Goal: Task Accomplishment & Management: Manage account settings

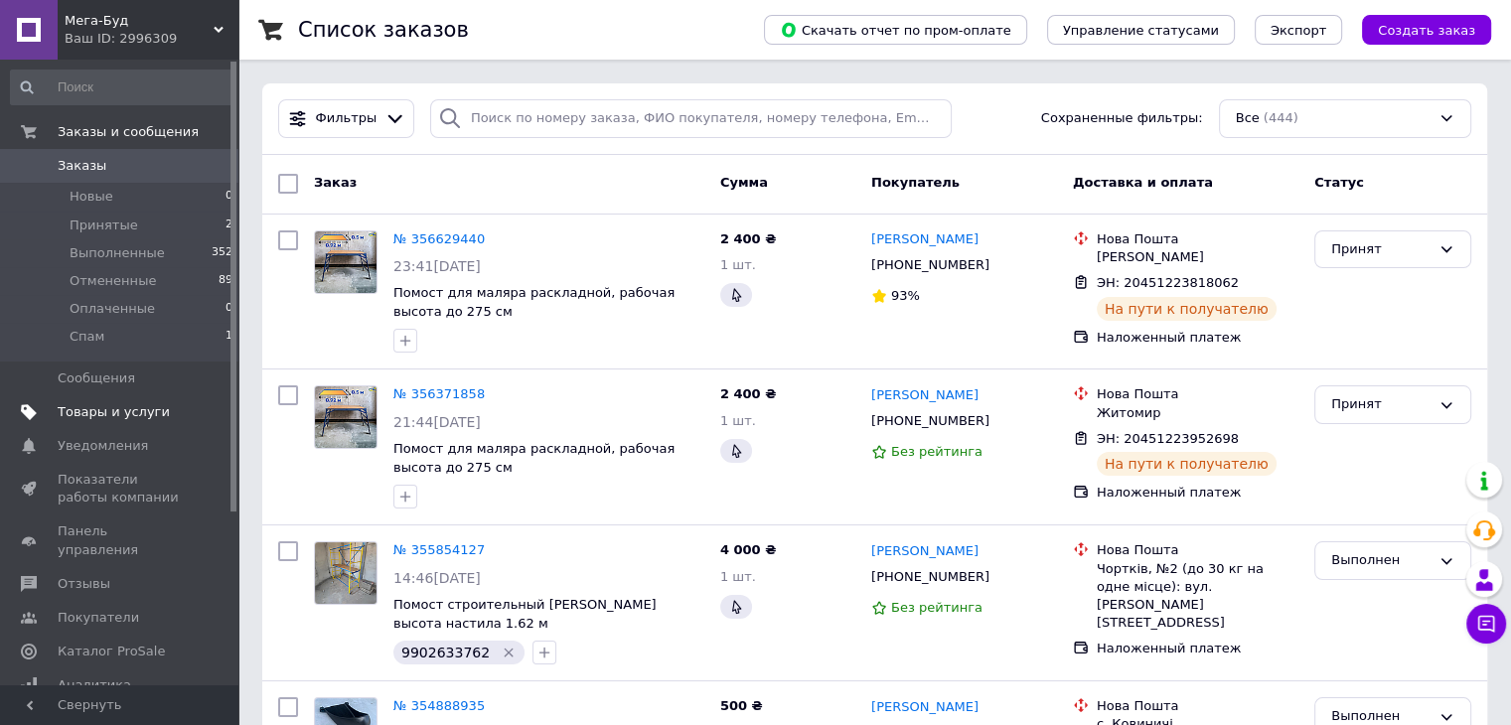
click at [140, 421] on link "Товары и услуги" at bounding box center [122, 412] width 244 height 34
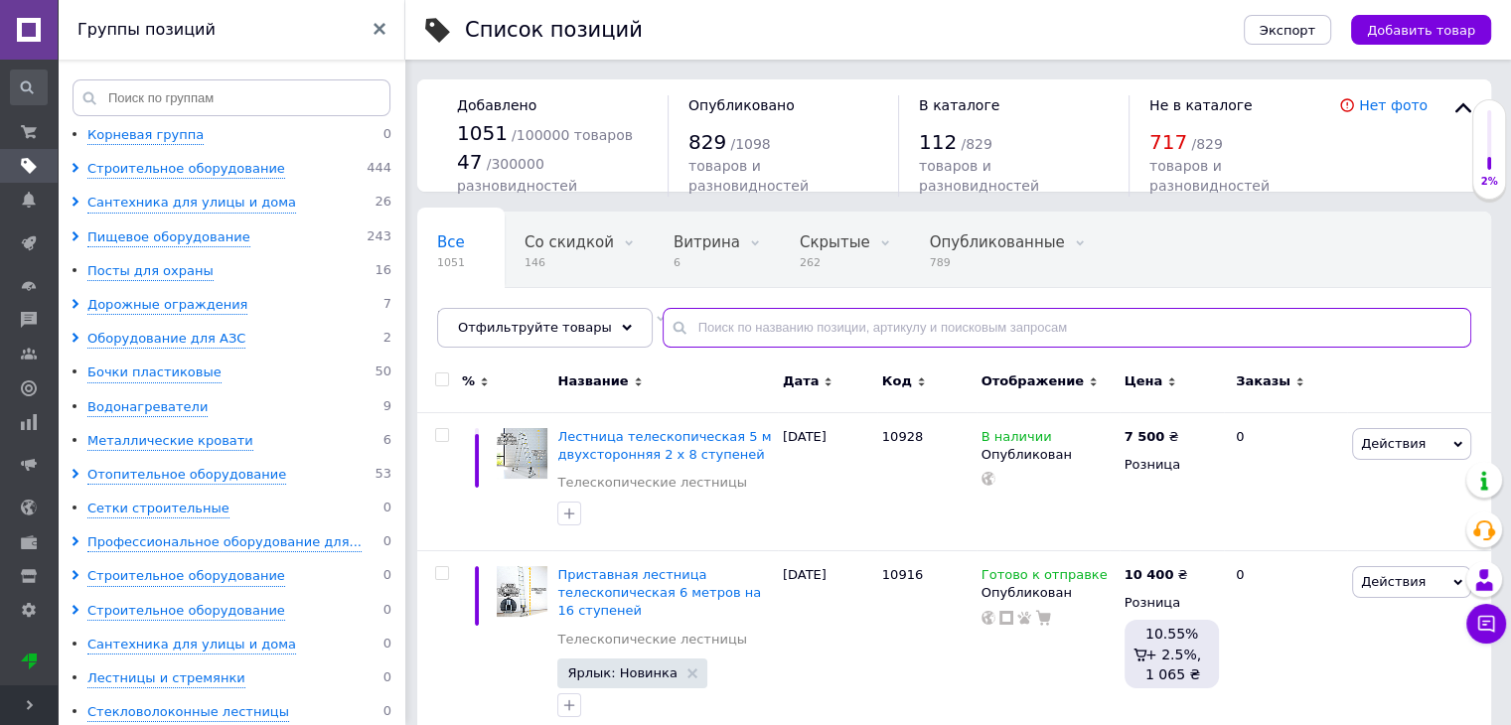
click at [721, 330] on input "text" at bounding box center [1067, 328] width 809 height 40
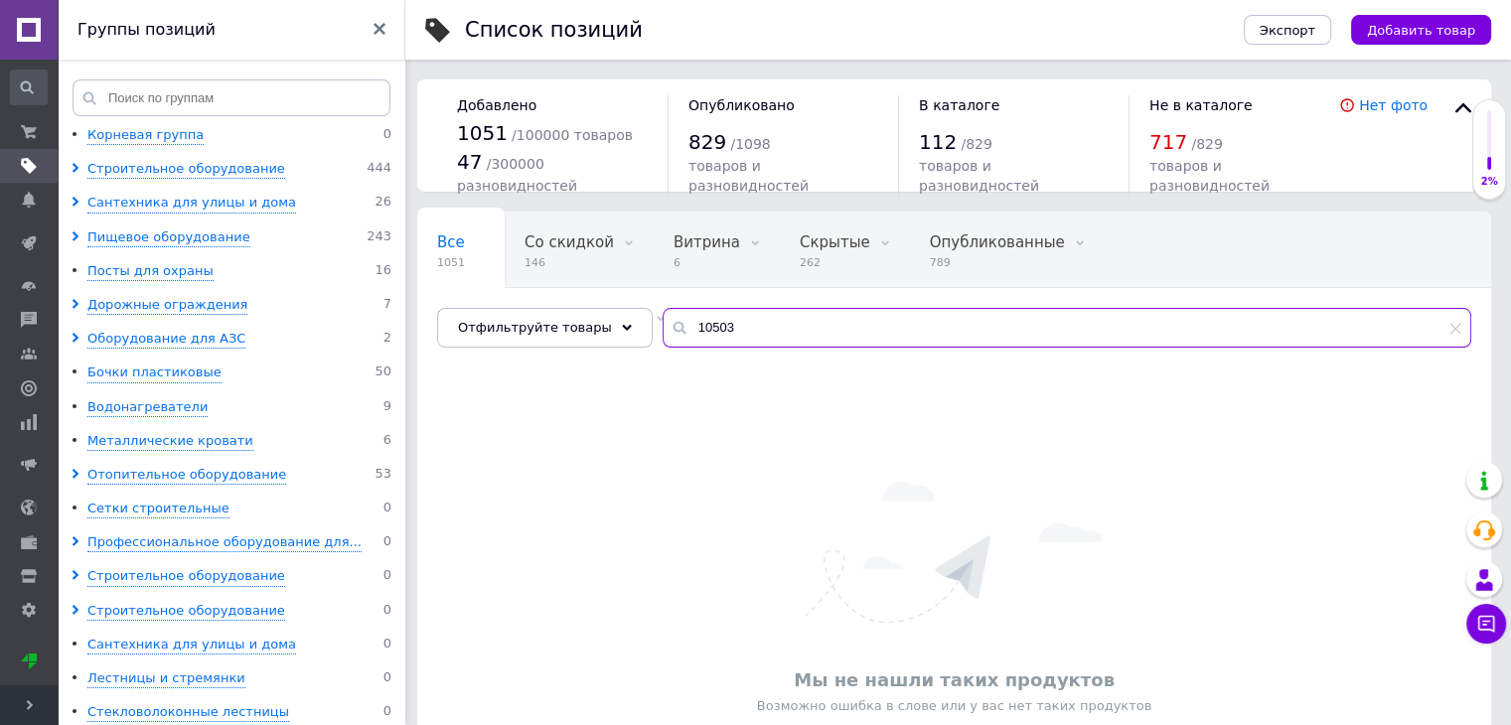
drag, startPoint x: 721, startPoint y: 330, endPoint x: 649, endPoint y: 331, distance: 72.5
click at [663, 331] on div "10503" at bounding box center [1067, 328] width 809 height 40
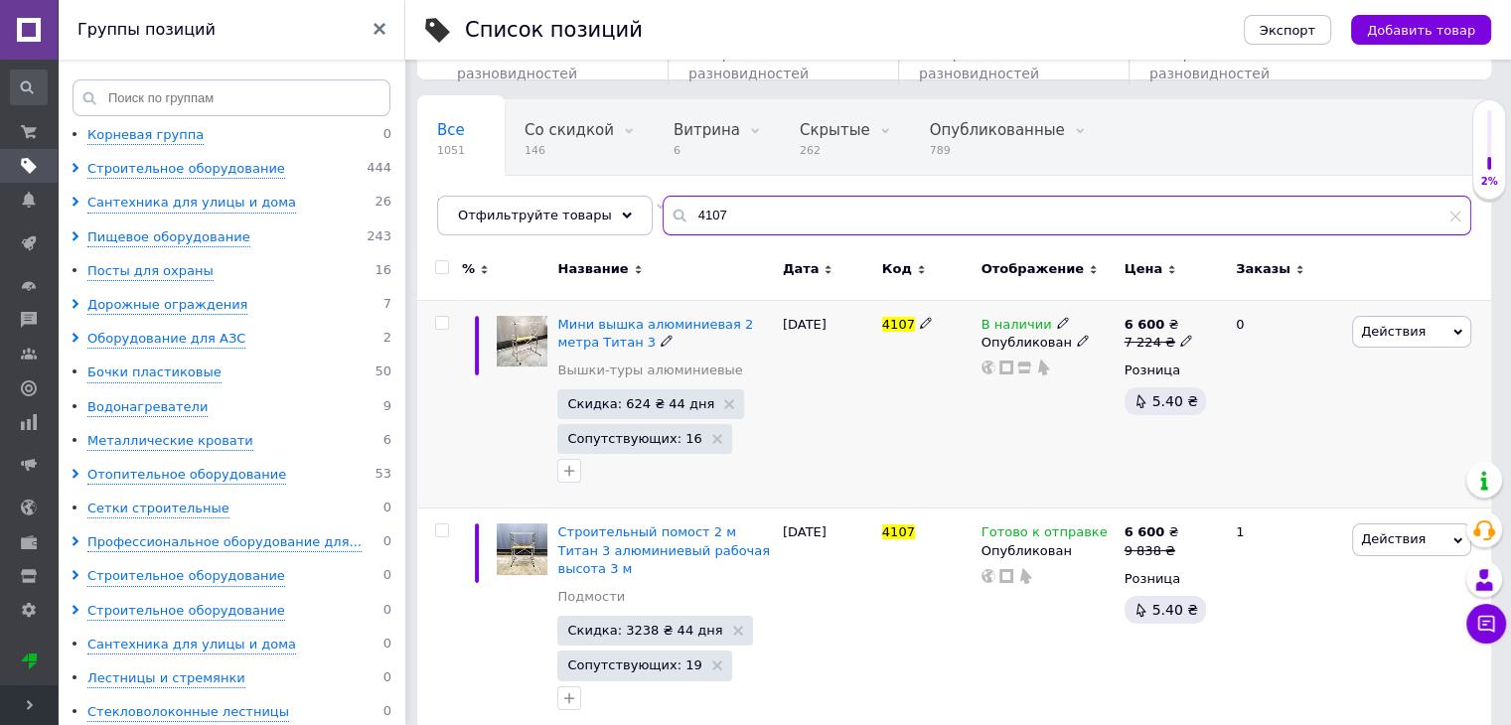
scroll to position [123, 0]
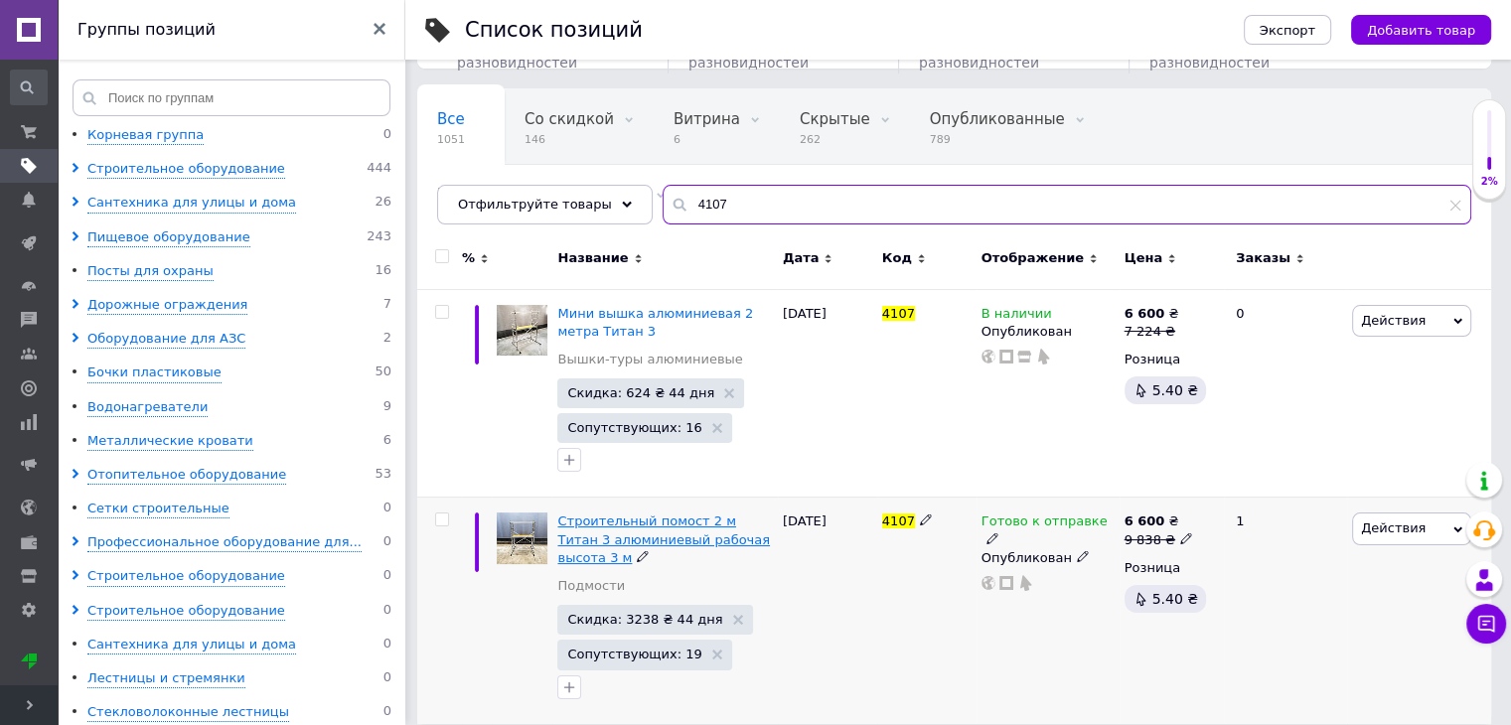
type input "4107"
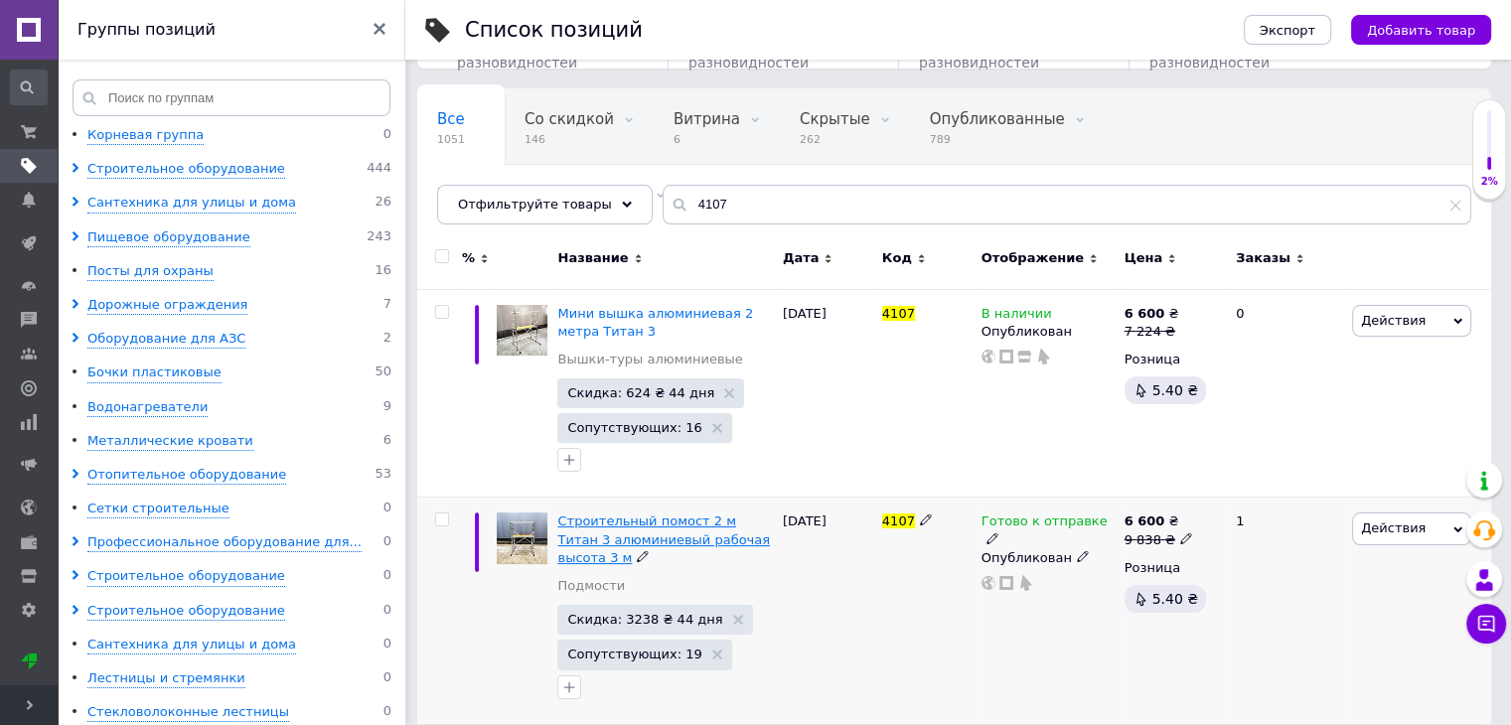
click at [675, 533] on span "Строительный помост 2 м Титан 3 алюминиевый рабочая высота 3 м" at bounding box center [663, 539] width 213 height 51
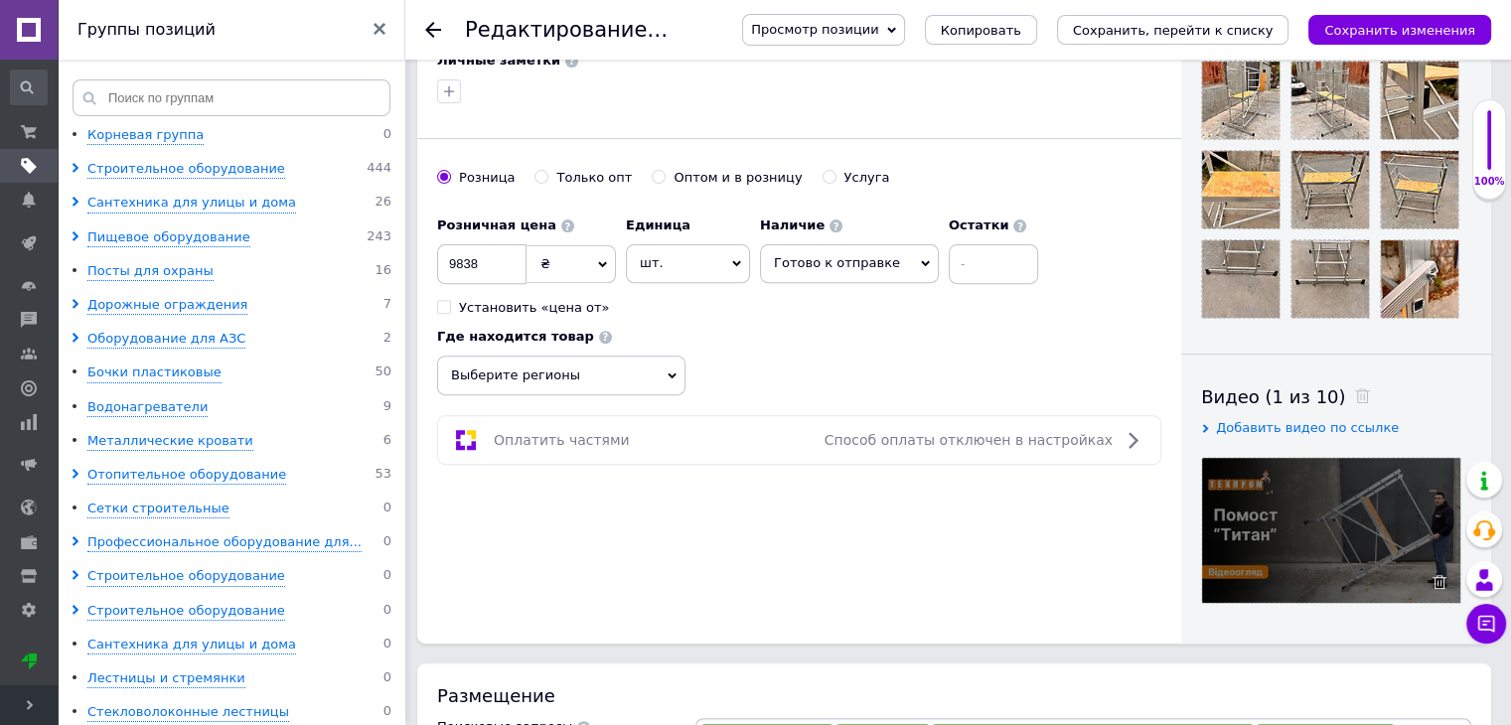
scroll to position [894, 0]
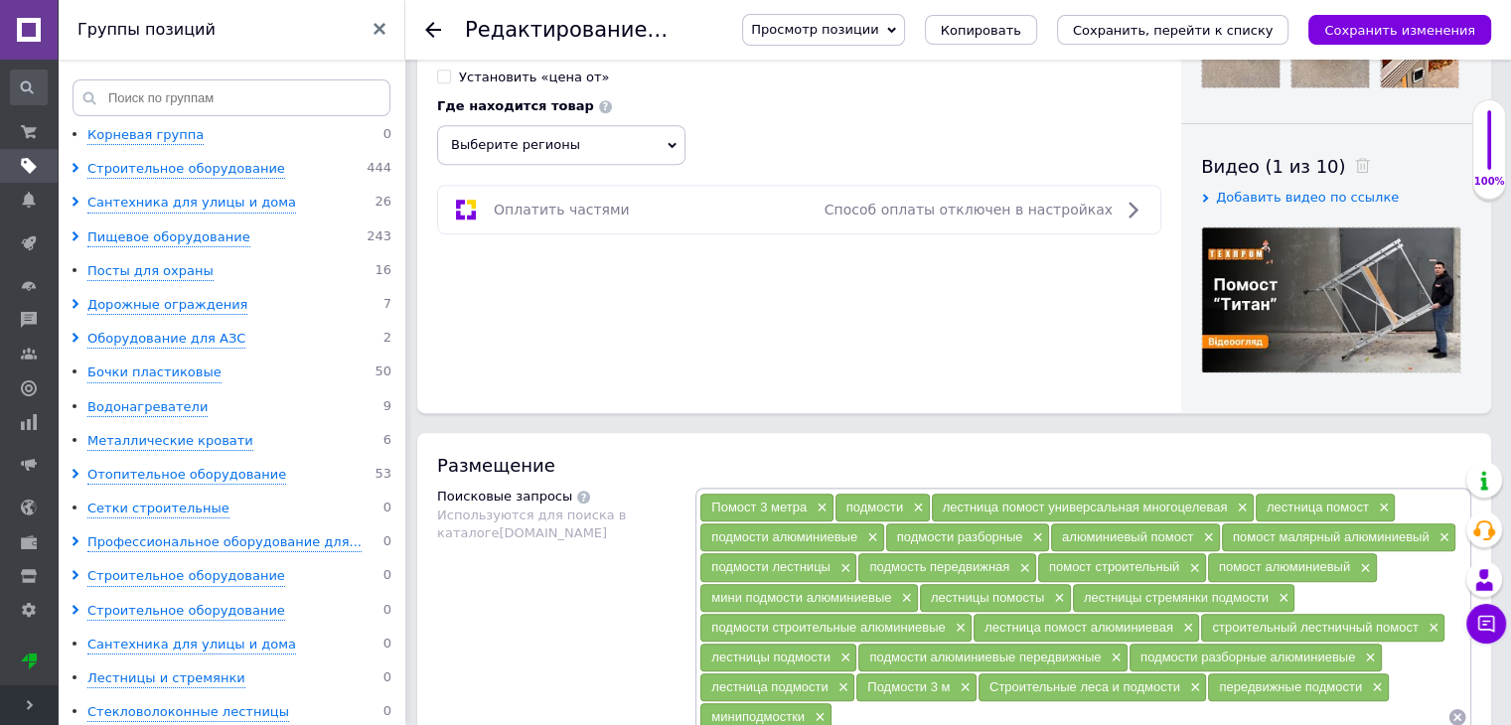
click at [1274, 201] on span "Добавить видео по ссылке" at bounding box center [1307, 197] width 183 height 15
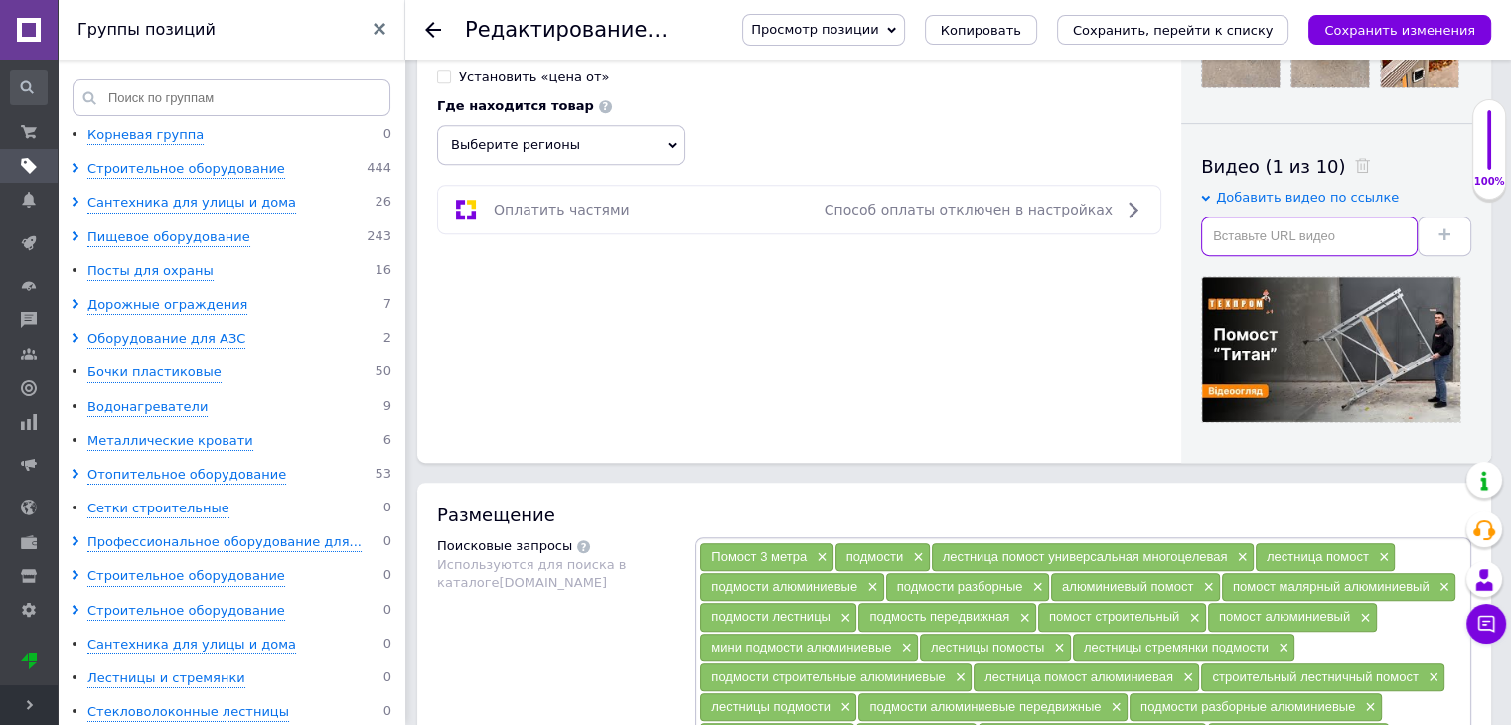
click at [1274, 224] on input "text" at bounding box center [1309, 237] width 217 height 40
paste input "[URL][DOMAIN_NAME]"
type input "[URL][DOMAIN_NAME]"
click at [1447, 233] on use at bounding box center [1444, 234] width 12 height 12
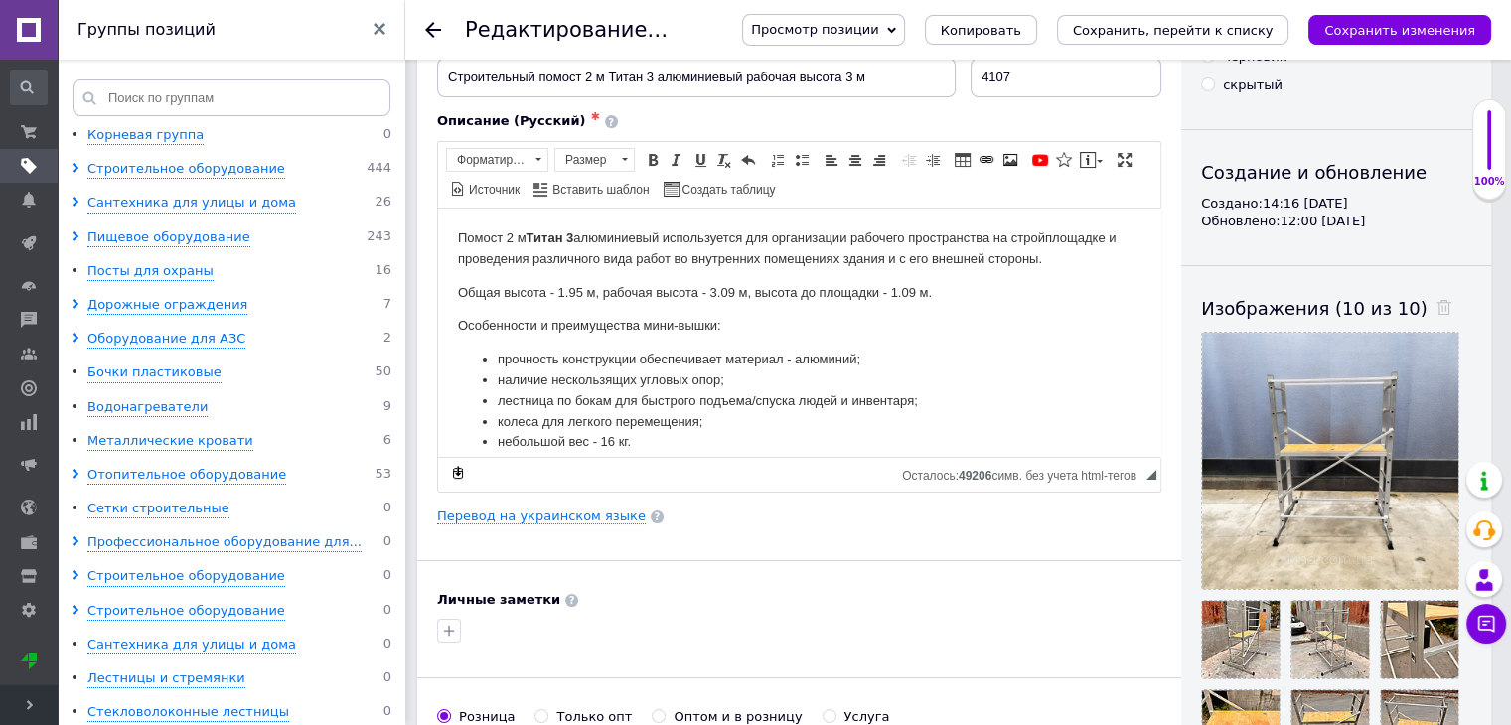
scroll to position [99, 0]
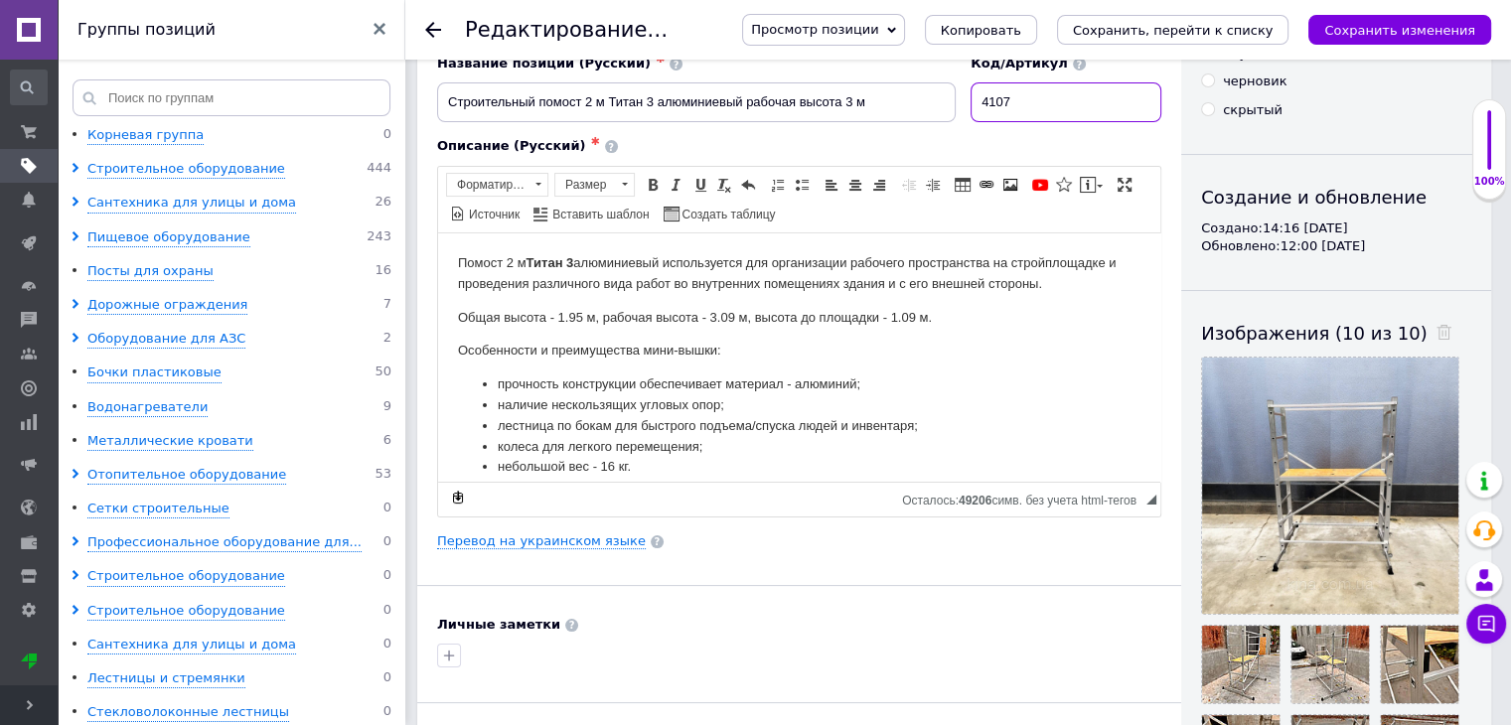
click at [1048, 96] on input "4107" at bounding box center [1066, 102] width 191 height 40
type input "10503"
click at [1366, 28] on icon "Сохранить изменения" at bounding box center [1399, 30] width 151 height 15
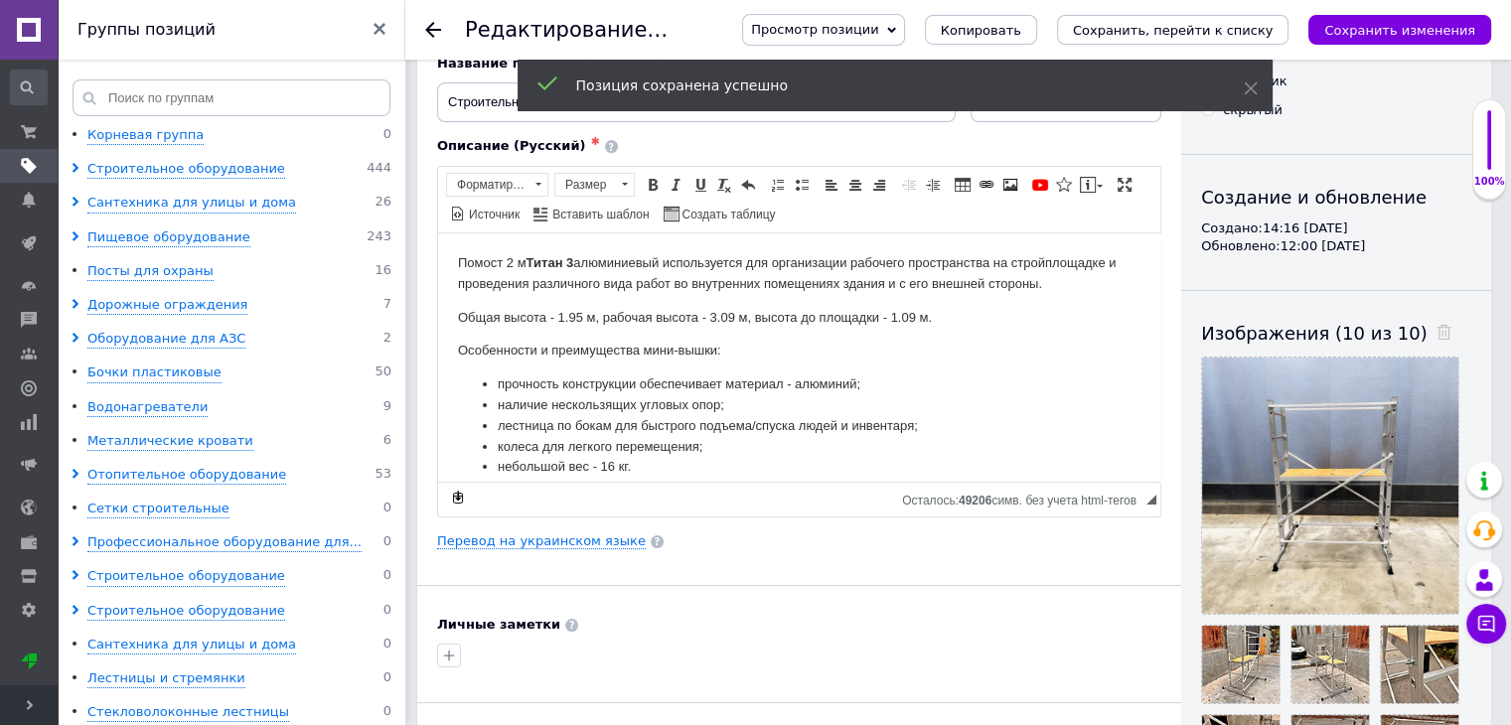
click at [429, 26] on use at bounding box center [433, 30] width 16 height 16
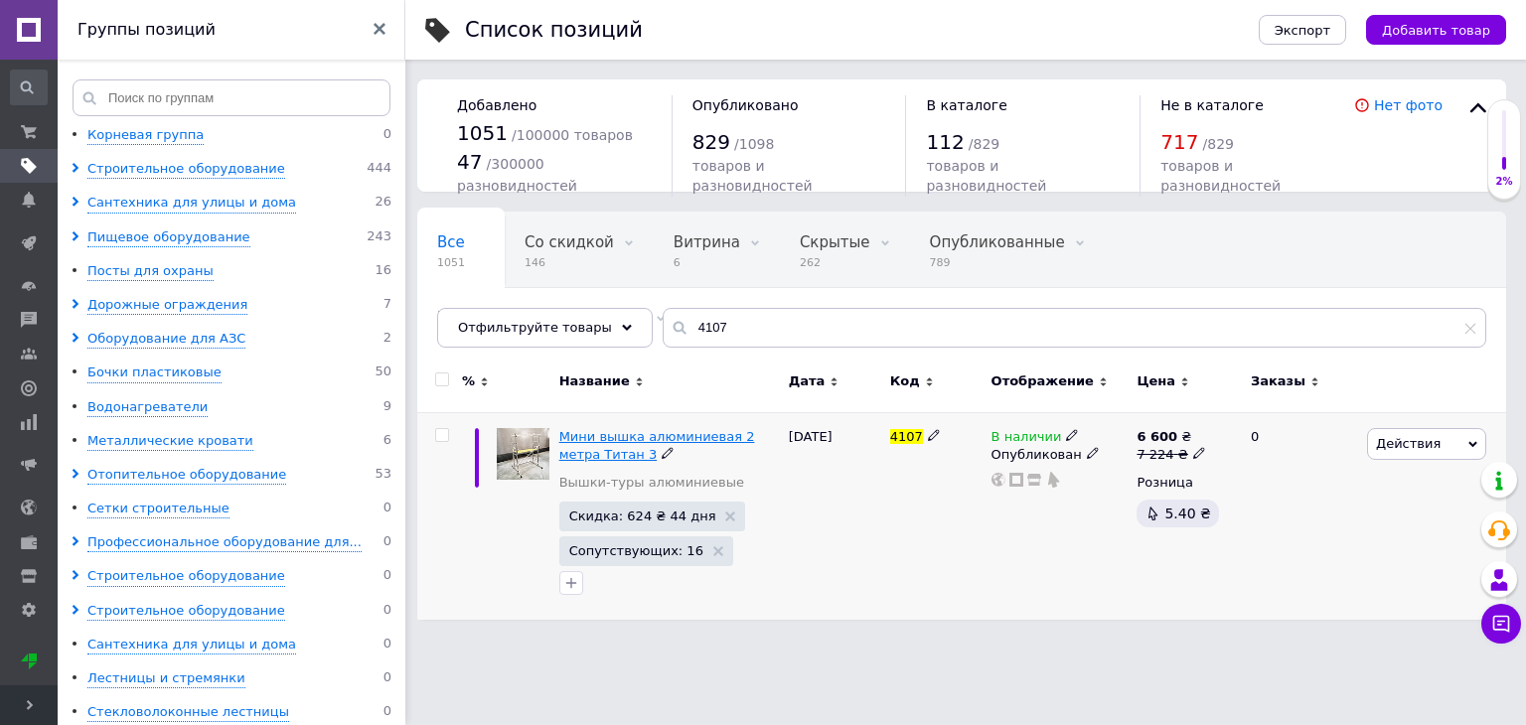
click at [699, 431] on span "Мини вышка алюминиевая 2 метра Титан 3" at bounding box center [657, 445] width 196 height 33
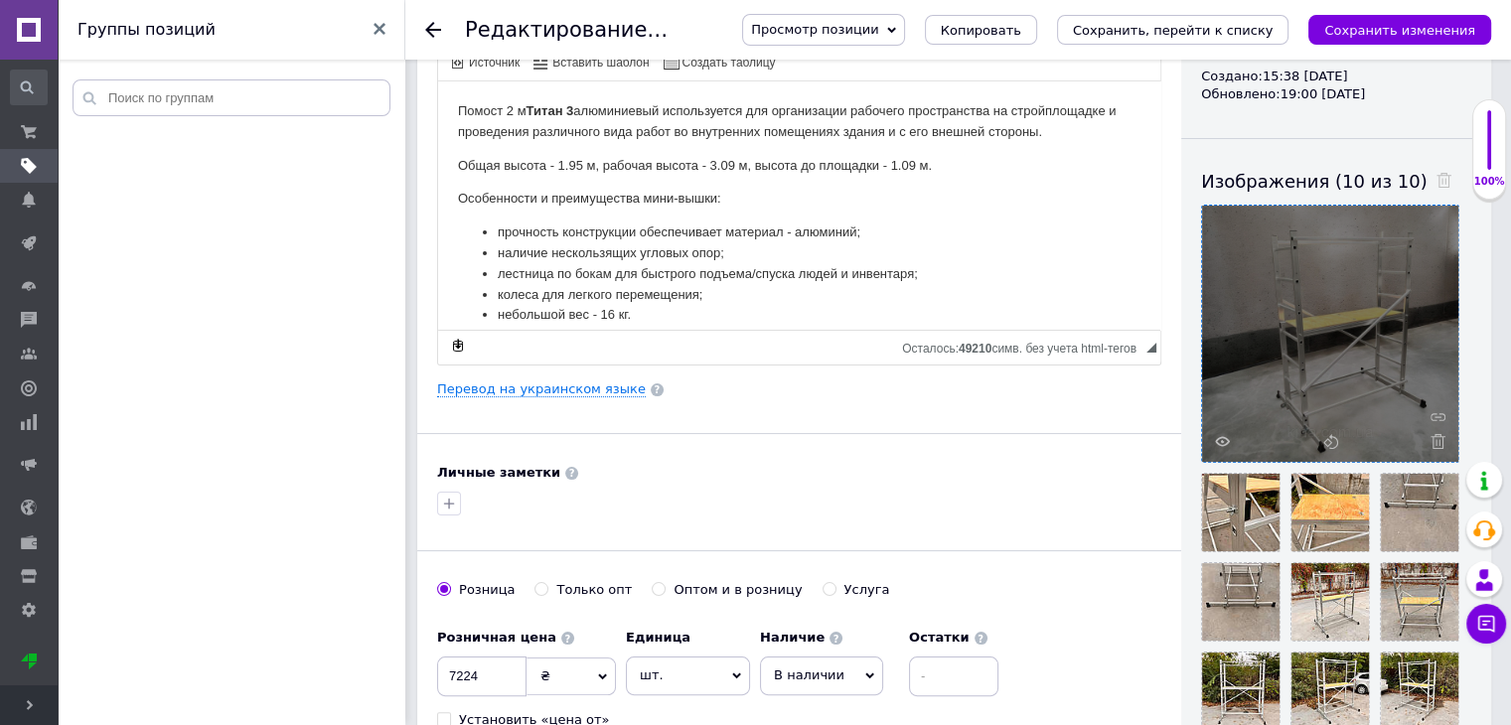
scroll to position [695, 0]
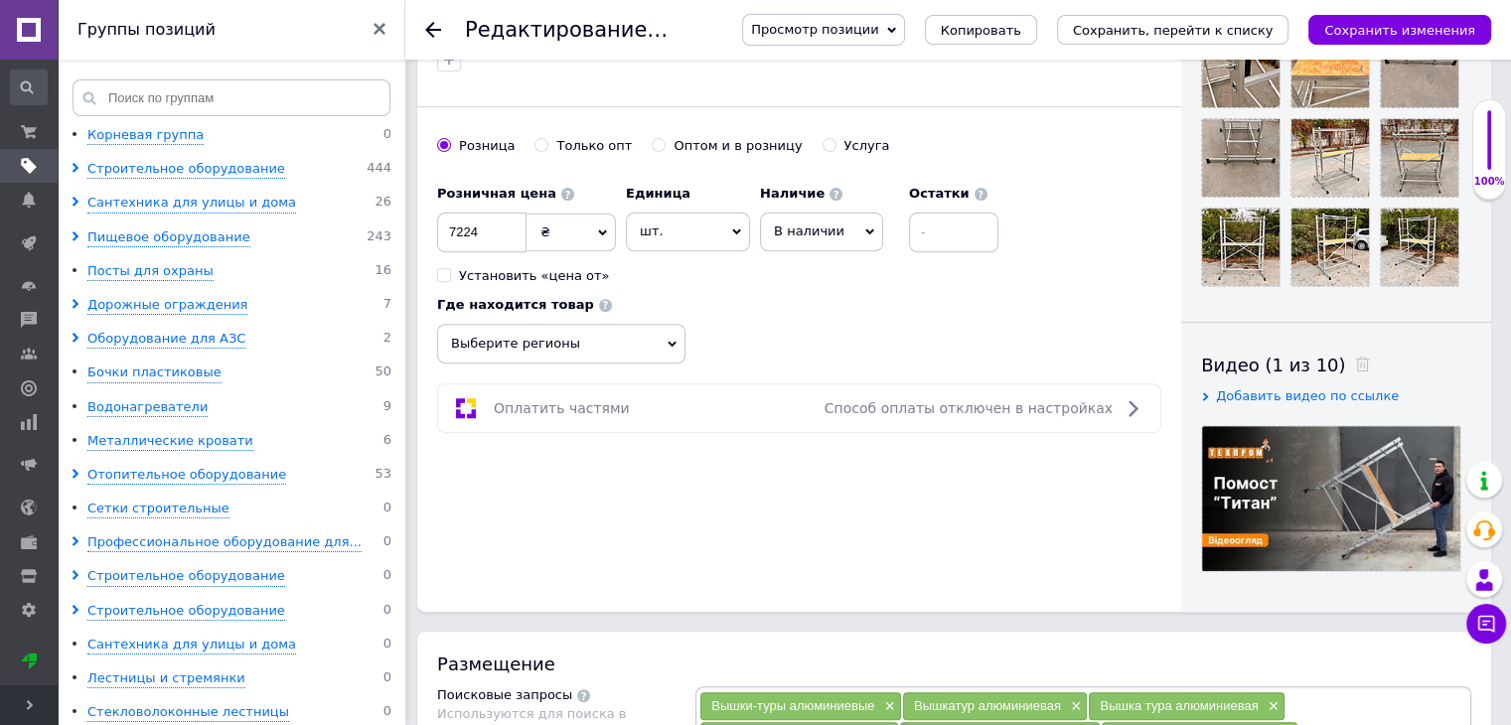
click at [1250, 388] on span "Добавить видео по ссылке" at bounding box center [1307, 395] width 183 height 15
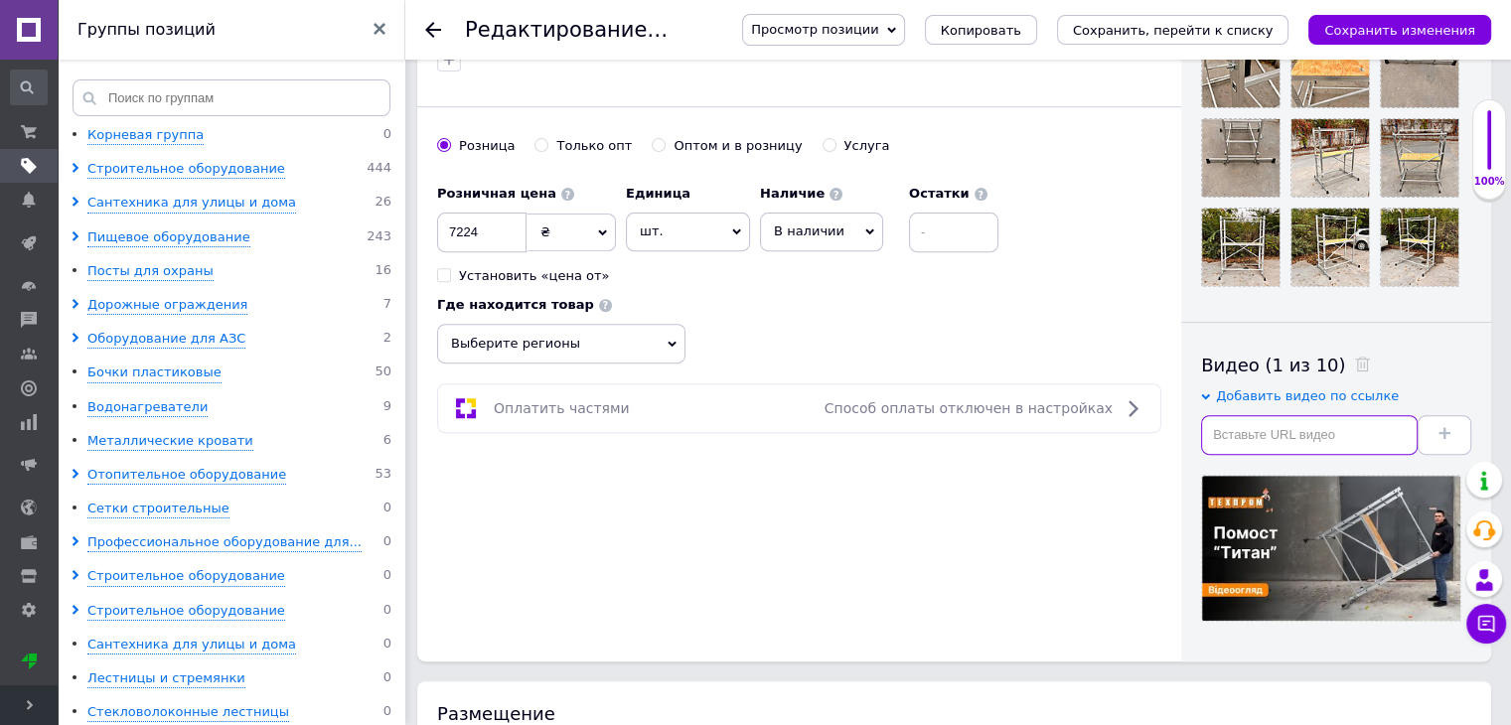
click at [1268, 430] on input "text" at bounding box center [1309, 435] width 217 height 40
paste input "[URL][DOMAIN_NAME]"
type input "[URL][DOMAIN_NAME]"
click at [1454, 428] on button at bounding box center [1445, 435] width 54 height 40
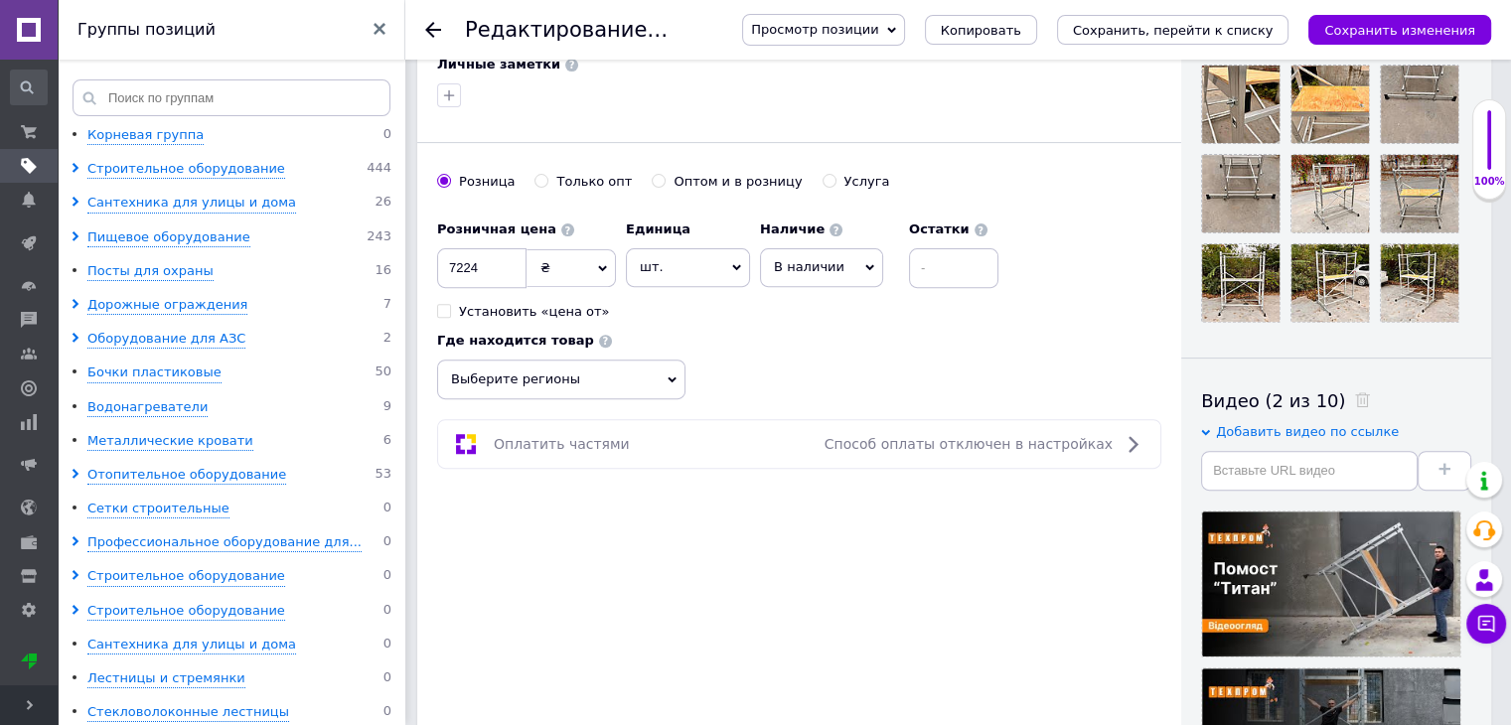
scroll to position [0, 0]
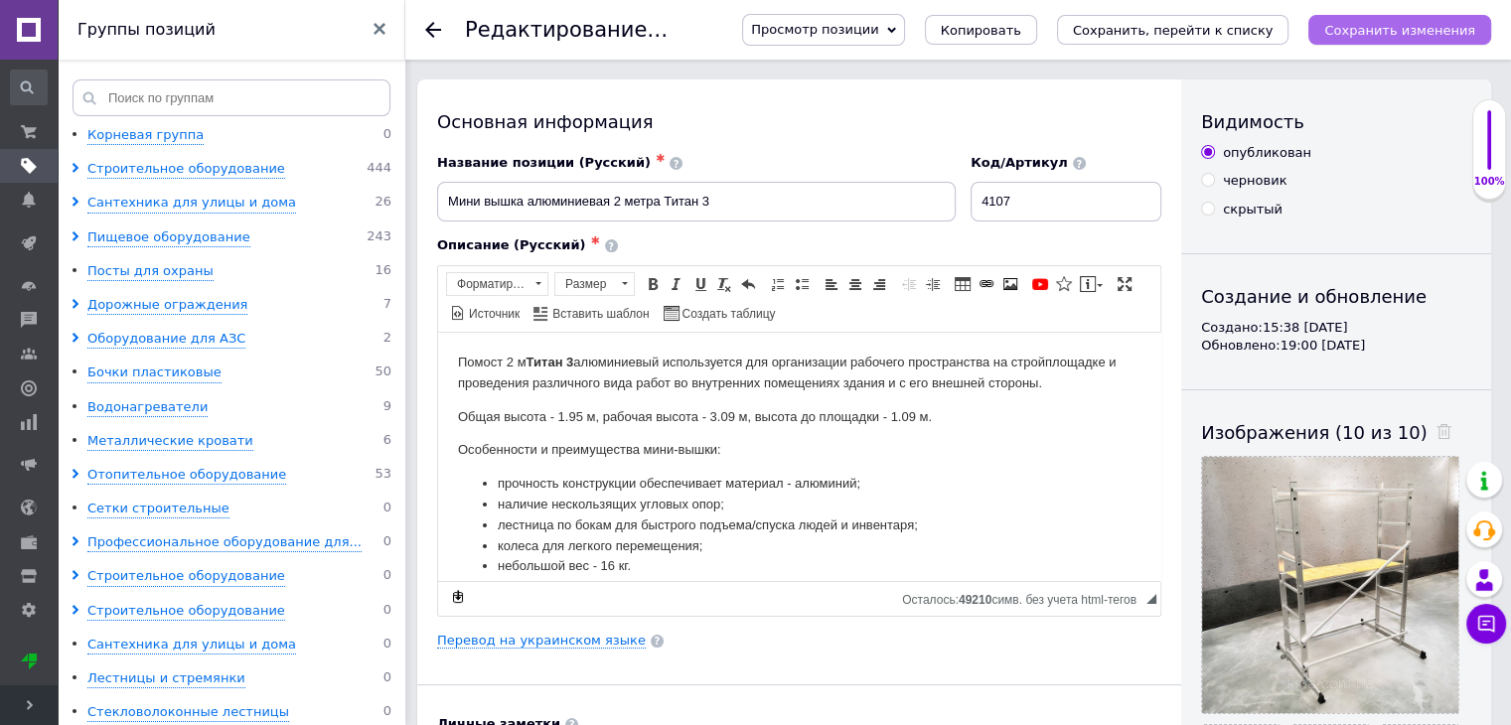
click at [1424, 26] on icon "Сохранить изменения" at bounding box center [1399, 30] width 151 height 15
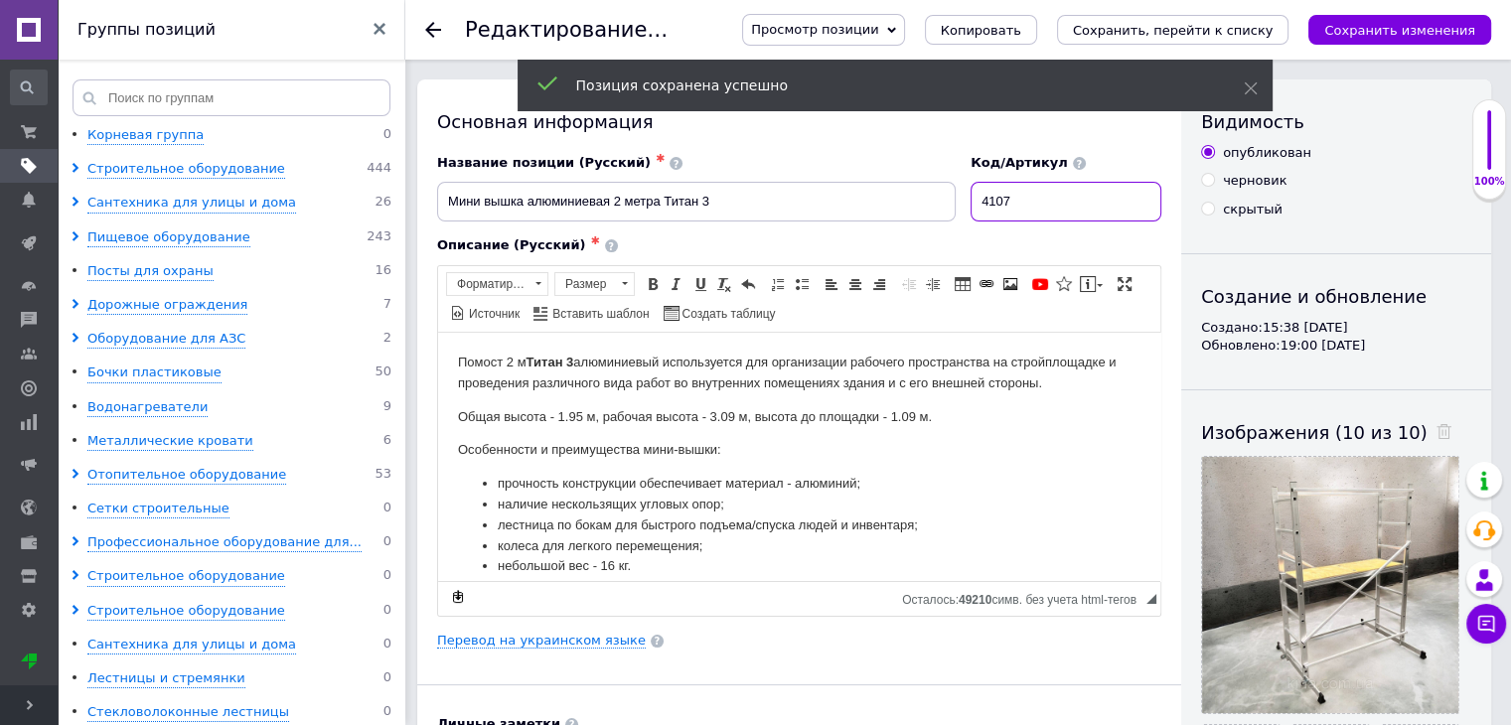
click at [1057, 191] on input "4107" at bounding box center [1066, 202] width 191 height 40
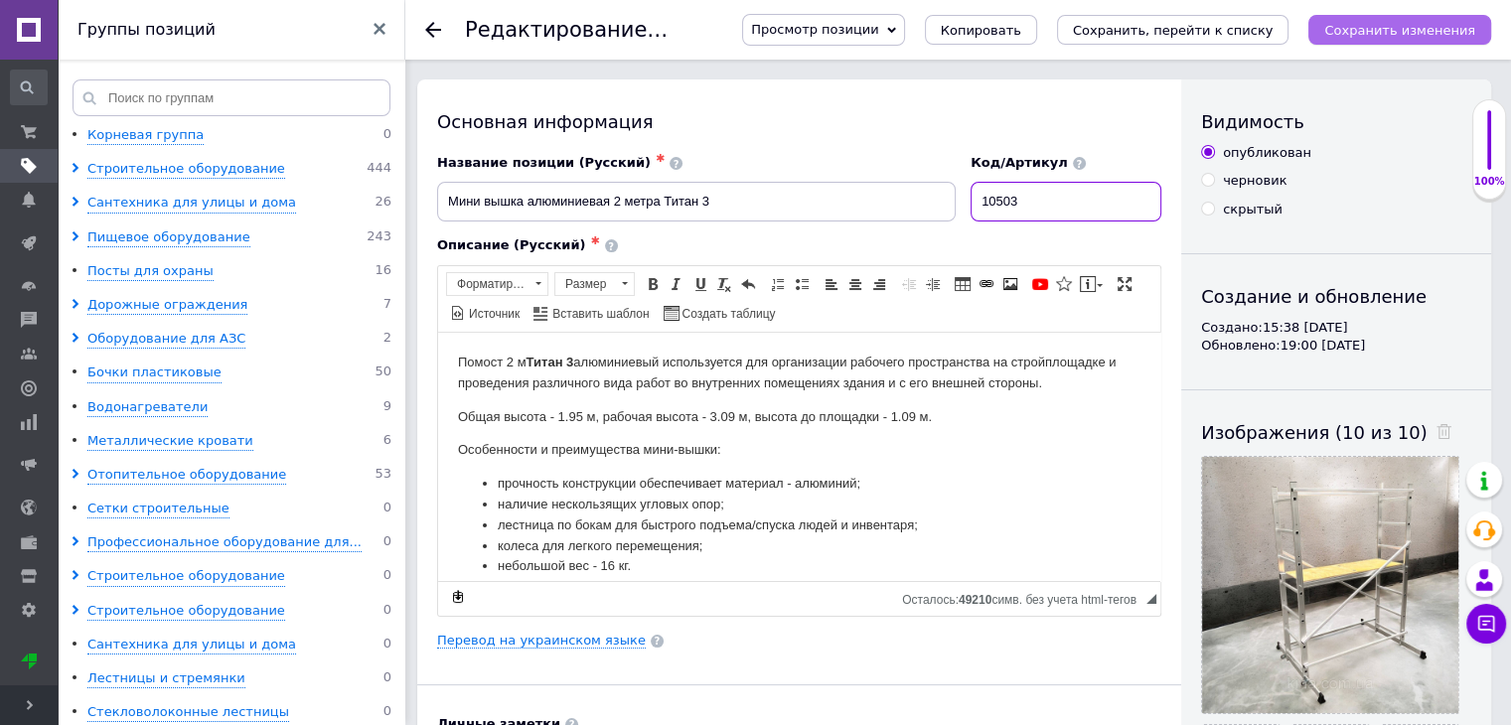
type input "10503"
click at [1377, 15] on button "Сохранить изменения" at bounding box center [1399, 30] width 183 height 30
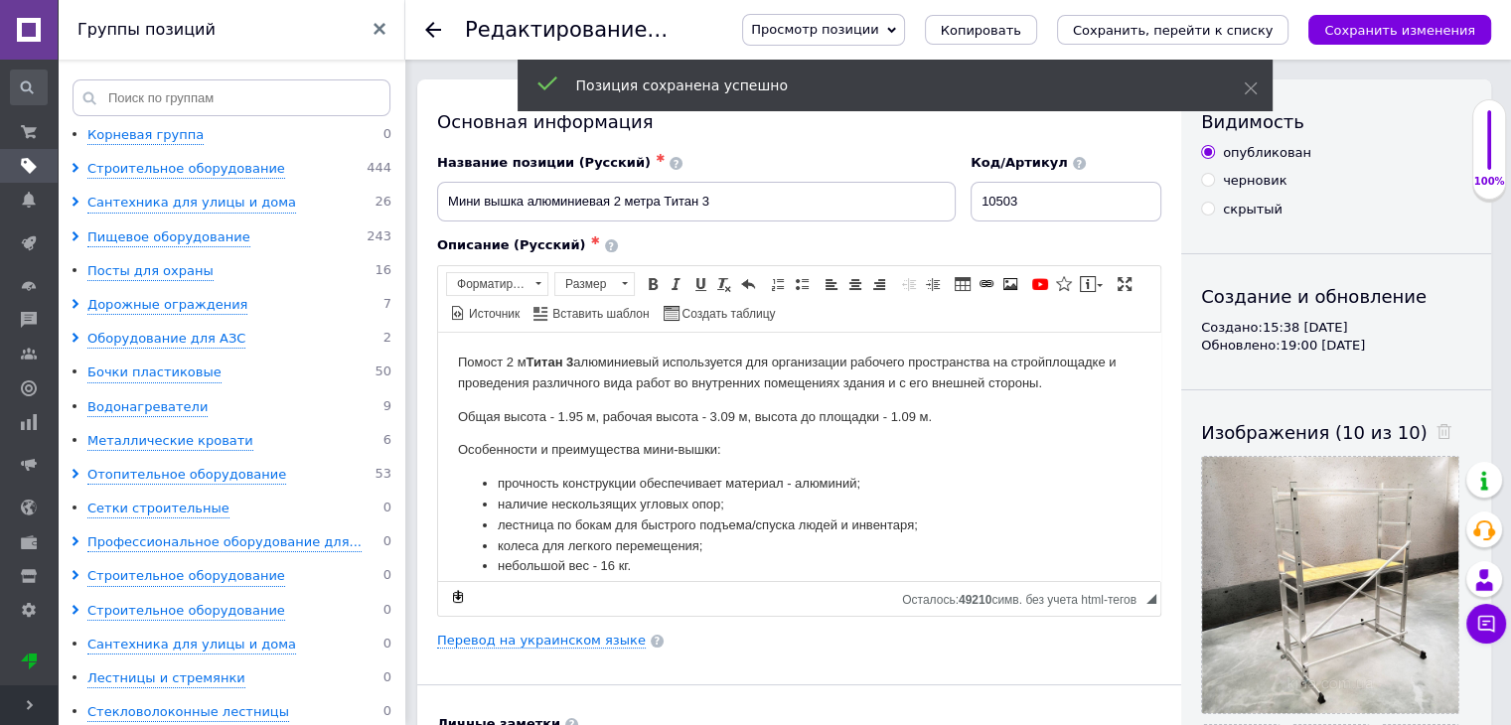
click at [431, 31] on icon at bounding box center [433, 30] width 16 height 16
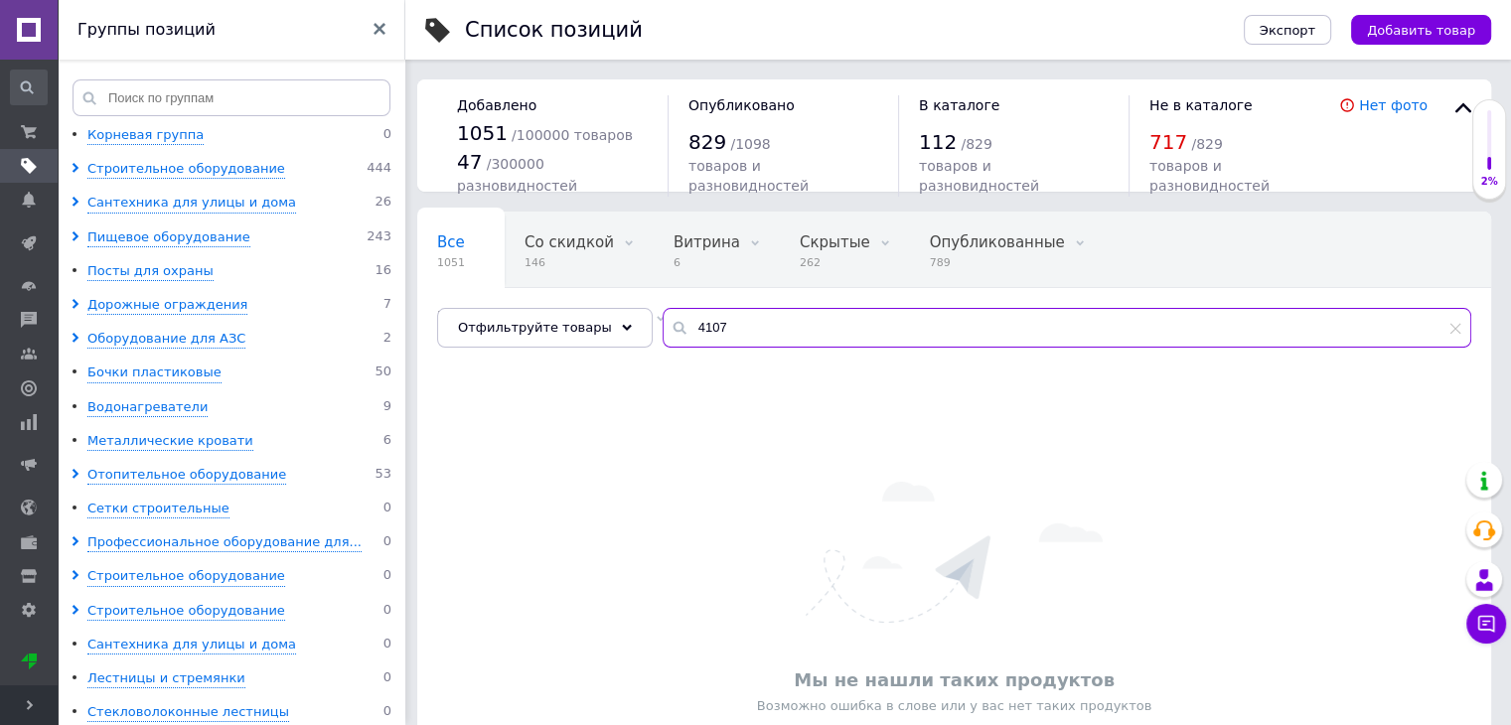
drag, startPoint x: 743, startPoint y: 328, endPoint x: 669, endPoint y: 326, distance: 74.5
click at [671, 326] on input "4107" at bounding box center [1067, 328] width 809 height 40
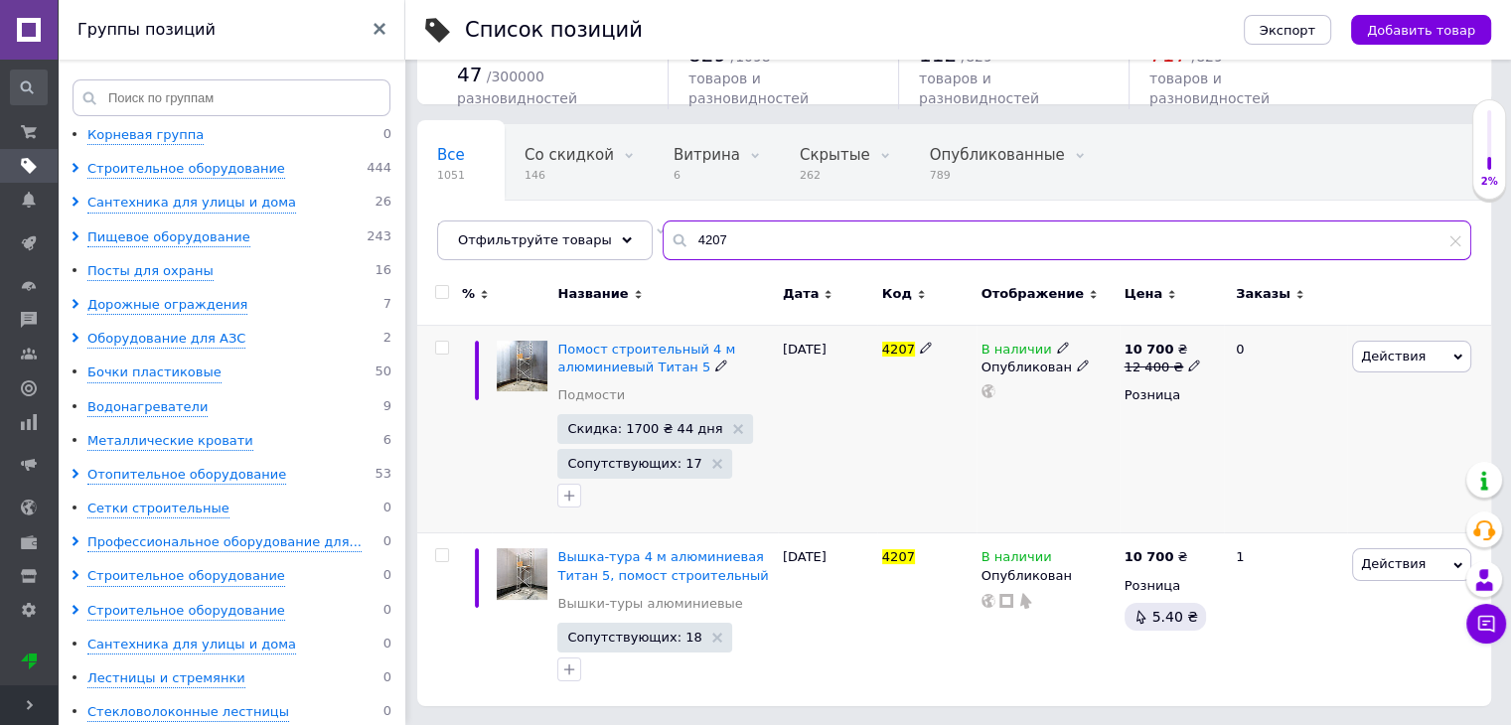
scroll to position [87, 0]
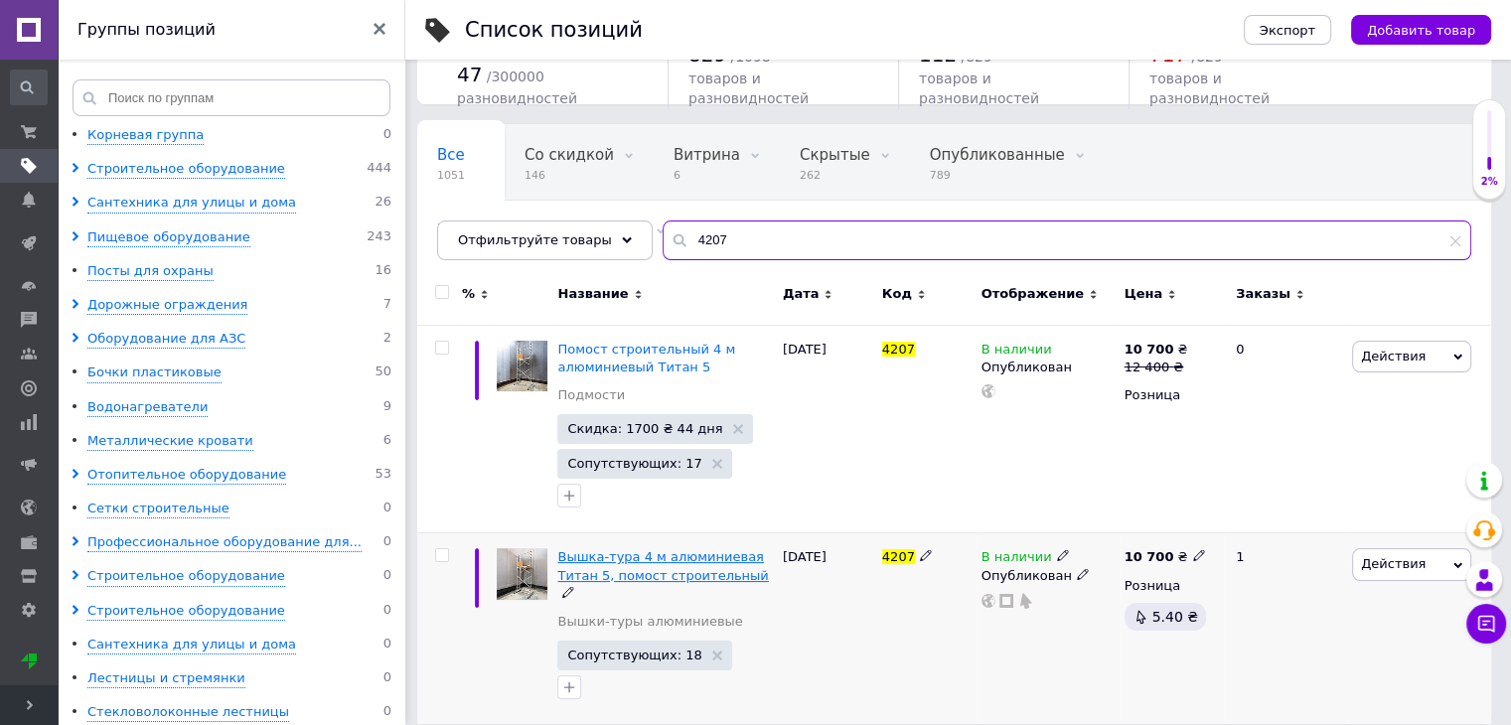
type input "4207"
click at [638, 557] on span "Вышка-тура 4 м алюминиевая Титан 5, помост строительный" at bounding box center [662, 565] width 211 height 33
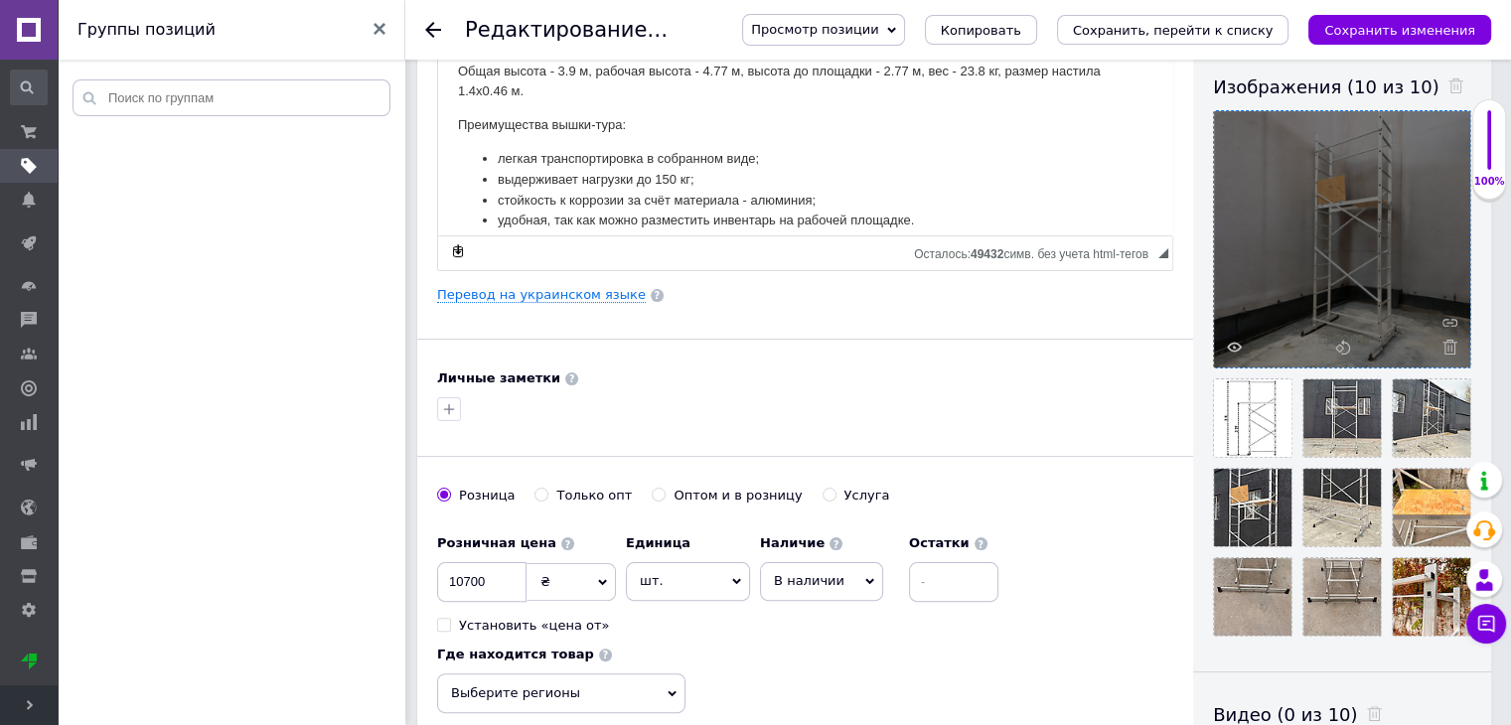
scroll to position [695, 0]
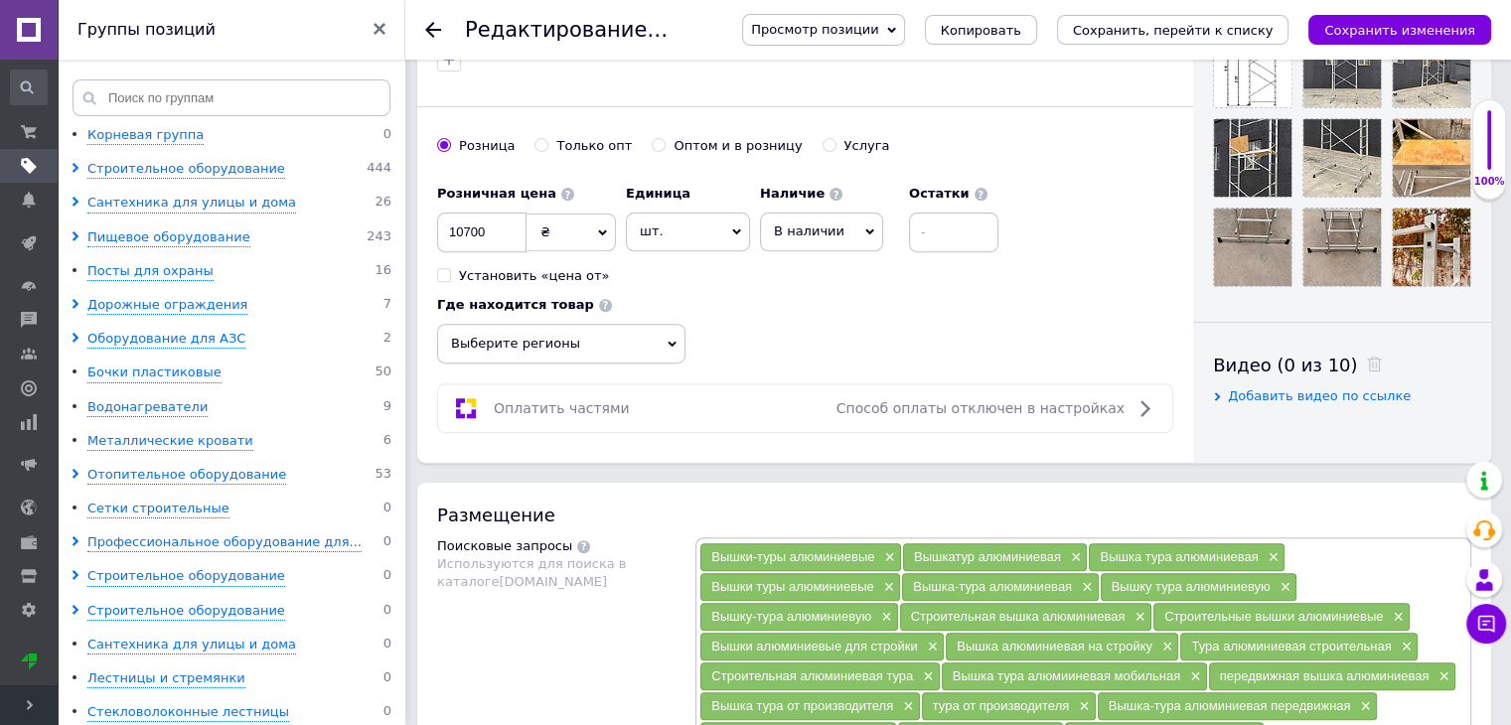
drag, startPoint x: 1312, startPoint y: 408, endPoint x: 1312, endPoint y: 394, distance: 13.9
click at [1312, 392] on span "Добавить видео по ссылке" at bounding box center [1319, 395] width 183 height 15
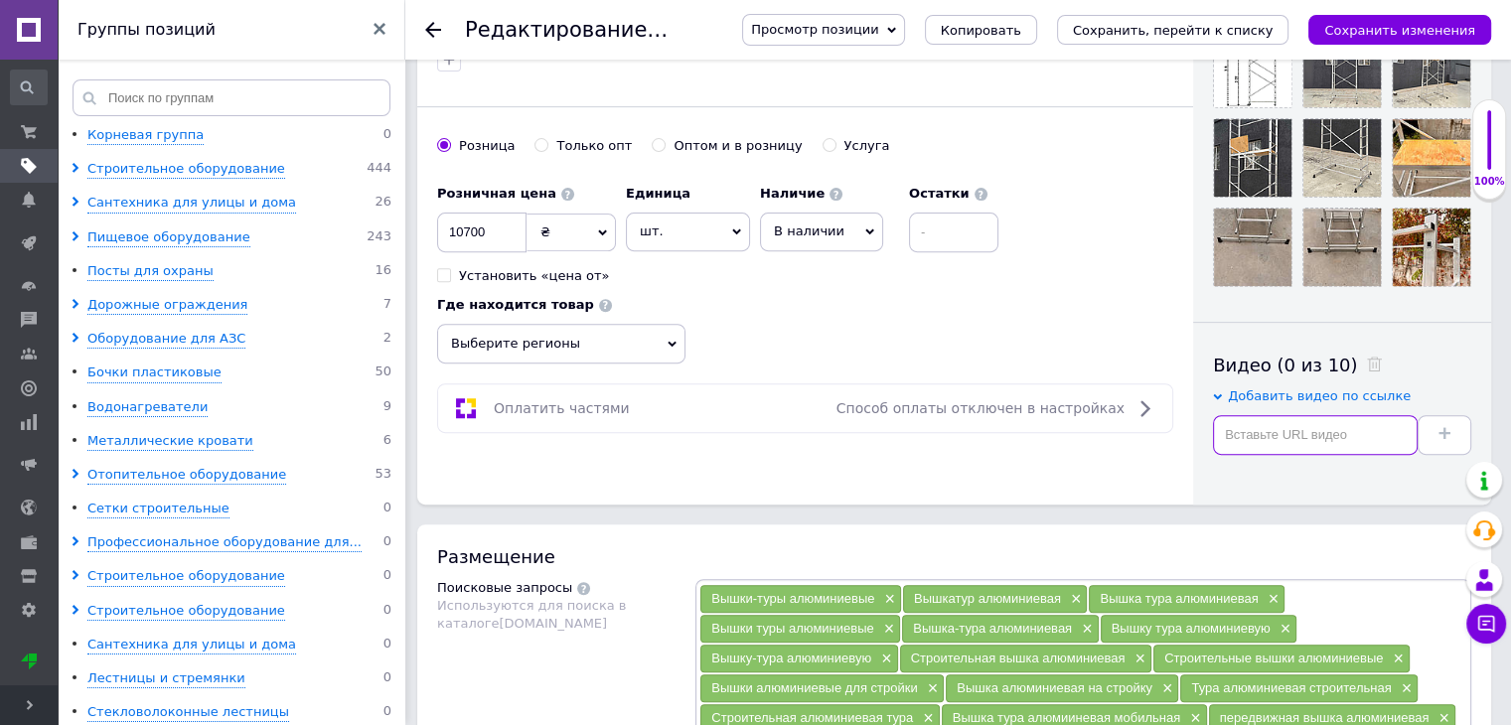
click at [1289, 427] on input "text" at bounding box center [1315, 435] width 205 height 40
paste input "[URL][DOMAIN_NAME]"
type input "[URL][DOMAIN_NAME]"
click at [1430, 432] on button at bounding box center [1445, 435] width 54 height 40
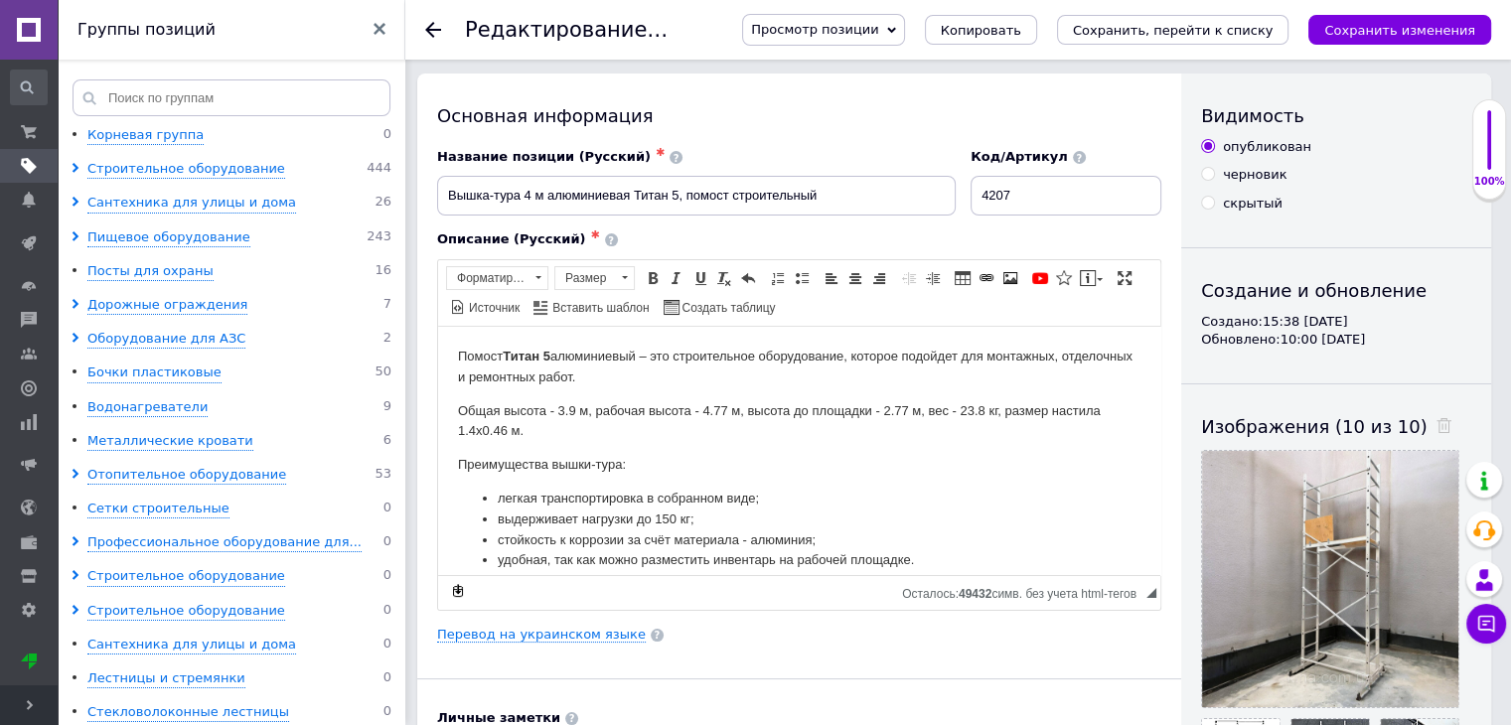
scroll to position [0, 0]
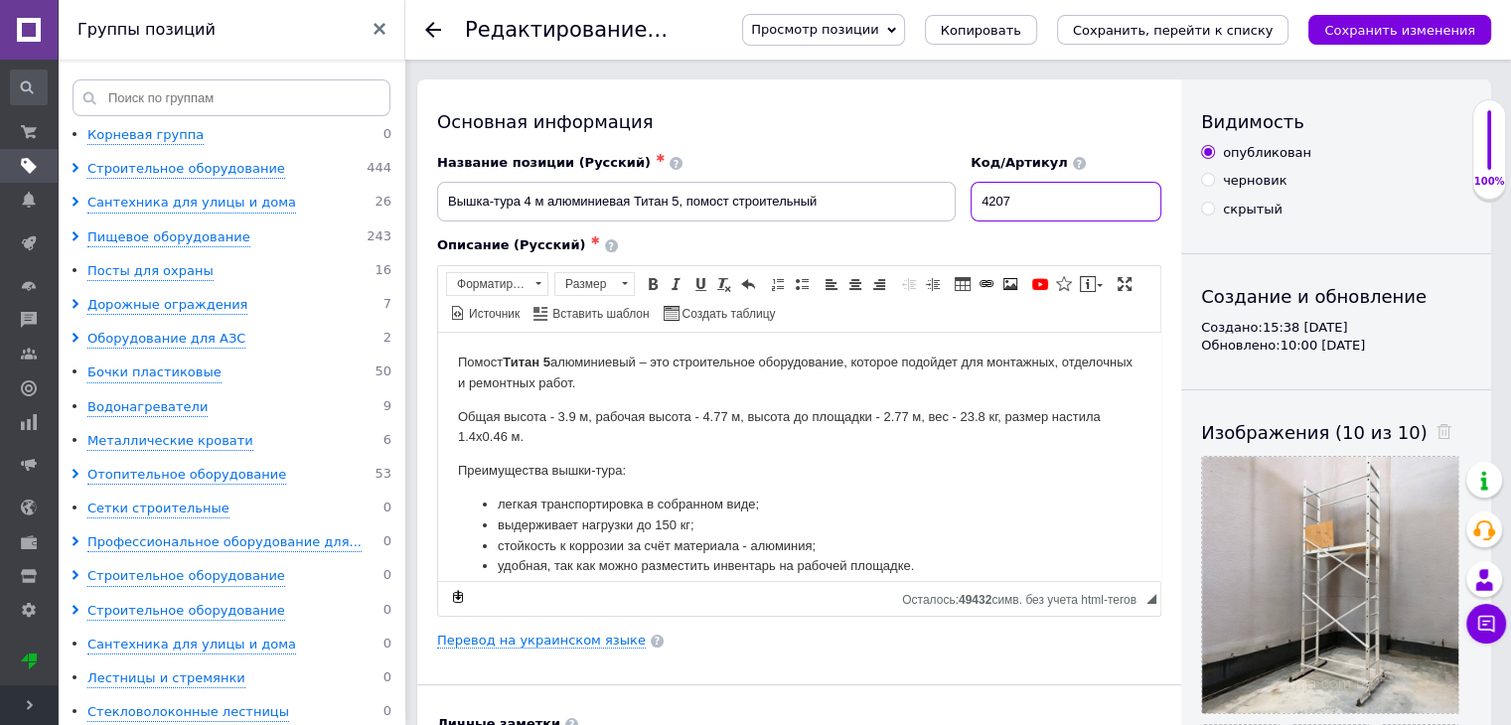
click at [1077, 201] on input "4207" at bounding box center [1066, 202] width 191 height 40
type input "10505"
click at [1390, 43] on button "Сохранить изменения" at bounding box center [1399, 30] width 183 height 30
click at [430, 29] on use at bounding box center [433, 30] width 16 height 16
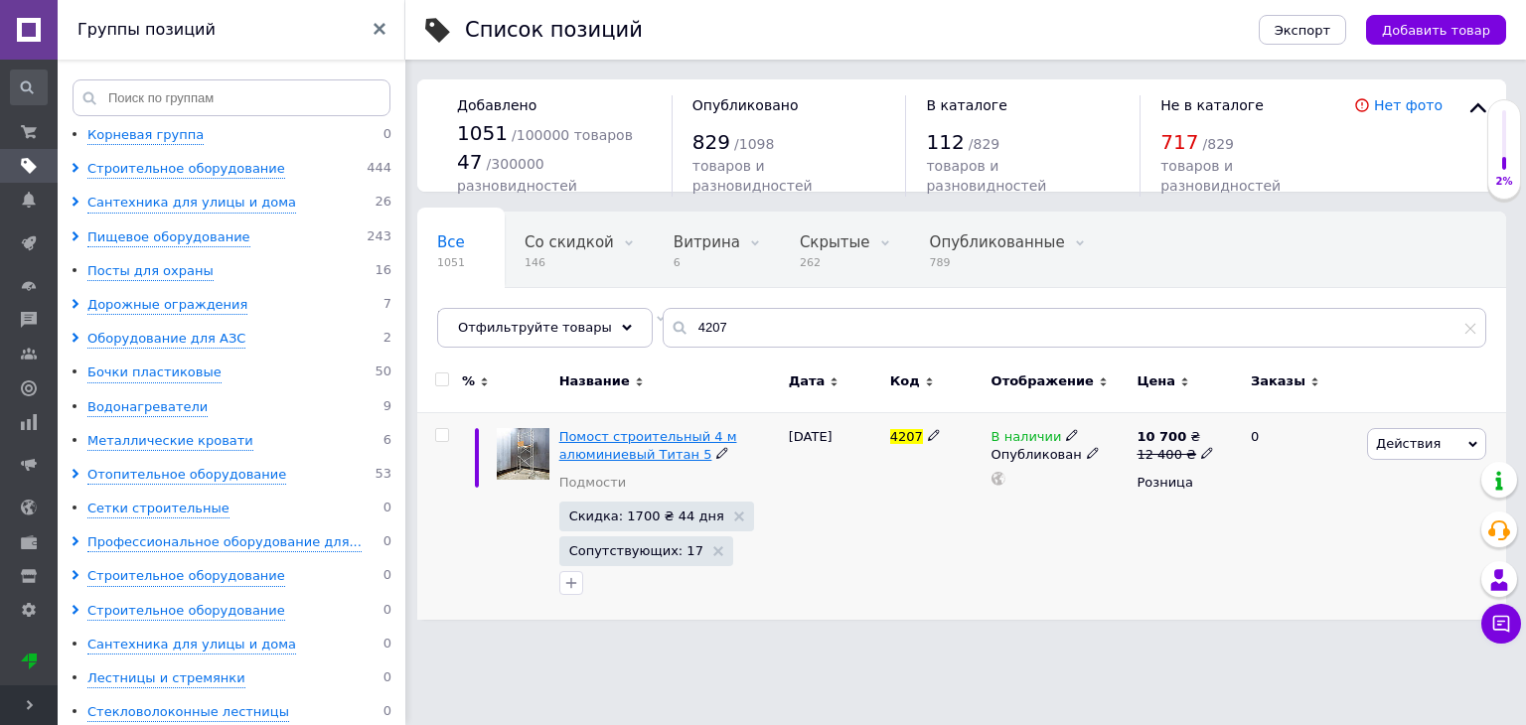
click at [656, 439] on span "Помост строительный 4 м алюминиевый Титан 5" at bounding box center [648, 445] width 178 height 33
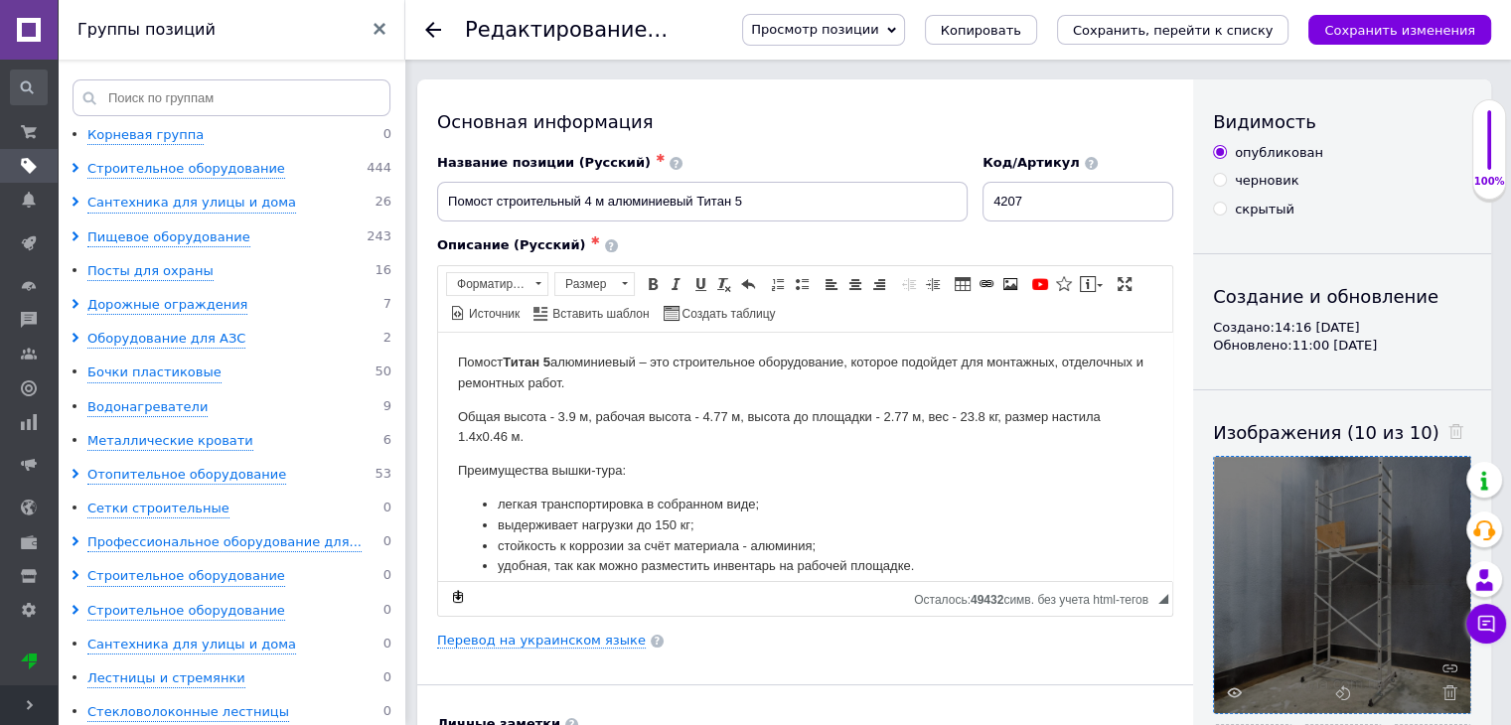
scroll to position [596, 0]
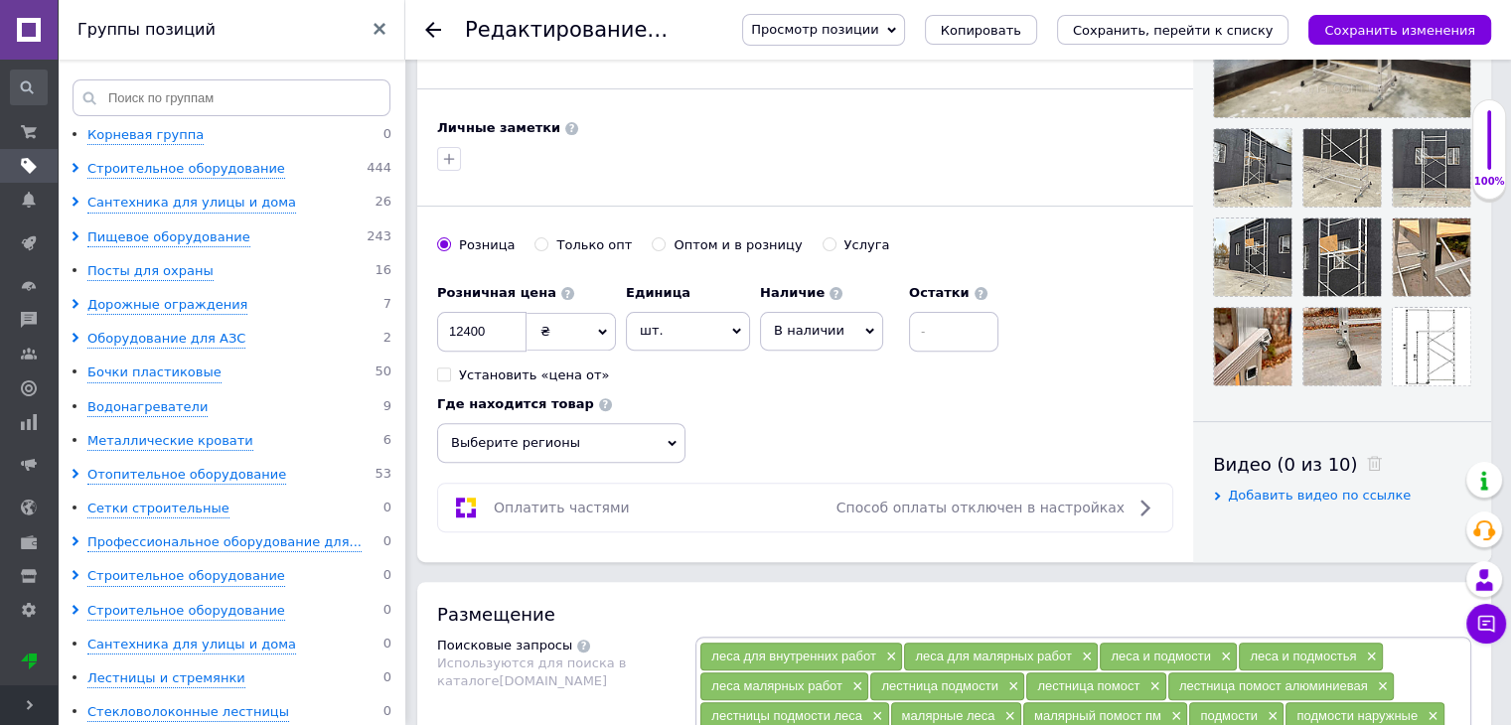
click at [1363, 508] on div "Видимость опубликован черновик скрытый Создание и обновление Создано: 14:16 [DA…" at bounding box center [1342, 22] width 298 height 1079
click at [1364, 498] on span "Добавить видео по ссылке" at bounding box center [1319, 495] width 183 height 15
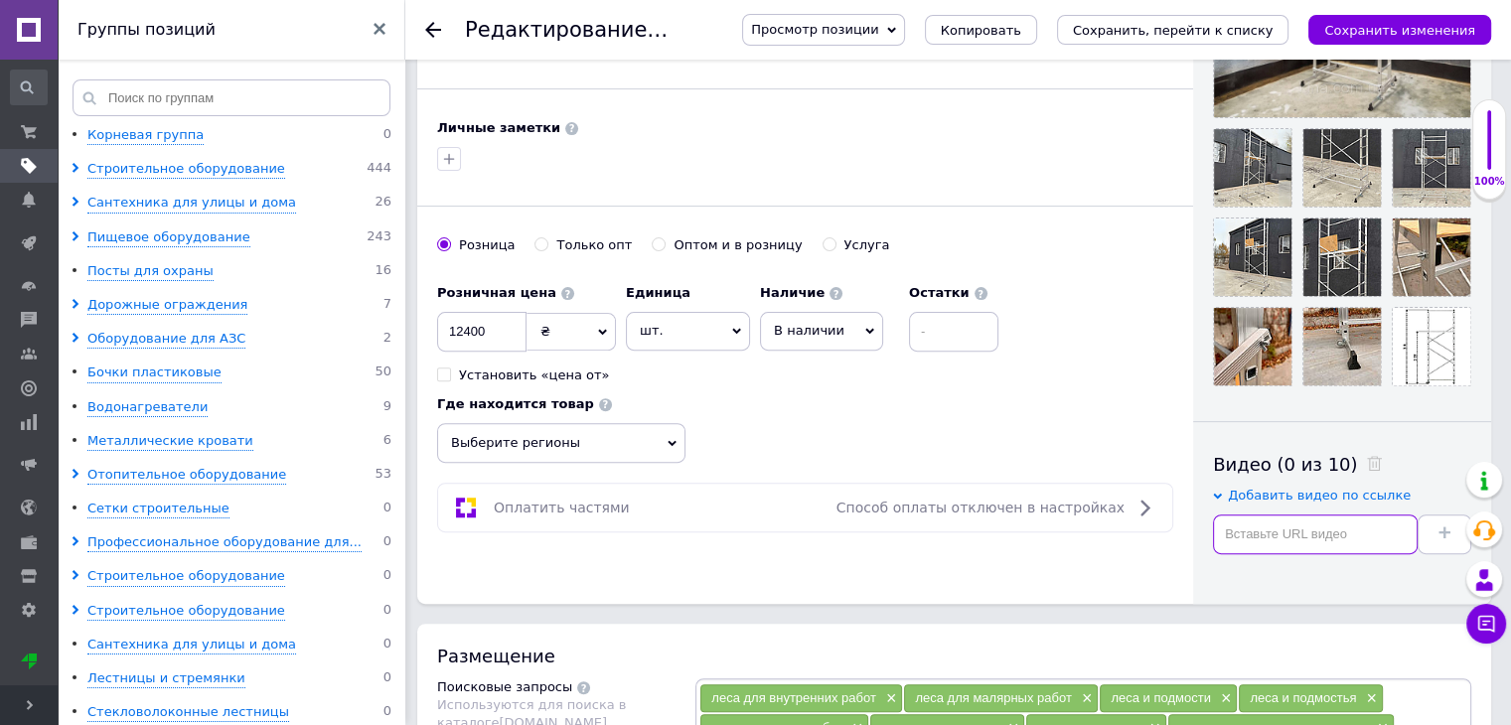
click at [1308, 537] on input "text" at bounding box center [1315, 535] width 205 height 40
paste input "[URL][DOMAIN_NAME]"
type input "[URL][DOMAIN_NAME]"
click at [1418, 536] on button at bounding box center [1445, 535] width 54 height 40
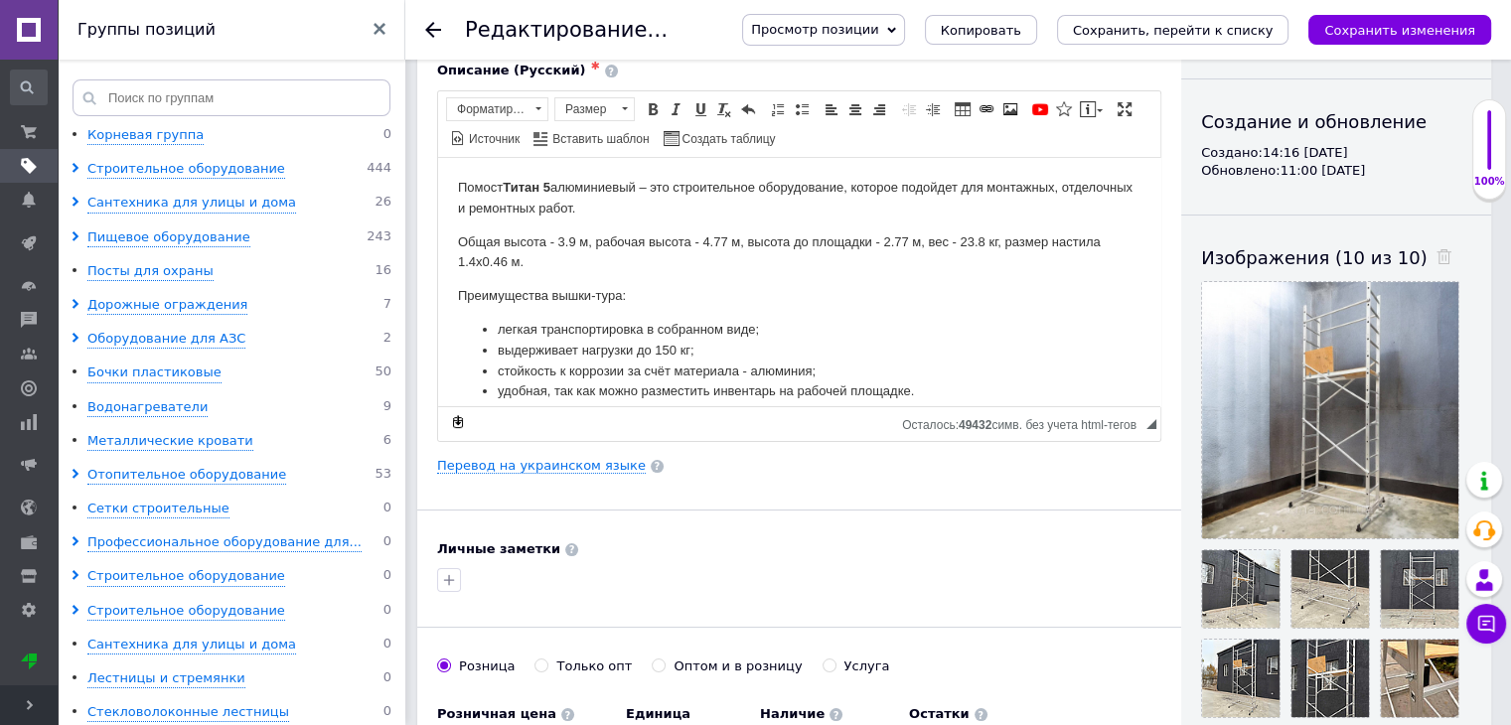
scroll to position [0, 0]
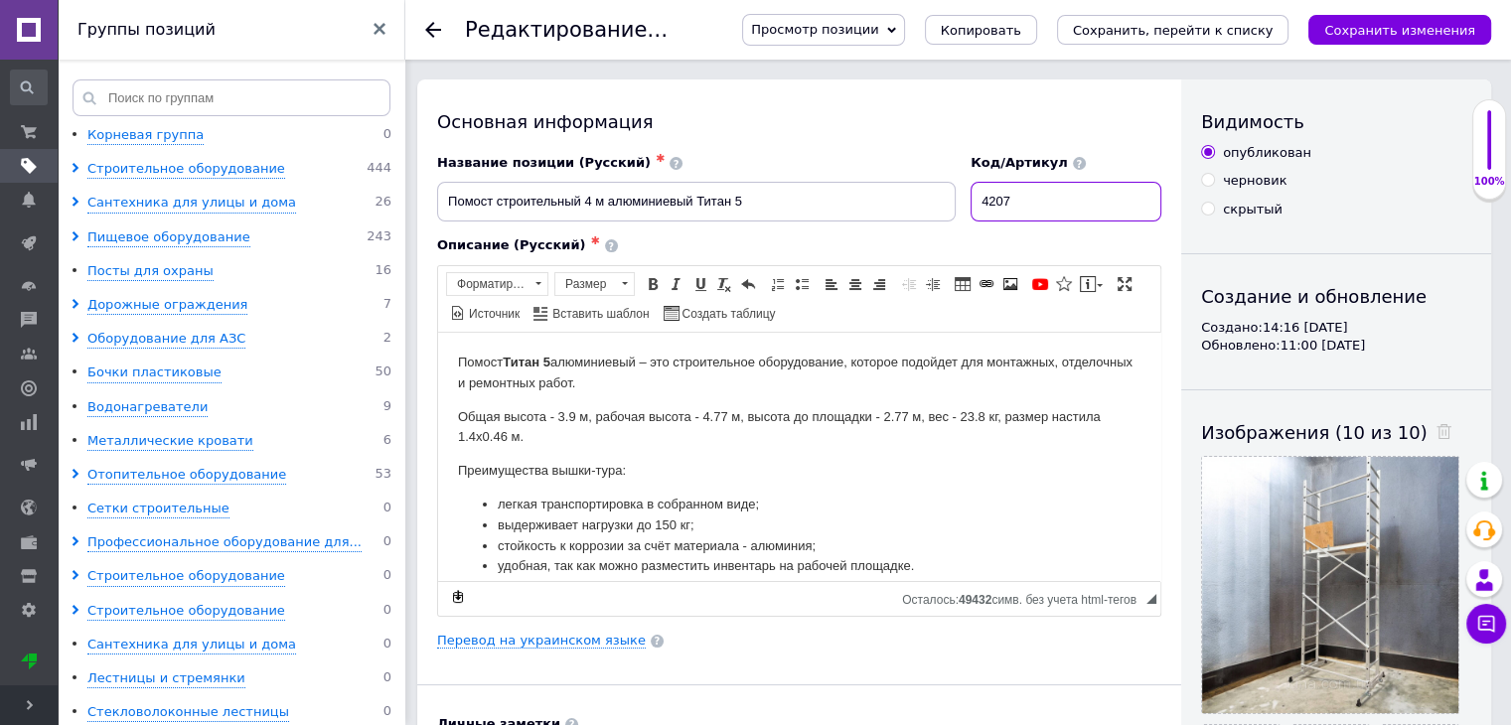
drag, startPoint x: 1051, startPoint y: 208, endPoint x: 936, endPoint y: 208, distance: 115.2
click at [936, 208] on div "Название позиции (Русский) ✱ Помост строительный 4 м алюминиевый Титан 5 Код/Ар…" at bounding box center [799, 188] width 739 height 82
type input "10505"
click at [1407, 15] on button "Сохранить изменения" at bounding box center [1399, 30] width 183 height 30
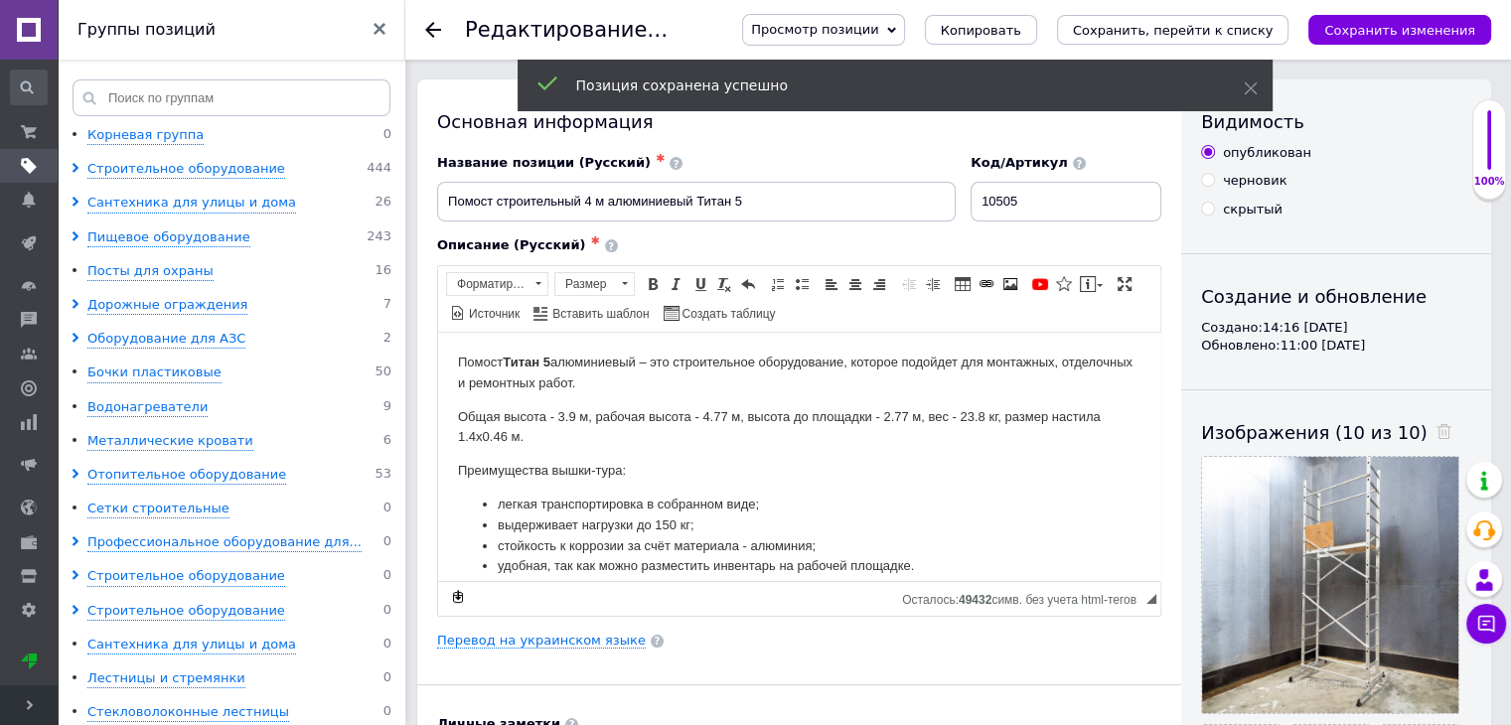
click at [432, 34] on use at bounding box center [433, 30] width 16 height 16
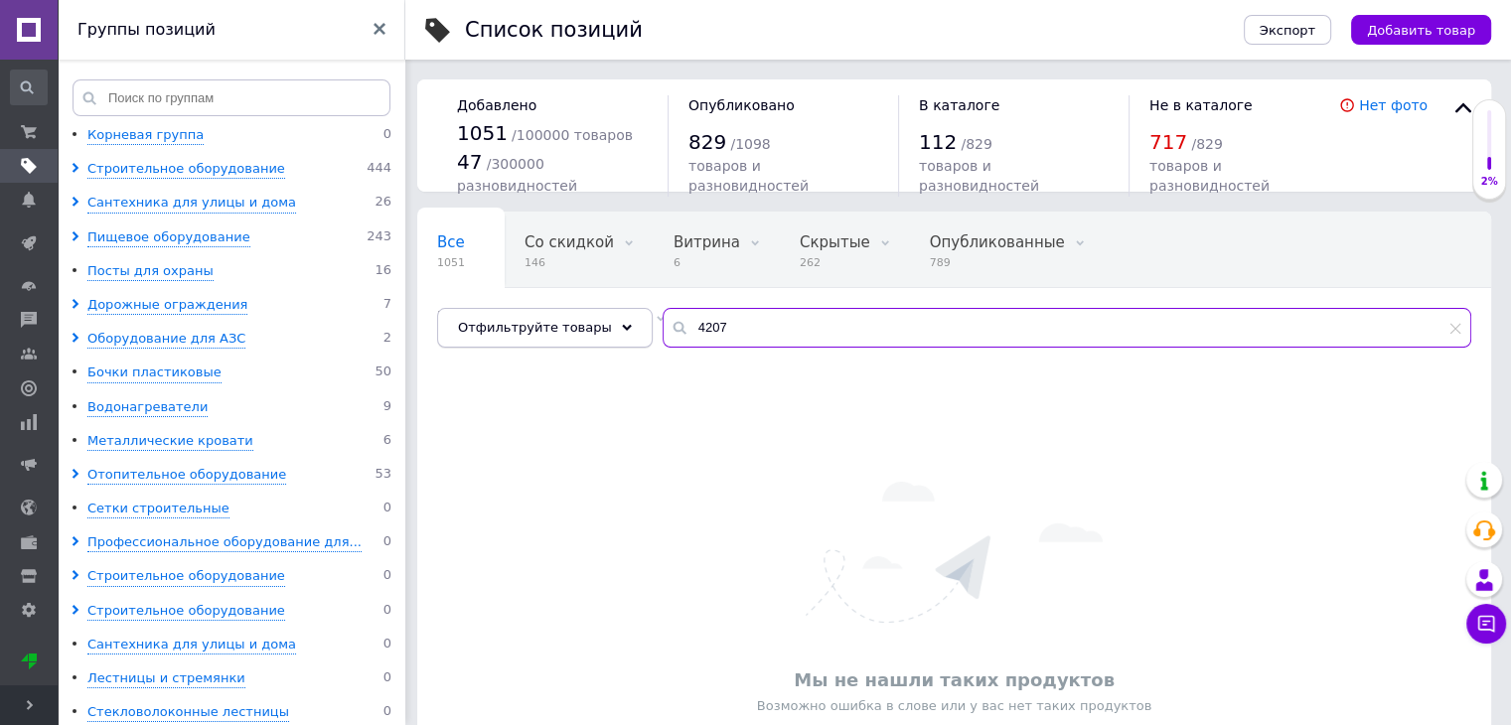
drag, startPoint x: 724, startPoint y: 323, endPoint x: 619, endPoint y: 309, distance: 106.2
click at [619, 309] on div "Отфильтруйте товары 4207" at bounding box center [954, 328] width 1034 height 40
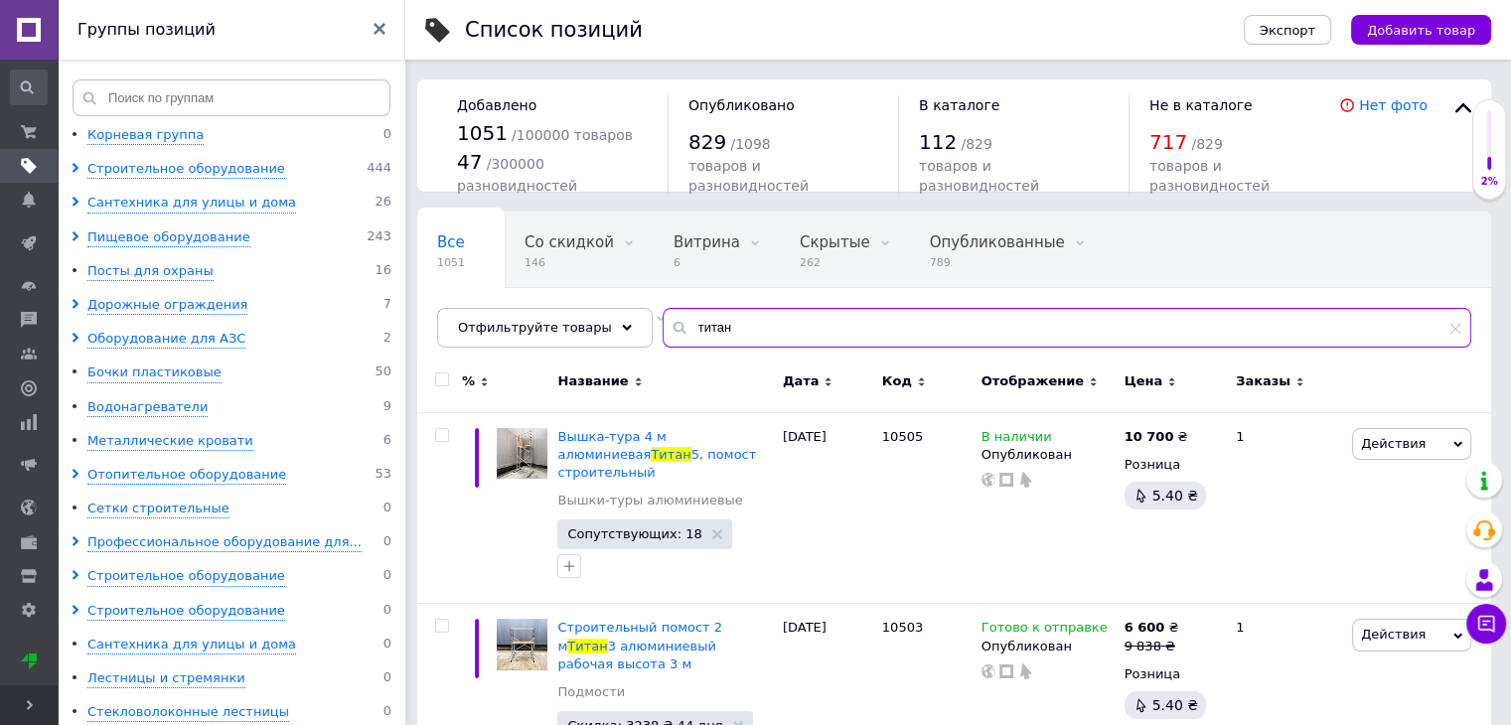
type input "титан"
click at [35, 37] on link at bounding box center [29, 30] width 58 height 60
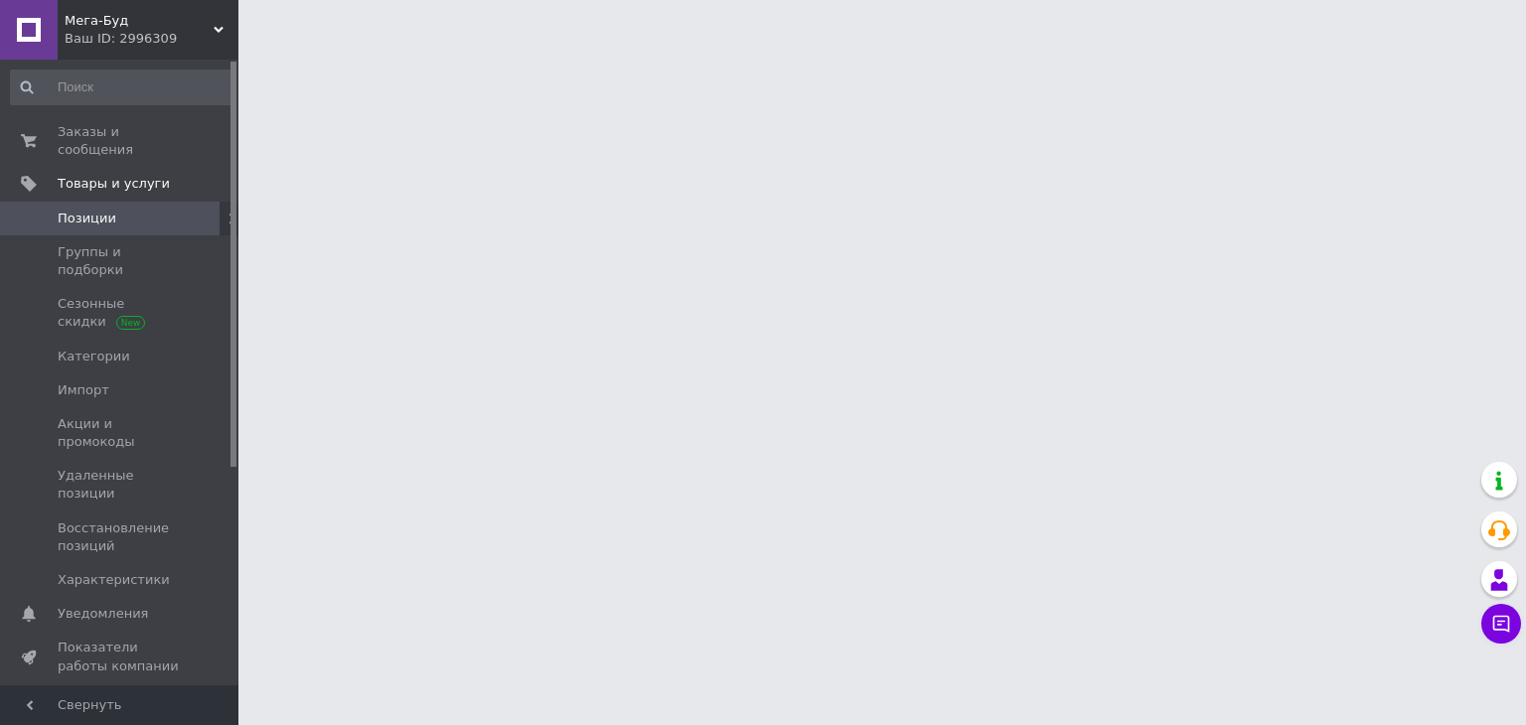
click at [182, 36] on div "Ваш ID: 2996309" at bounding box center [152, 39] width 174 height 18
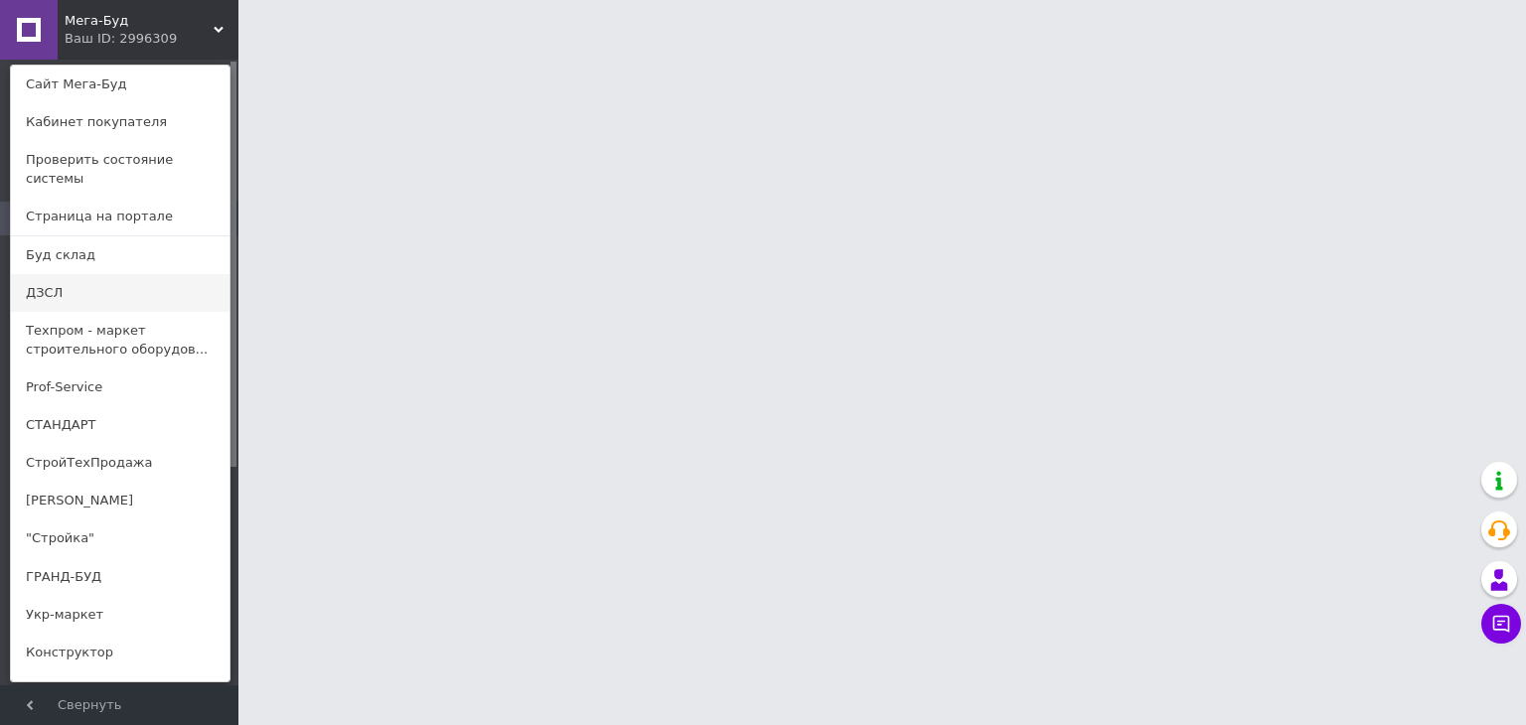
click at [62, 274] on link "ДЗСЛ" at bounding box center [120, 293] width 219 height 38
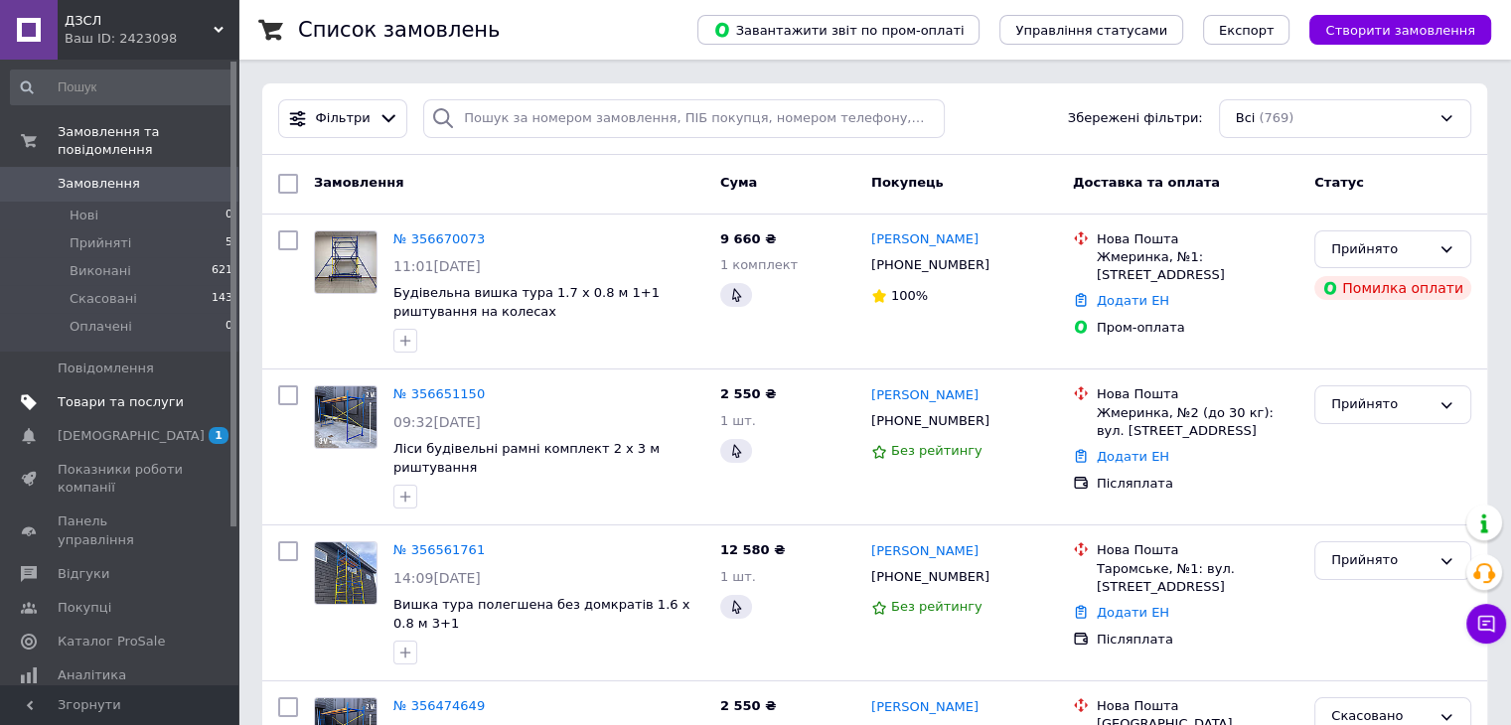
click at [104, 393] on span "Товари та послуги" at bounding box center [121, 402] width 126 height 18
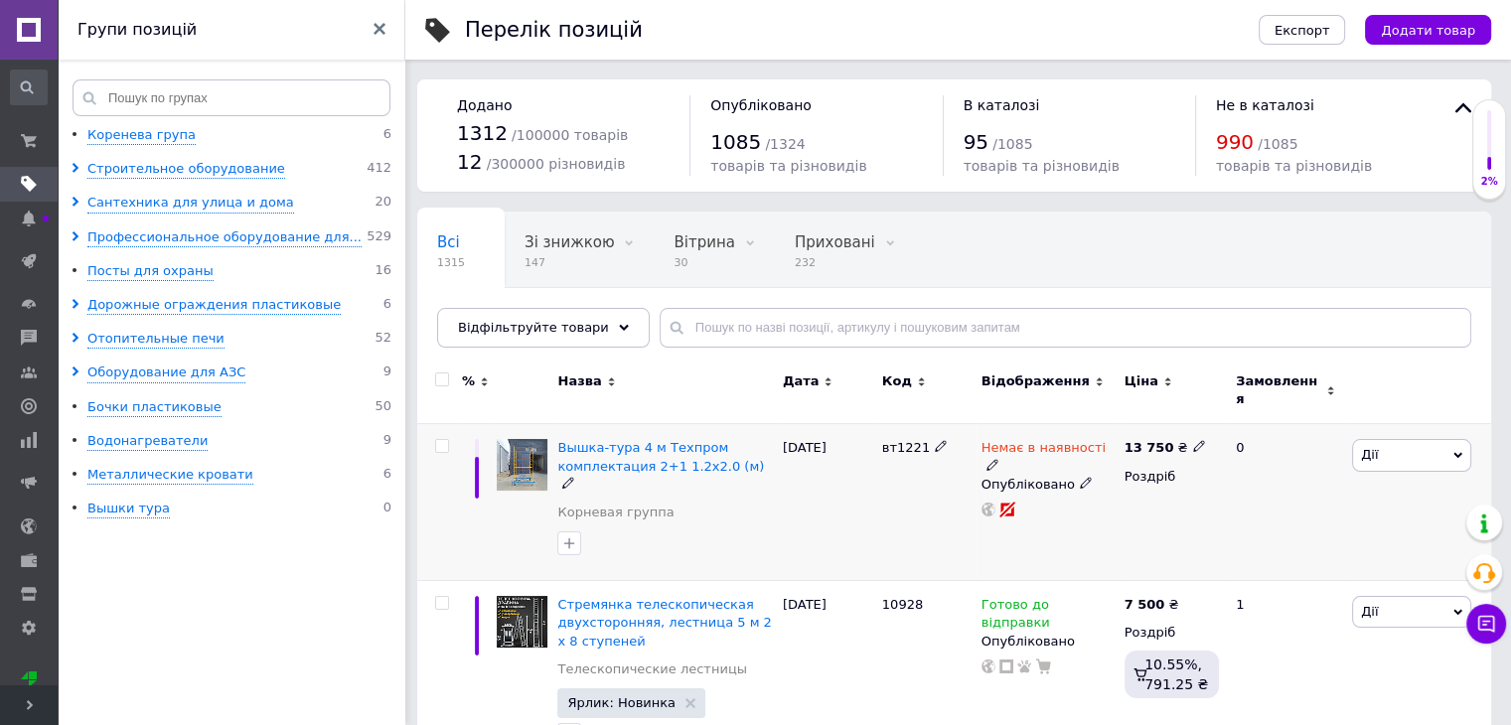
click at [441, 440] on input "checkbox" at bounding box center [441, 446] width 13 height 13
checkbox input "true"
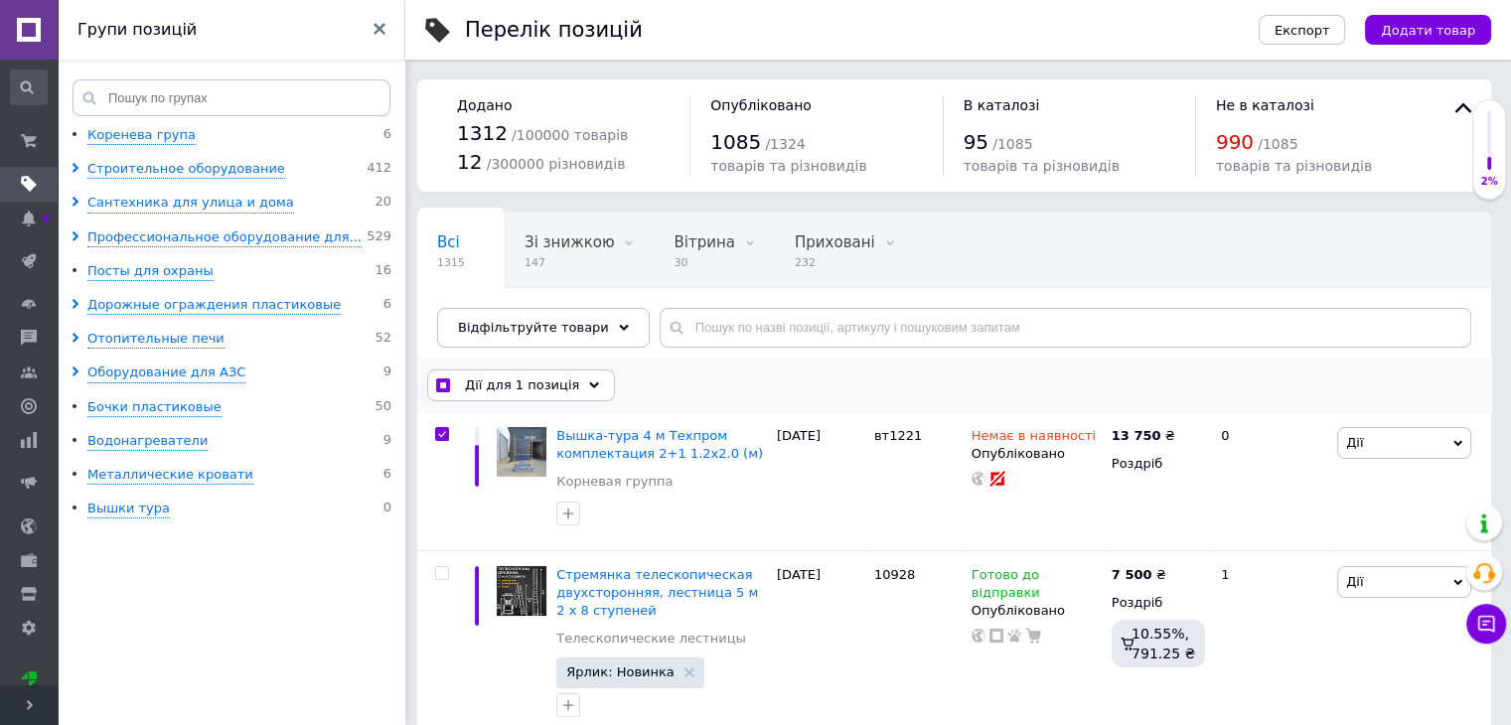
click at [564, 383] on div "Дії для 1 позиція" at bounding box center [521, 386] width 188 height 32
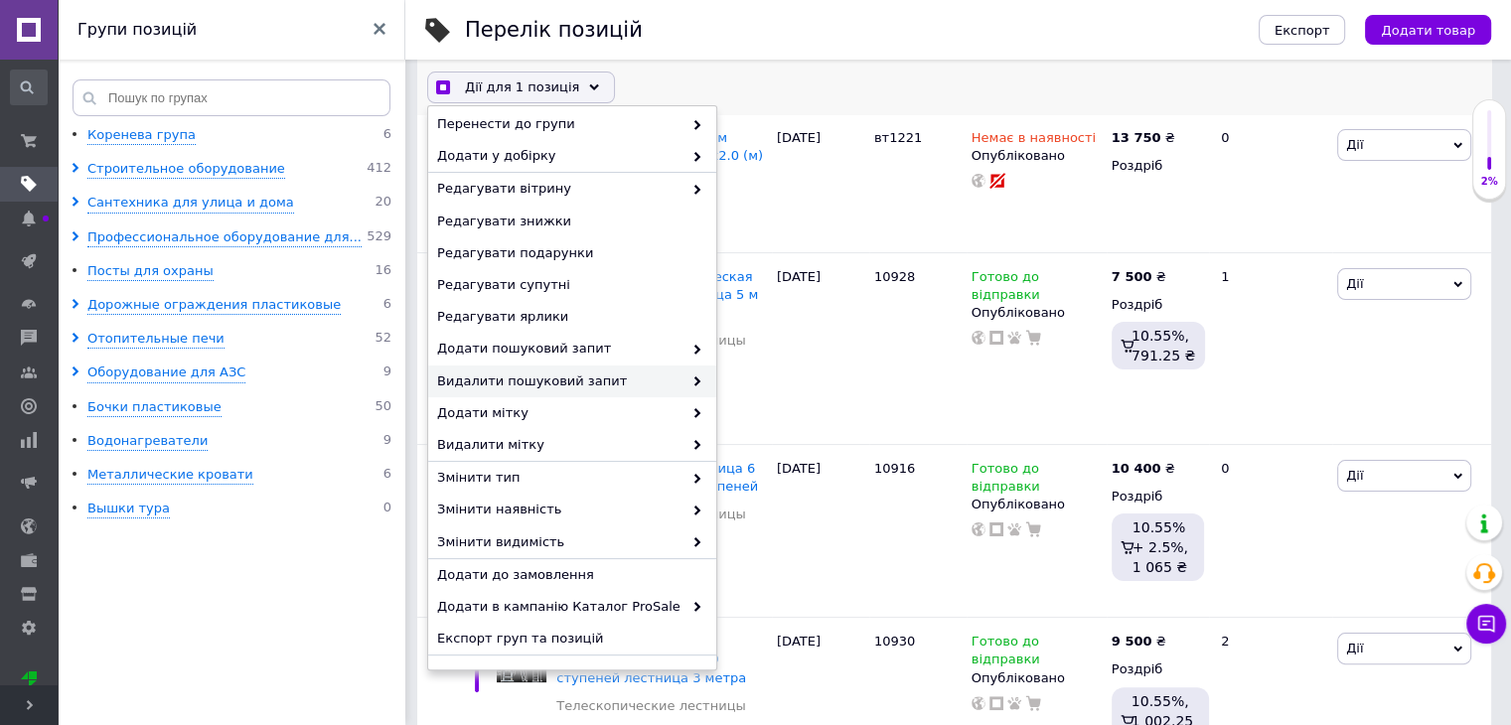
scroll to position [131, 0]
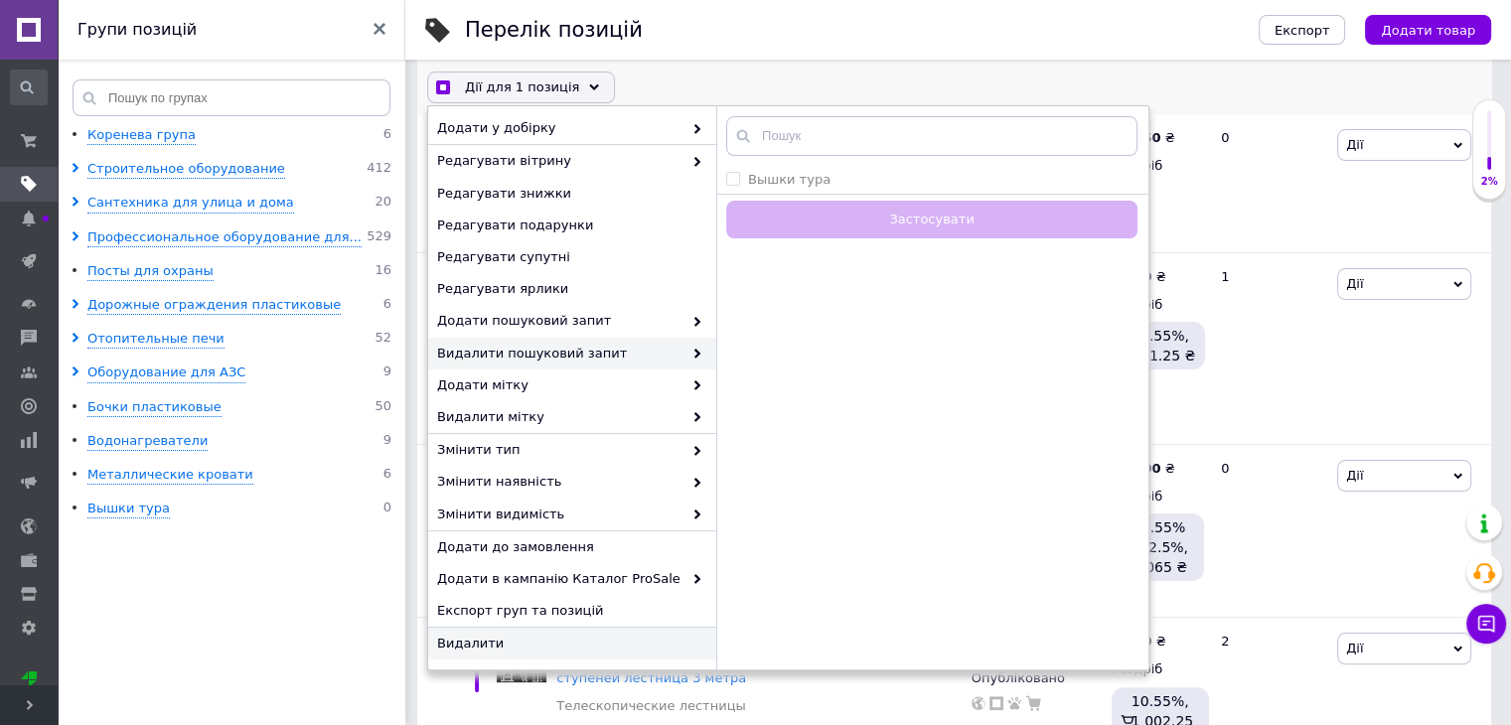
click at [592, 635] on span "Видалити" at bounding box center [569, 644] width 265 height 18
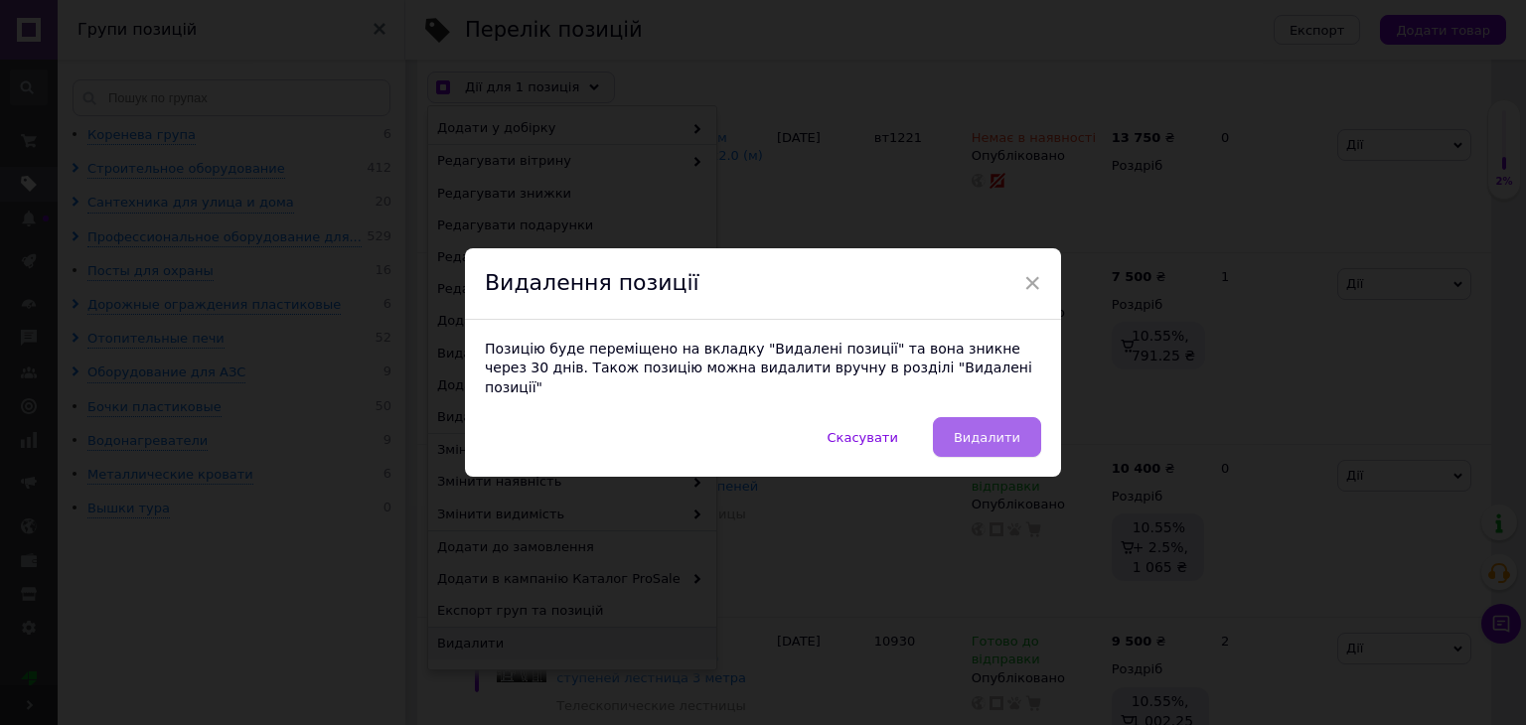
click at [981, 430] on span "Видалити" at bounding box center [987, 437] width 67 height 15
checkbox input "true"
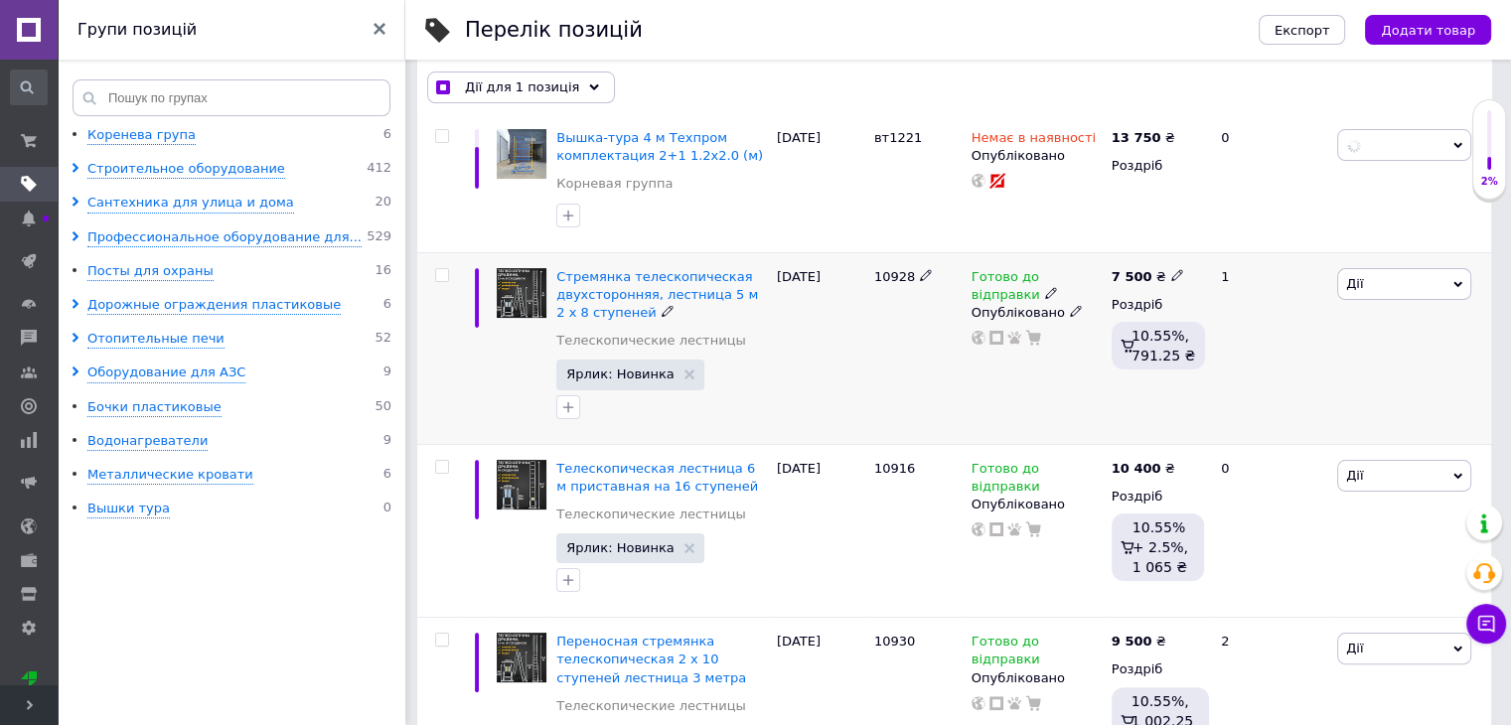
checkbox input "false"
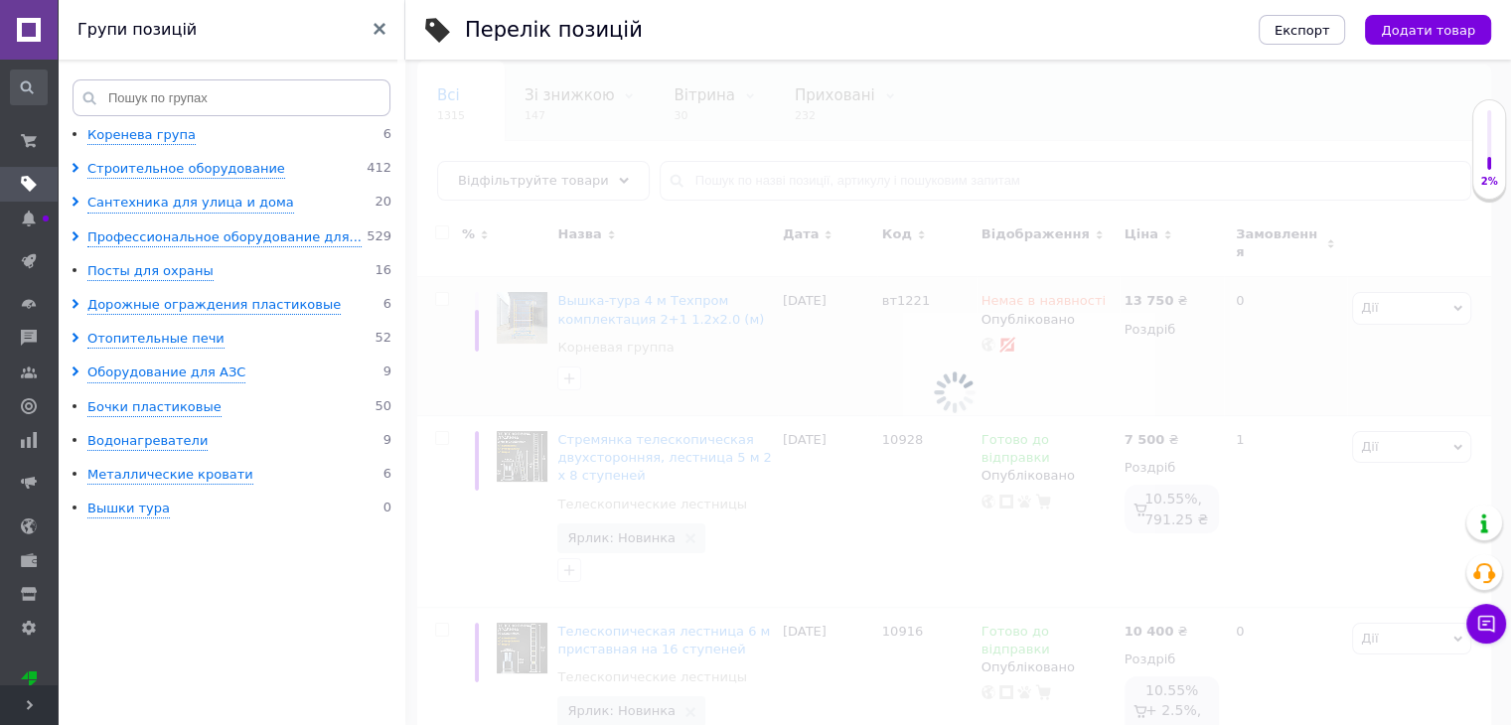
scroll to position [0, 0]
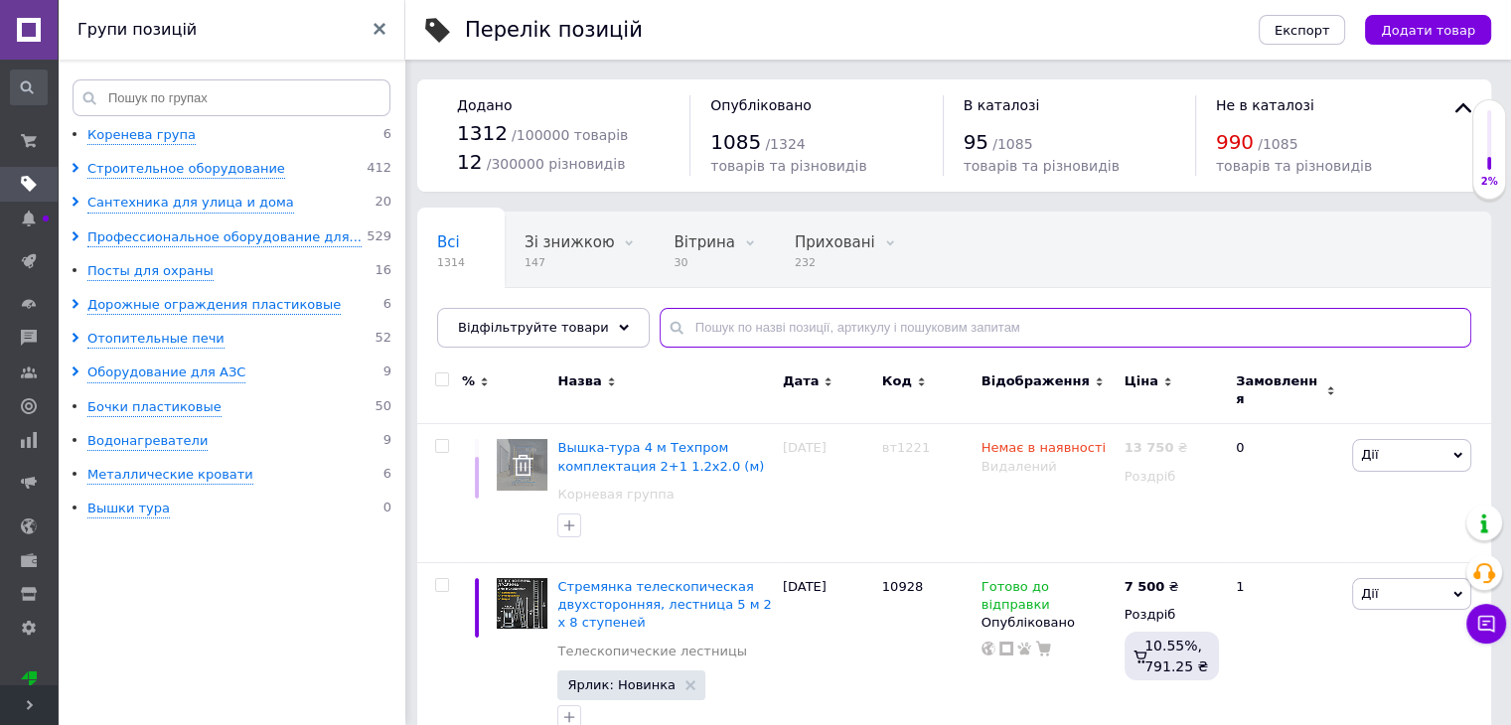
click at [793, 339] on input "text" at bounding box center [1066, 328] width 812 height 40
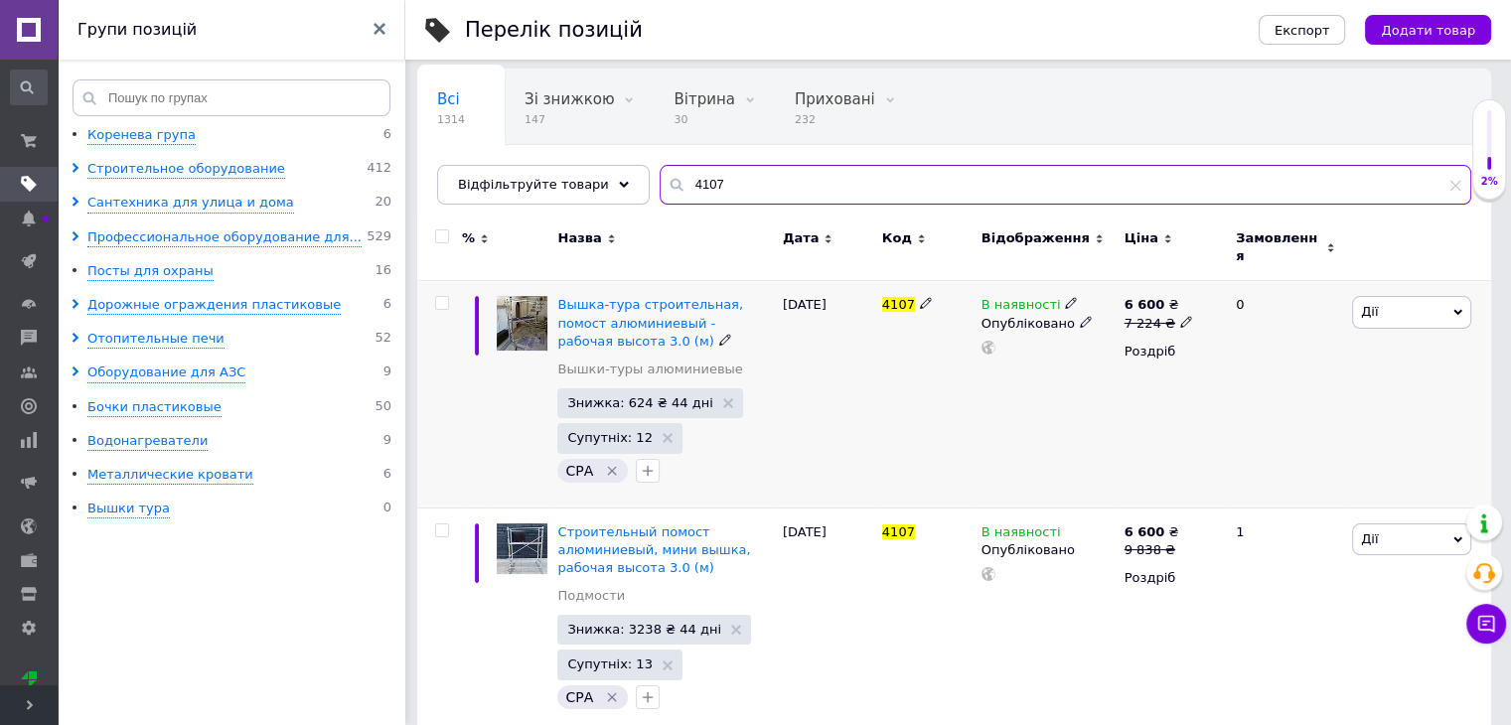
scroll to position [159, 0]
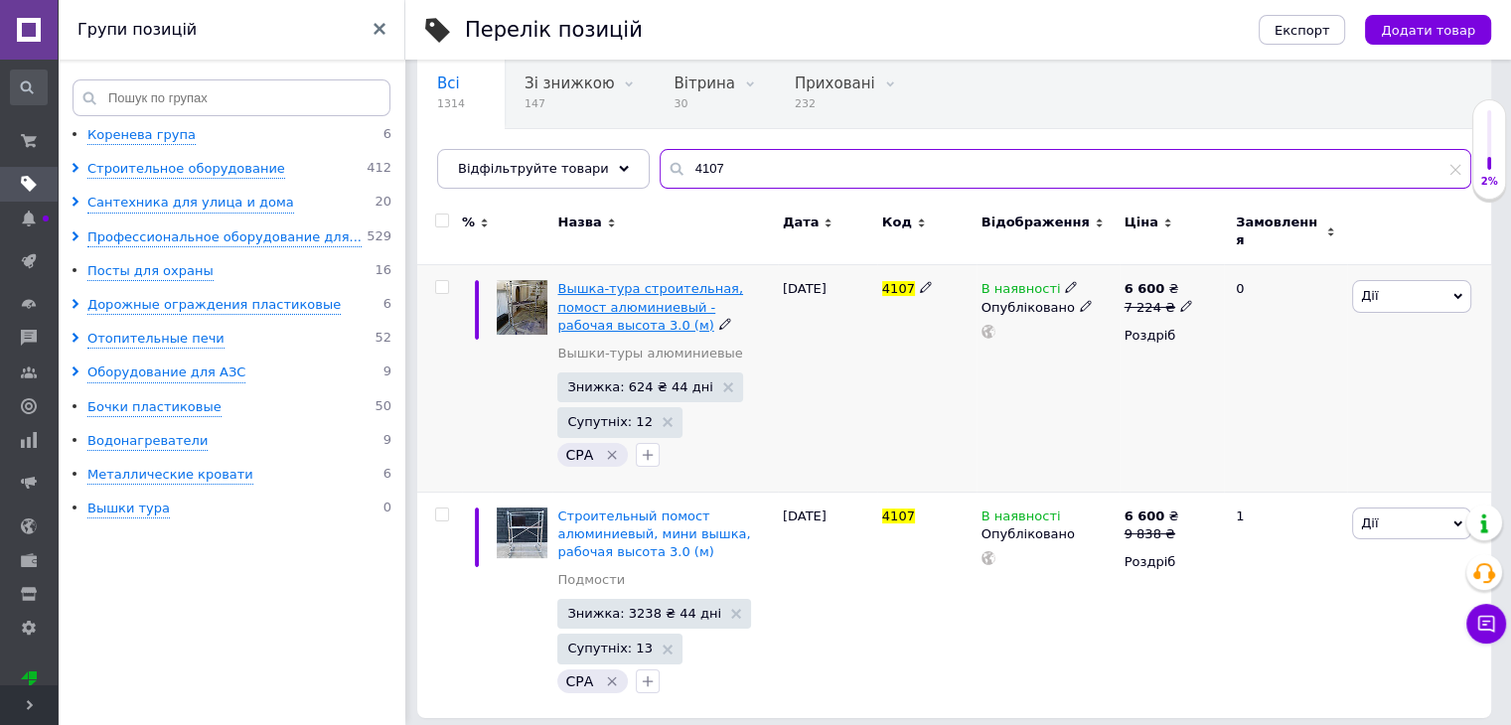
type input "4107"
click at [707, 293] on span "Вышка-тура строительная, помост алюминиевый - рабочая высота 3.0 (м)" at bounding box center [650, 306] width 186 height 51
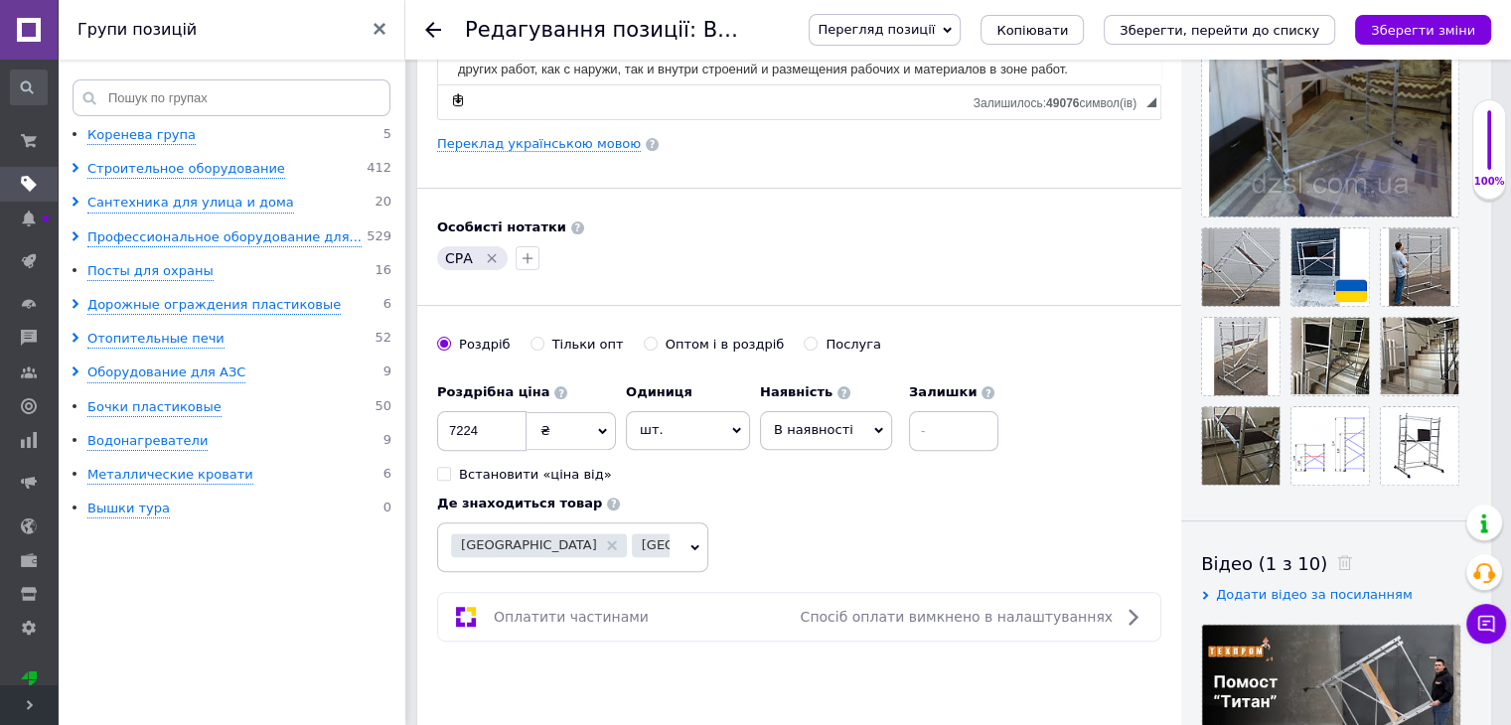
scroll to position [596, 0]
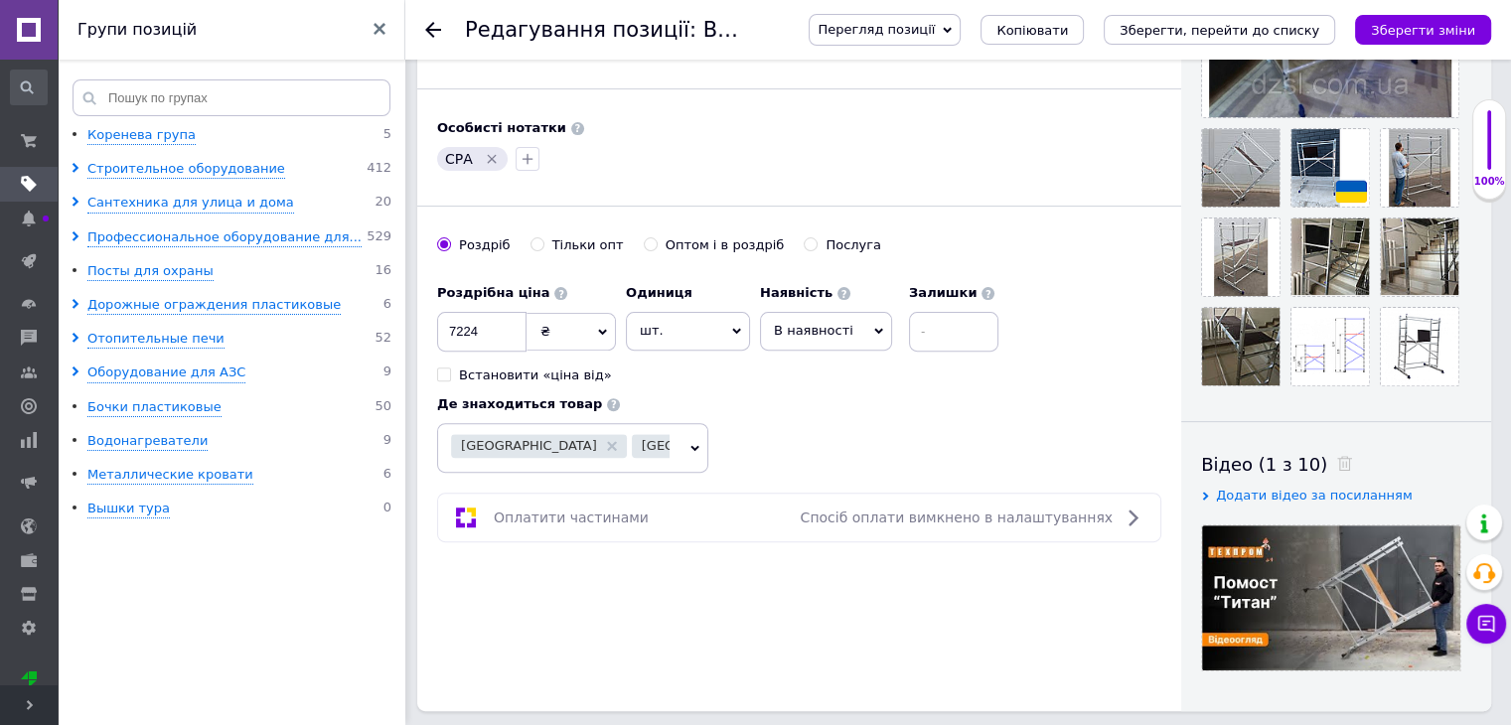
click at [1293, 498] on span "Додати відео за посиланням" at bounding box center [1314, 495] width 197 height 15
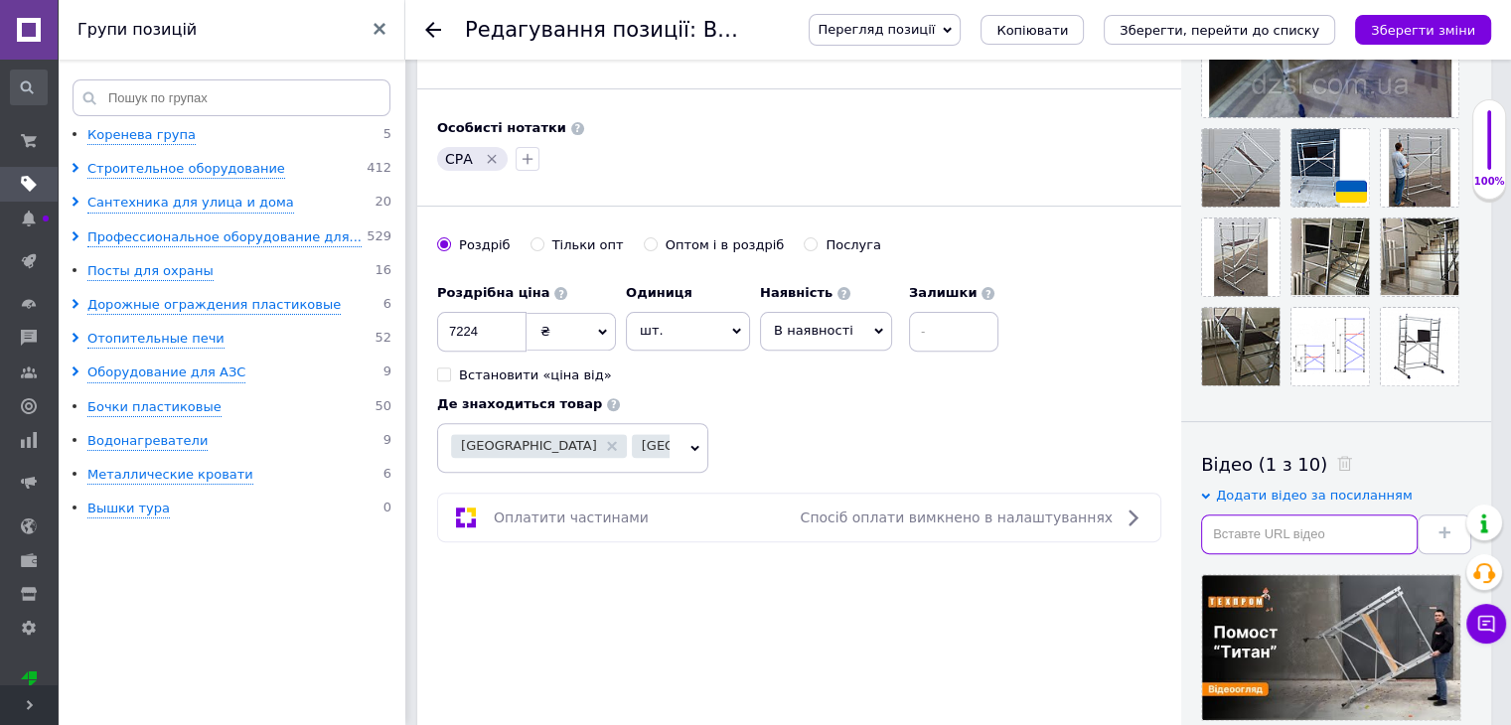
click at [1280, 528] on input "text" at bounding box center [1309, 535] width 217 height 40
paste input "[URL][DOMAIN_NAME]"
type input "[URL][DOMAIN_NAME]"
click at [1439, 537] on span at bounding box center [1444, 533] width 12 height 15
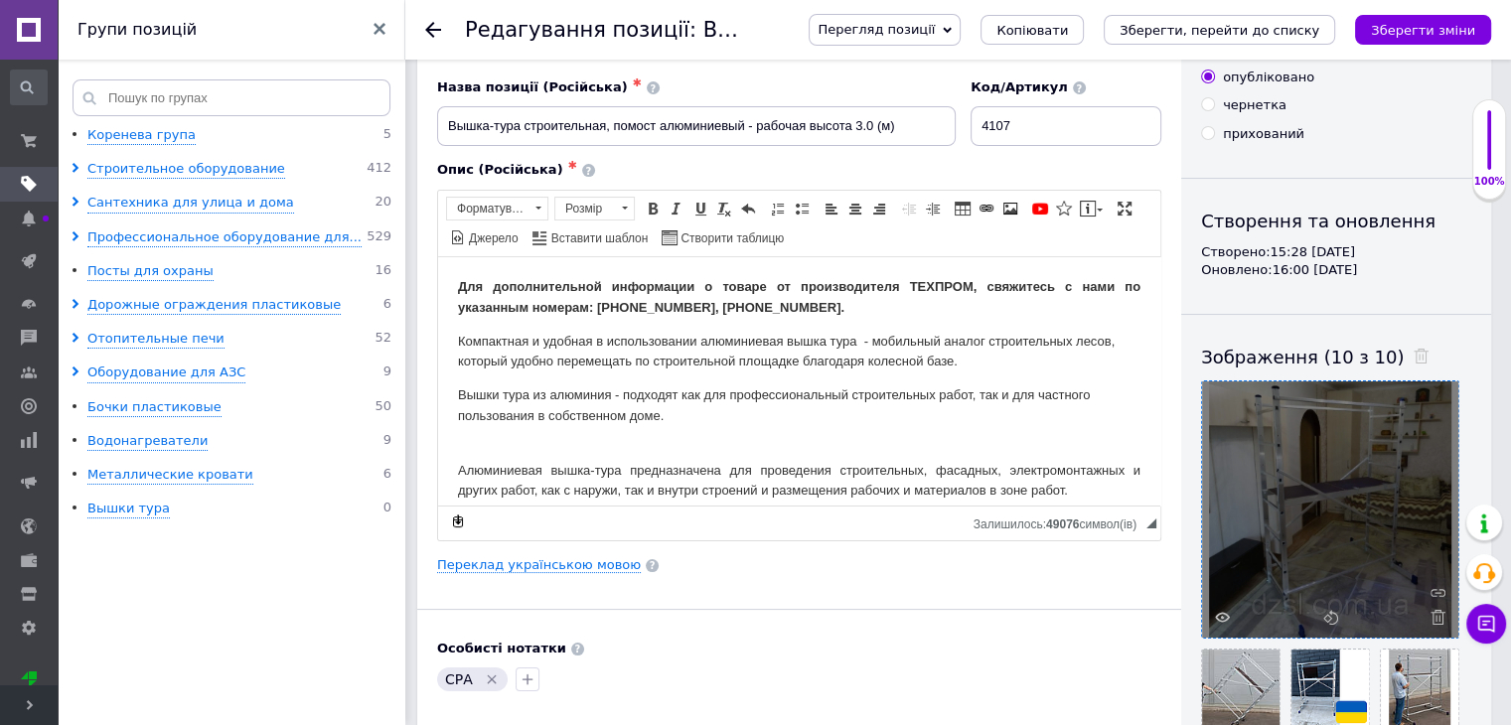
scroll to position [0, 0]
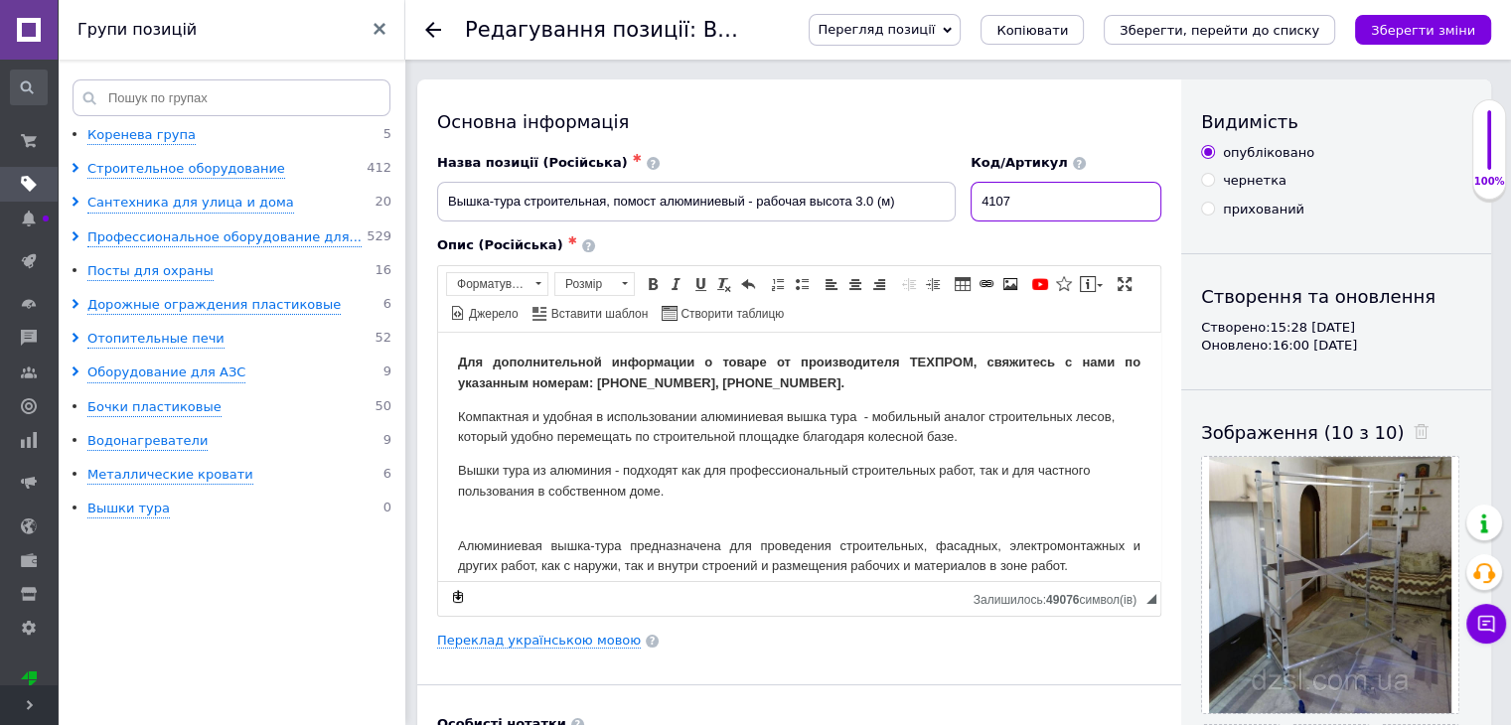
drag, startPoint x: 1029, startPoint y: 206, endPoint x: 935, endPoint y: 189, distance: 95.9
click at [935, 189] on div "Назва позиції (Російська) ✱ Вышка-тура строительная, помост алюминиевый - рабоч…" at bounding box center [799, 188] width 739 height 82
type input "10505"
click at [1407, 25] on icon "Зберегти зміни" at bounding box center [1423, 30] width 104 height 15
click at [432, 29] on use at bounding box center [433, 30] width 16 height 16
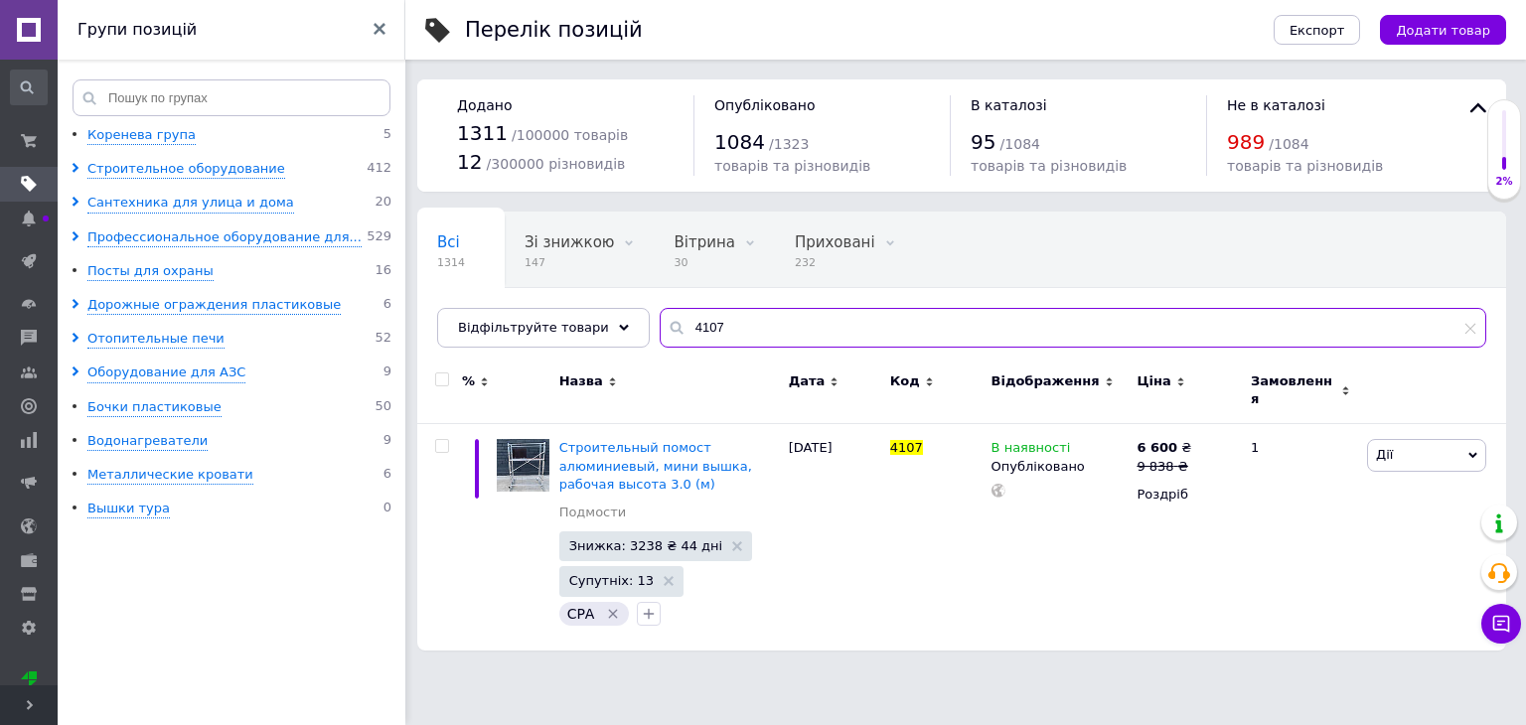
drag, startPoint x: 717, startPoint y: 332, endPoint x: 640, endPoint y: 318, distance: 78.7
click at [660, 318] on input "4107" at bounding box center [1073, 328] width 826 height 40
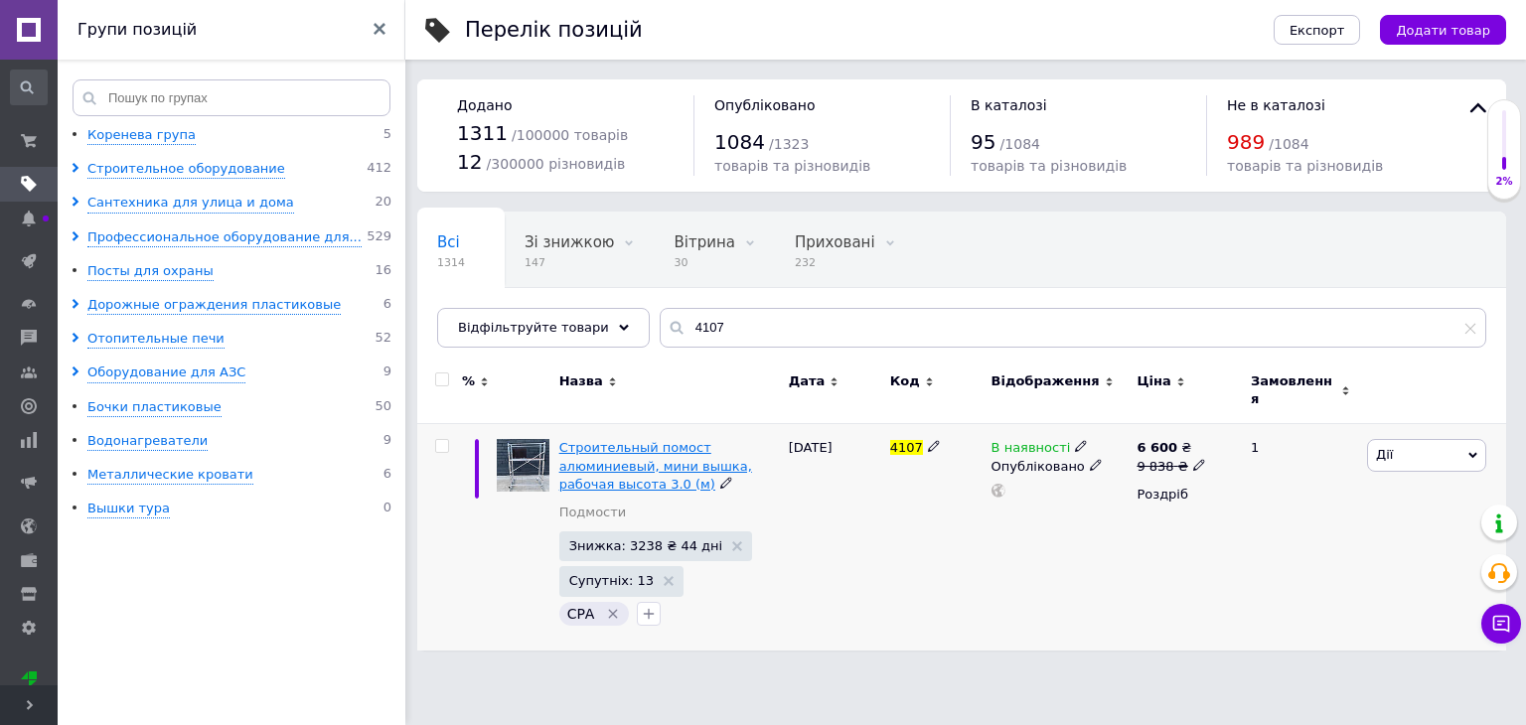
click at [680, 447] on span "Строительный помост алюминиевый, мини вышка, рабочая высота 3.0 (м)" at bounding box center [655, 465] width 193 height 51
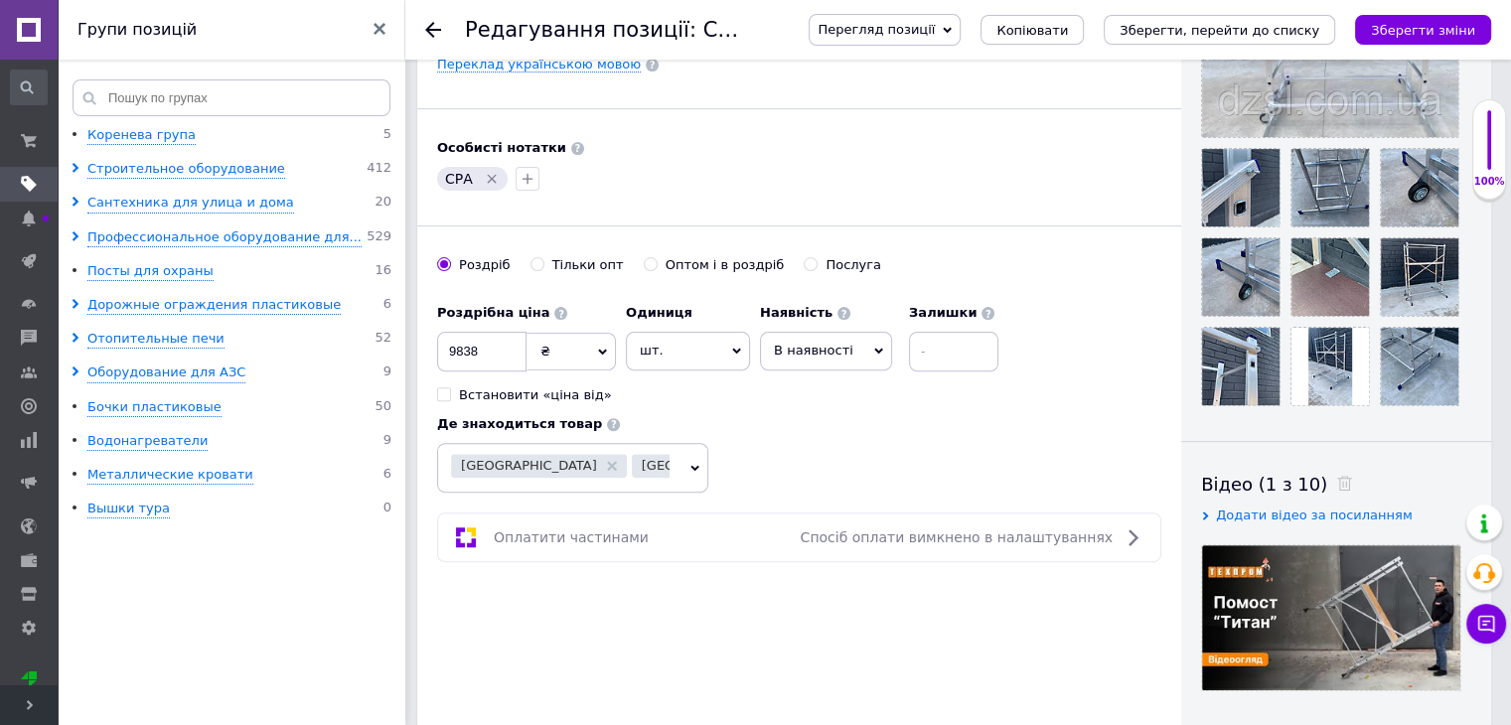
scroll to position [695, 0]
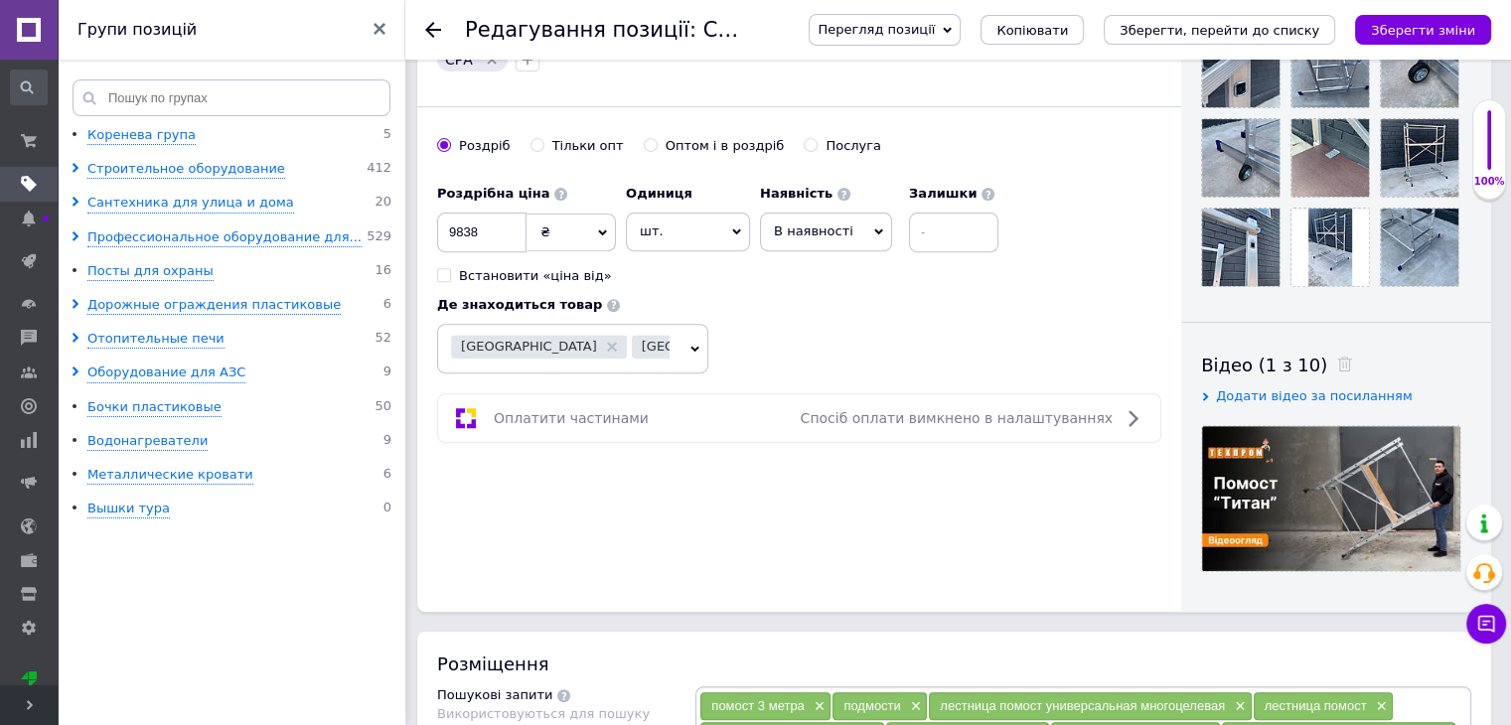
click at [1283, 395] on span "Додати відео за посиланням" at bounding box center [1314, 395] width 197 height 15
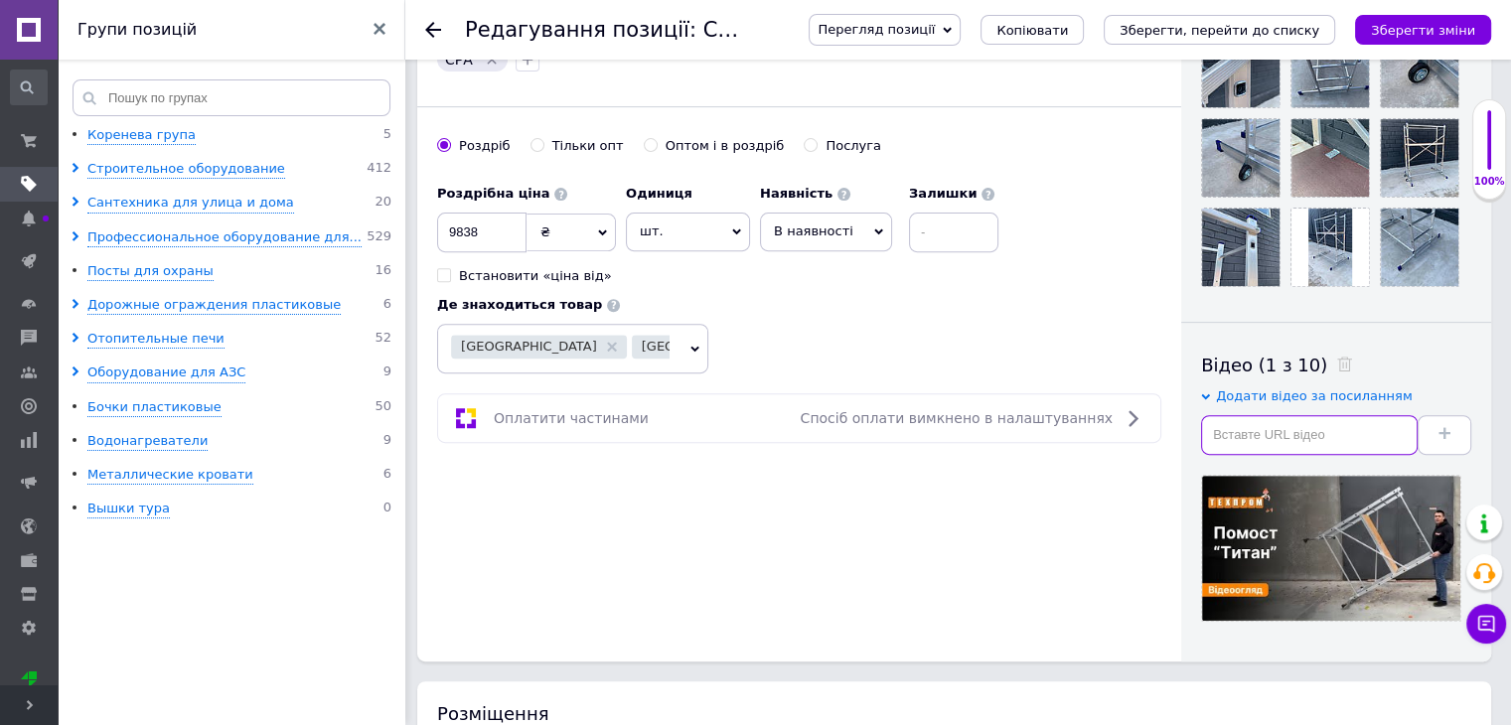
click at [1280, 442] on input "text" at bounding box center [1309, 435] width 217 height 40
paste input "[URL][DOMAIN_NAME]"
type input "[URL][DOMAIN_NAME]"
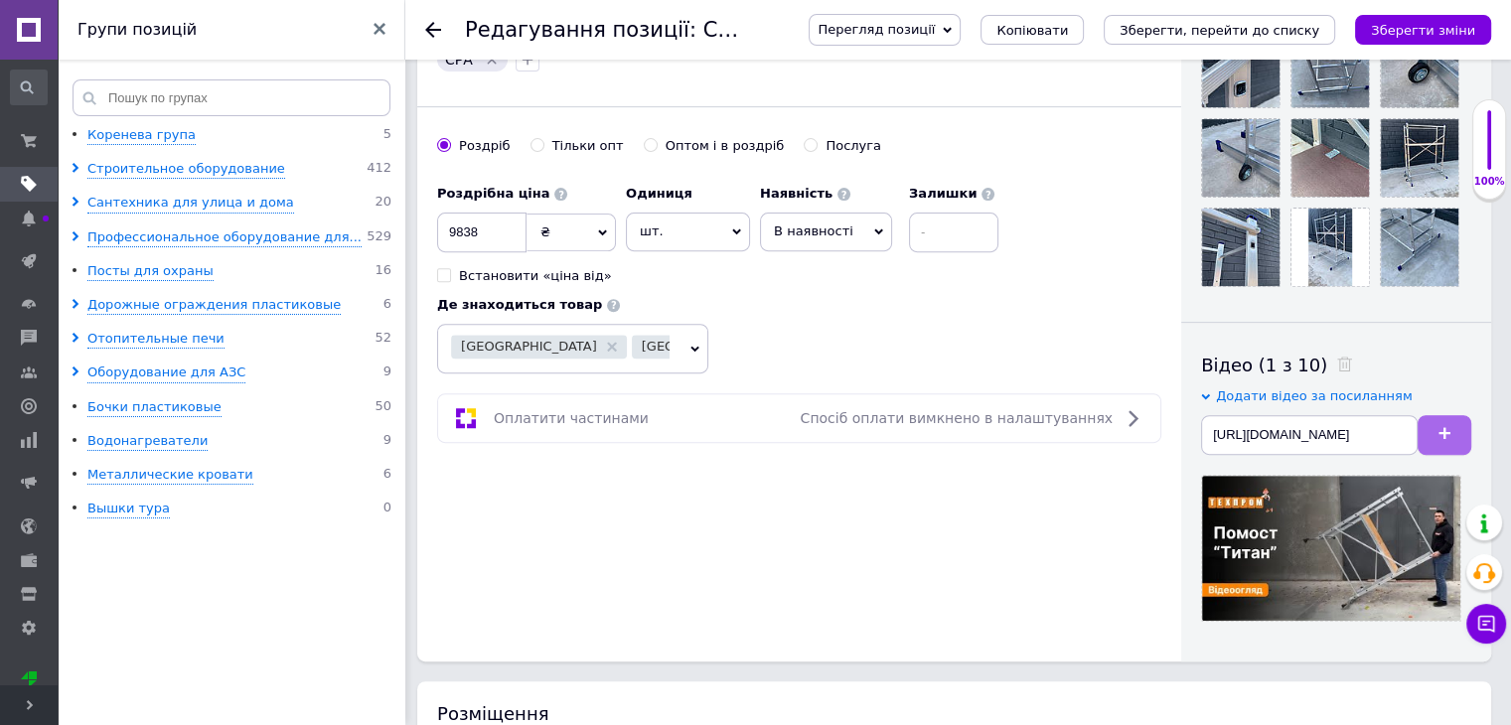
click at [1445, 434] on use at bounding box center [1444, 433] width 12 height 12
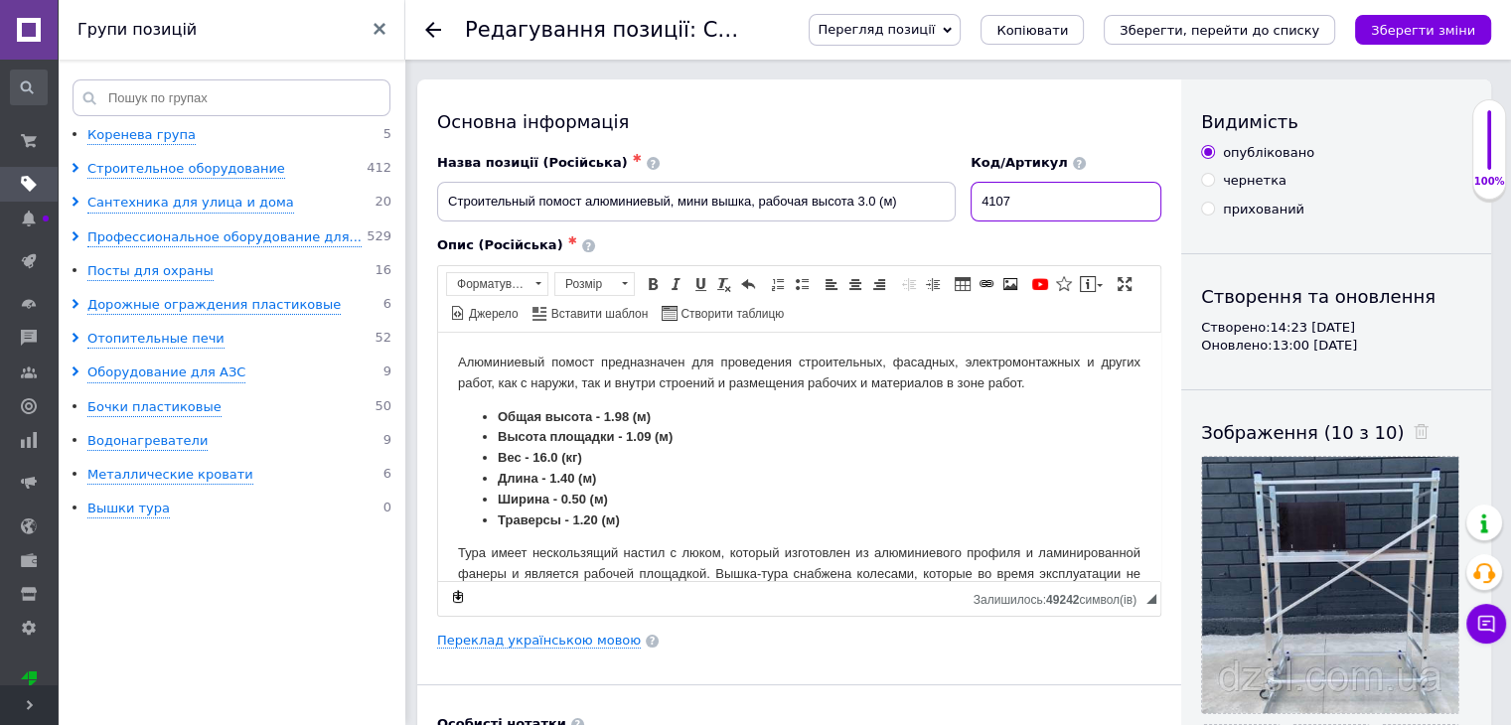
click at [1045, 182] on input "4107" at bounding box center [1066, 202] width 191 height 40
click at [1043, 208] on input "4107" at bounding box center [1066, 202] width 191 height 40
type input "10503"
click at [1425, 29] on icon "Зберегти зміни" at bounding box center [1423, 30] width 104 height 15
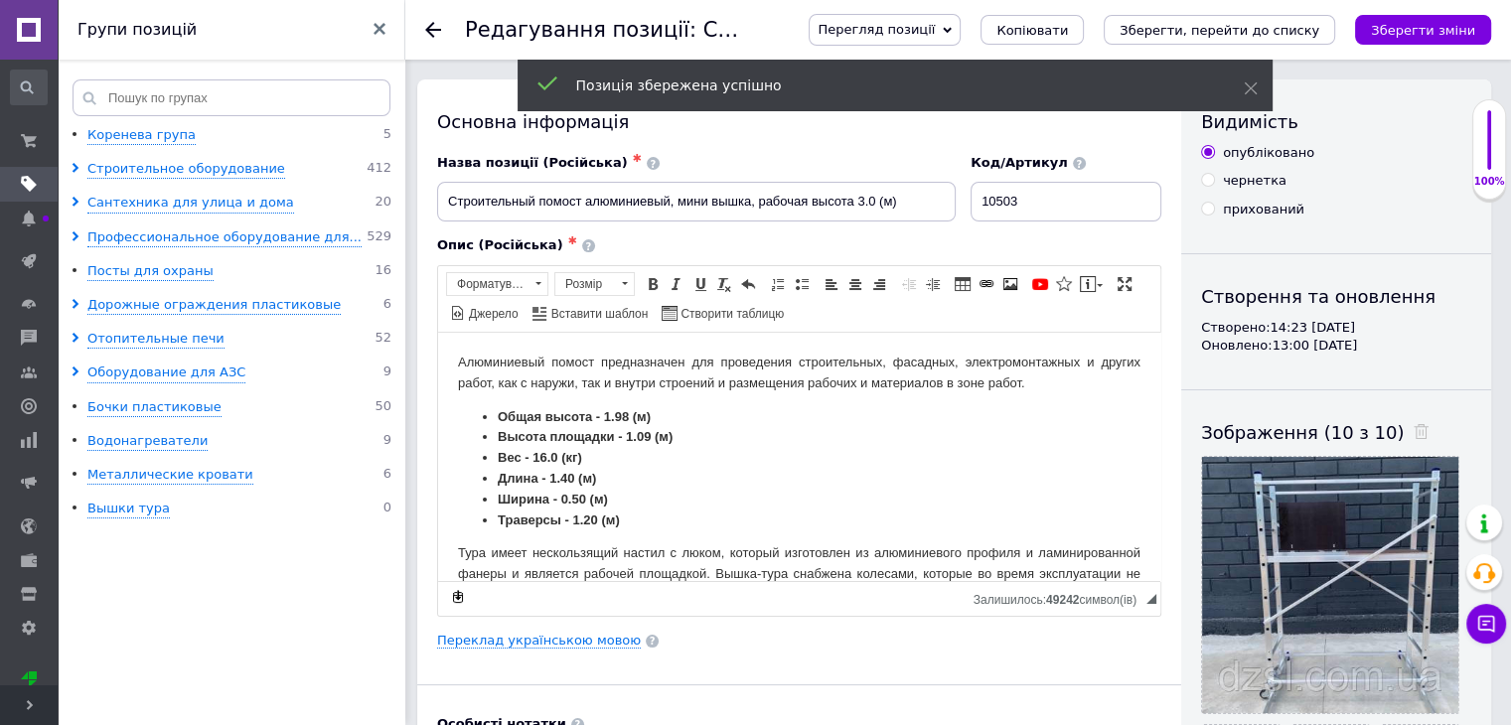
click at [441, 31] on div at bounding box center [445, 30] width 40 height 60
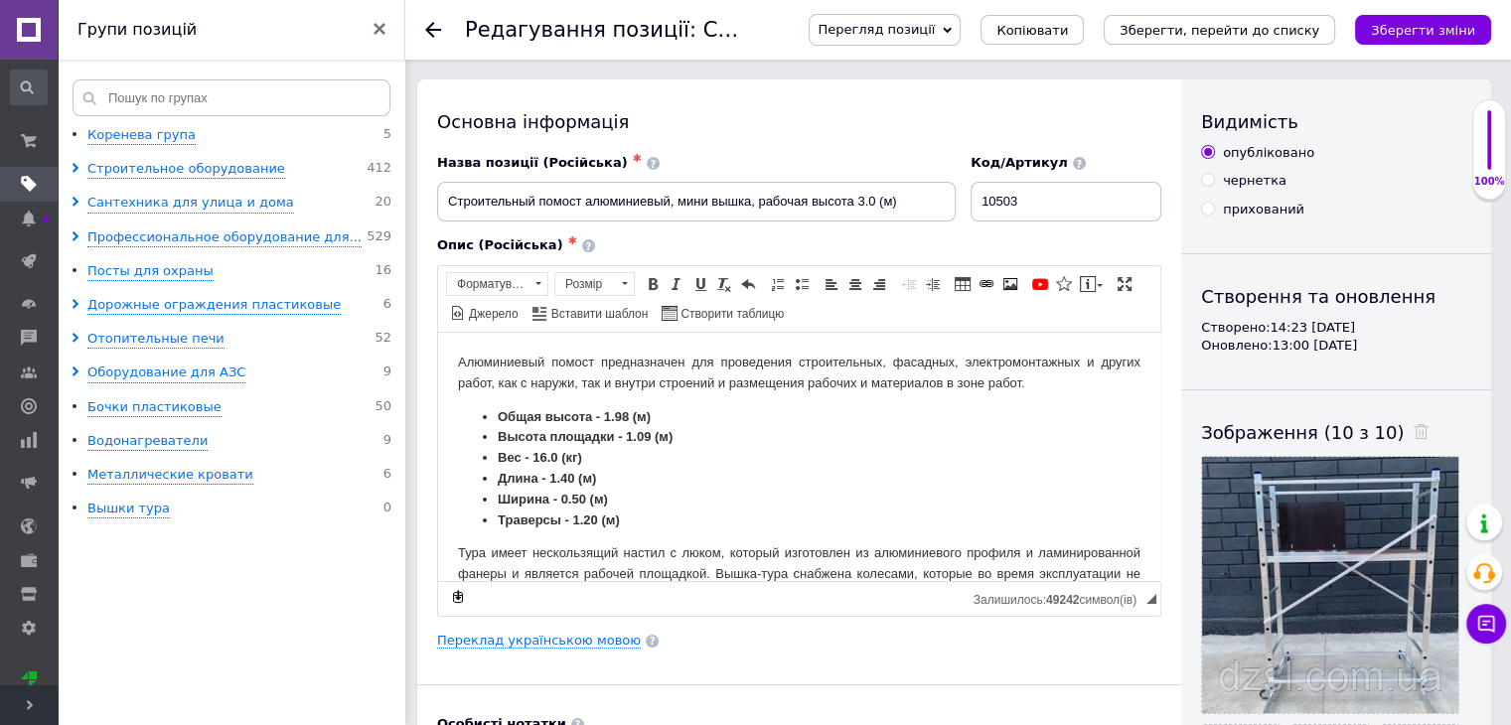
click at [436, 31] on icon at bounding box center [433, 30] width 16 height 16
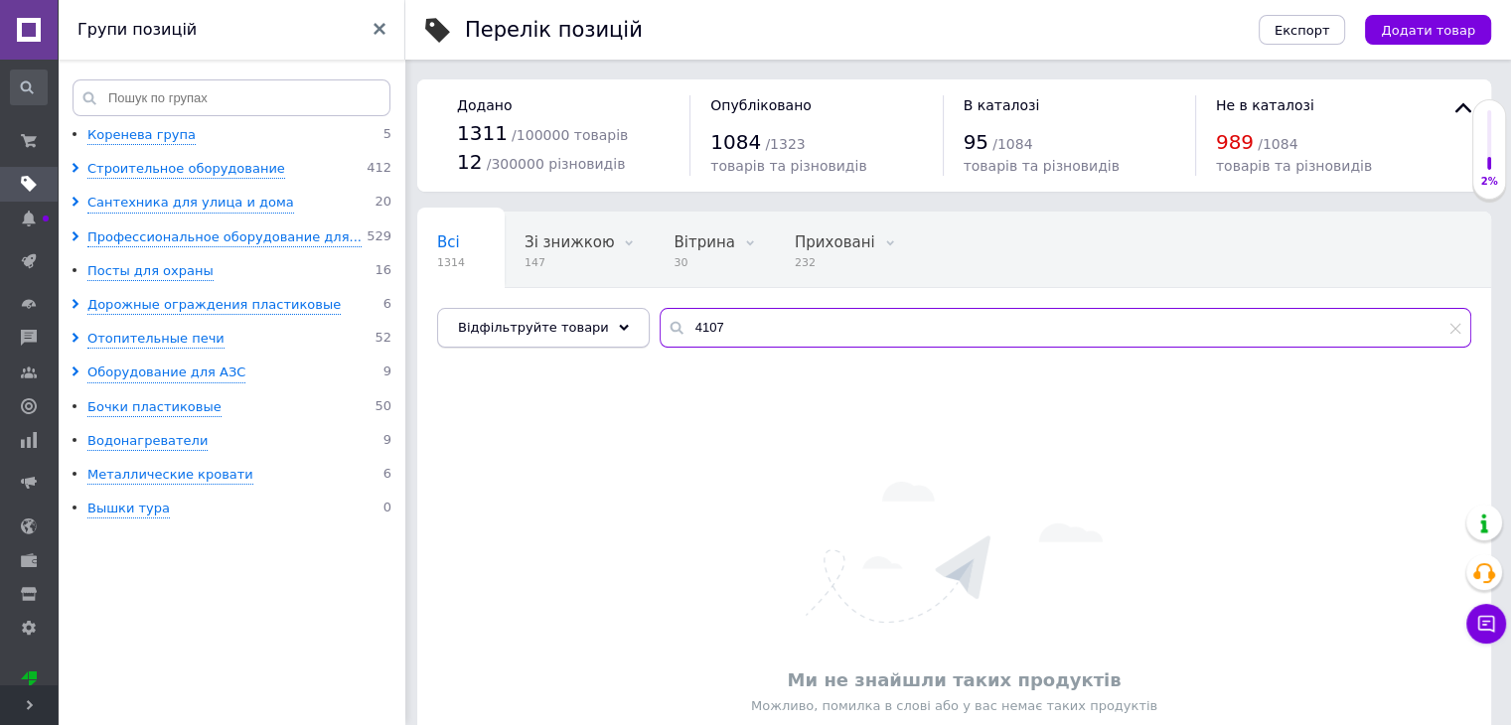
drag, startPoint x: 714, startPoint y: 330, endPoint x: 592, endPoint y: 323, distance: 122.4
click at [596, 320] on div "Відфільтруйте товари 4107" at bounding box center [954, 328] width 1034 height 40
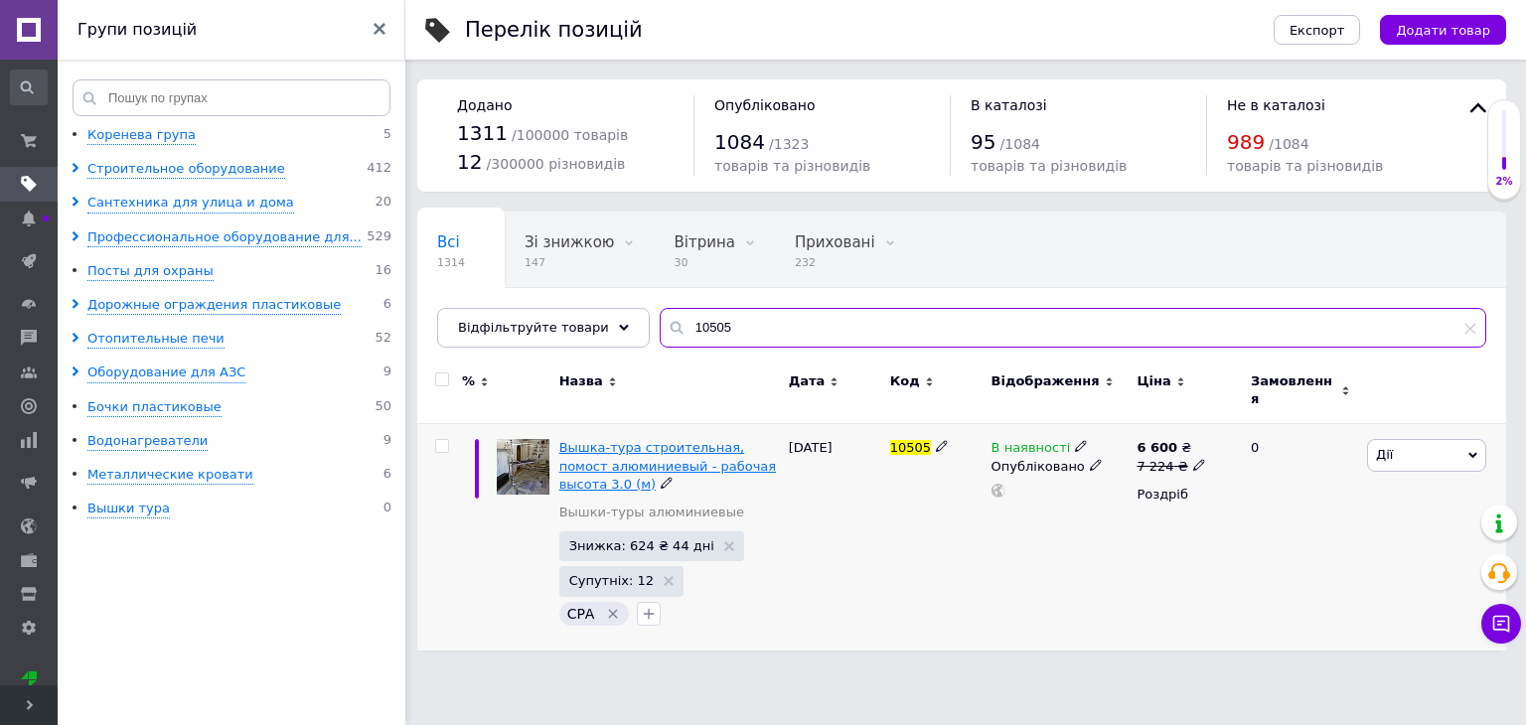
type input "10505"
click at [632, 442] on span "Вышка-тура строительная, помост алюминиевый - рабочая высота 3.0 (м)" at bounding box center [667, 465] width 217 height 51
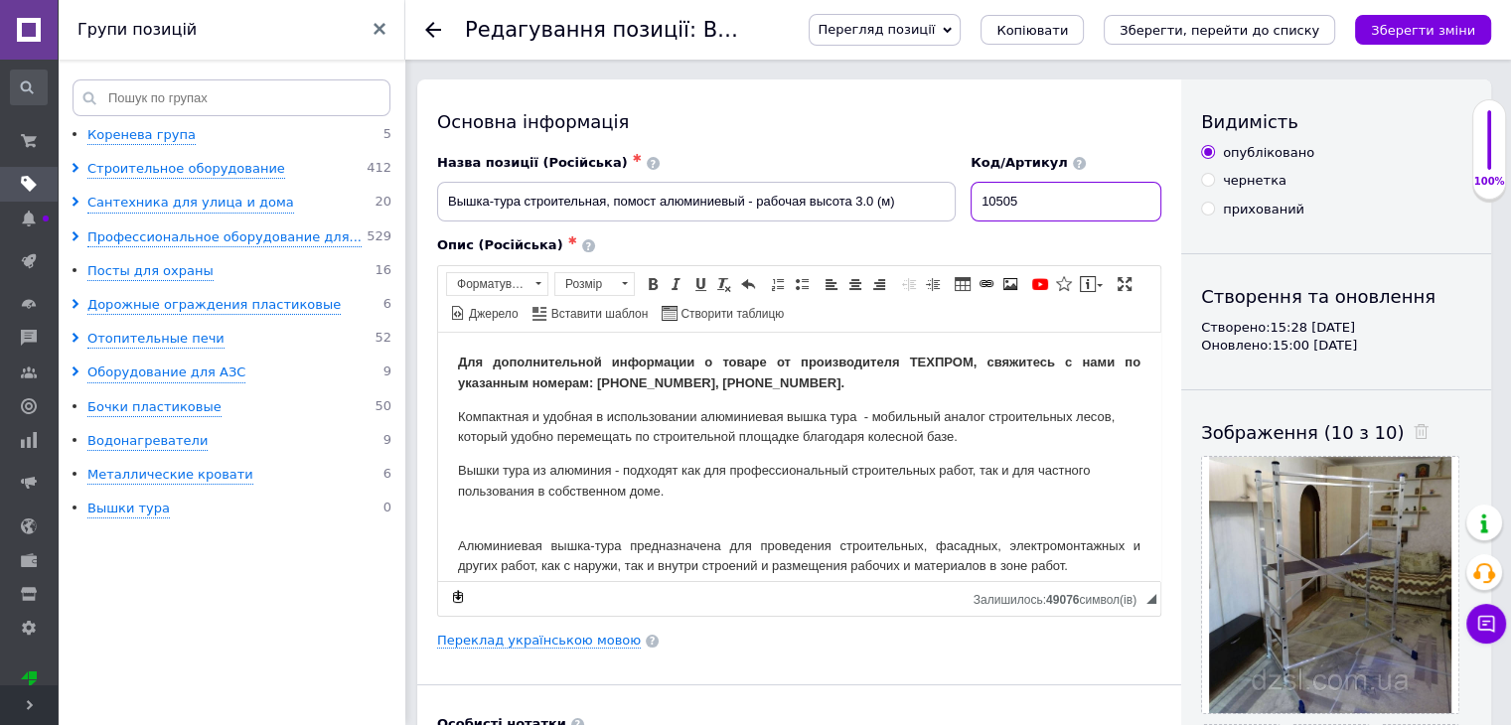
drag, startPoint x: 1057, startPoint y: 192, endPoint x: 1023, endPoint y: 196, distance: 34.0
click at [1023, 196] on input "10505" at bounding box center [1066, 202] width 191 height 40
type input "10503"
click at [1439, 33] on icon "Зберегти зміни" at bounding box center [1423, 30] width 104 height 15
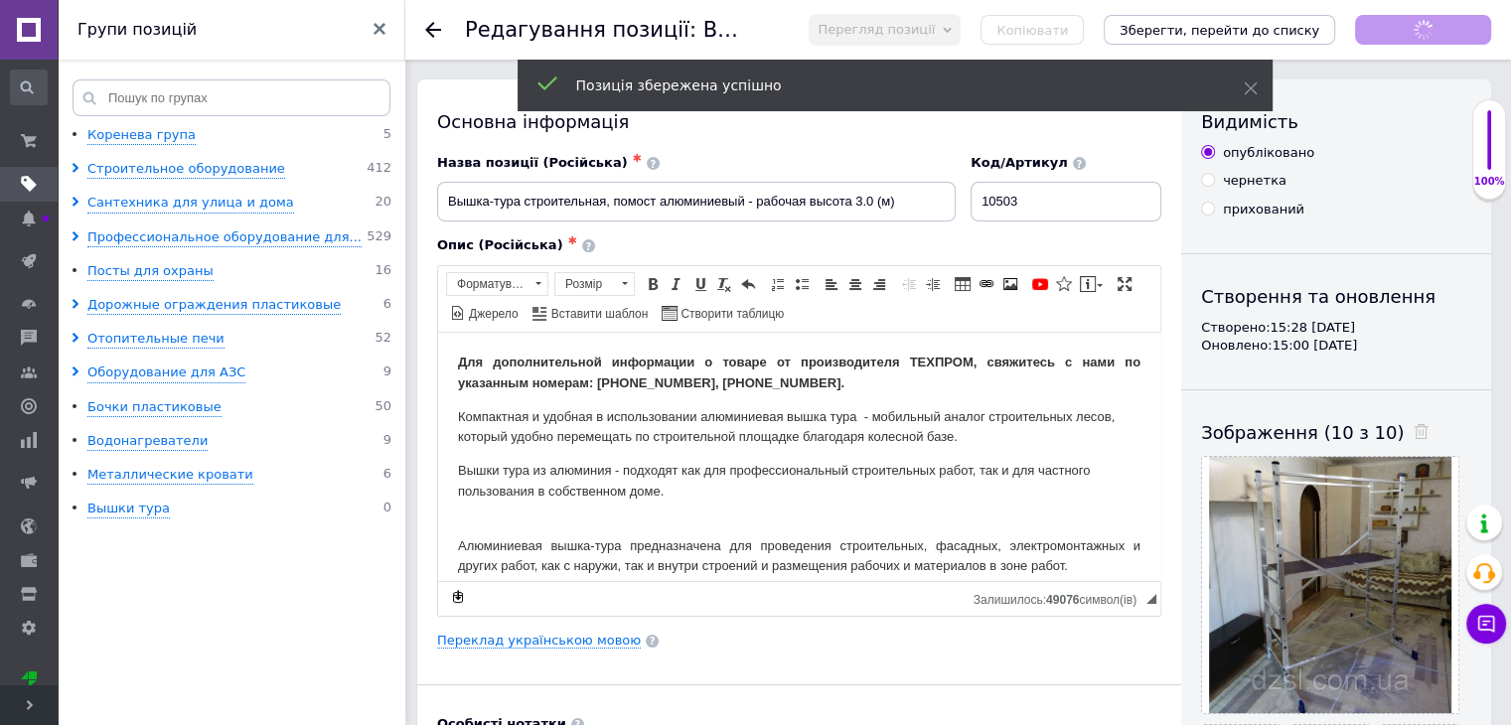
click at [431, 29] on use at bounding box center [433, 30] width 16 height 16
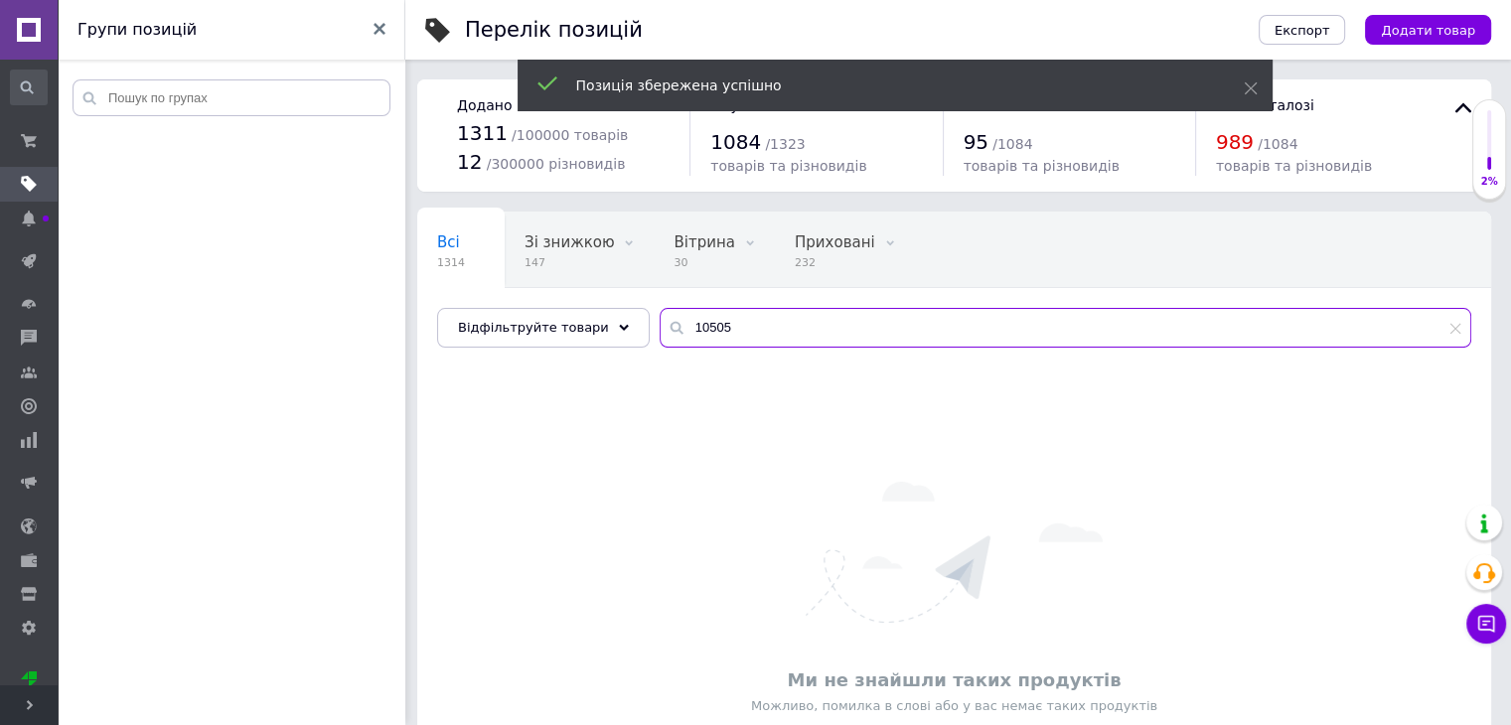
click at [965, 333] on input "10505" at bounding box center [1066, 328] width 812 height 40
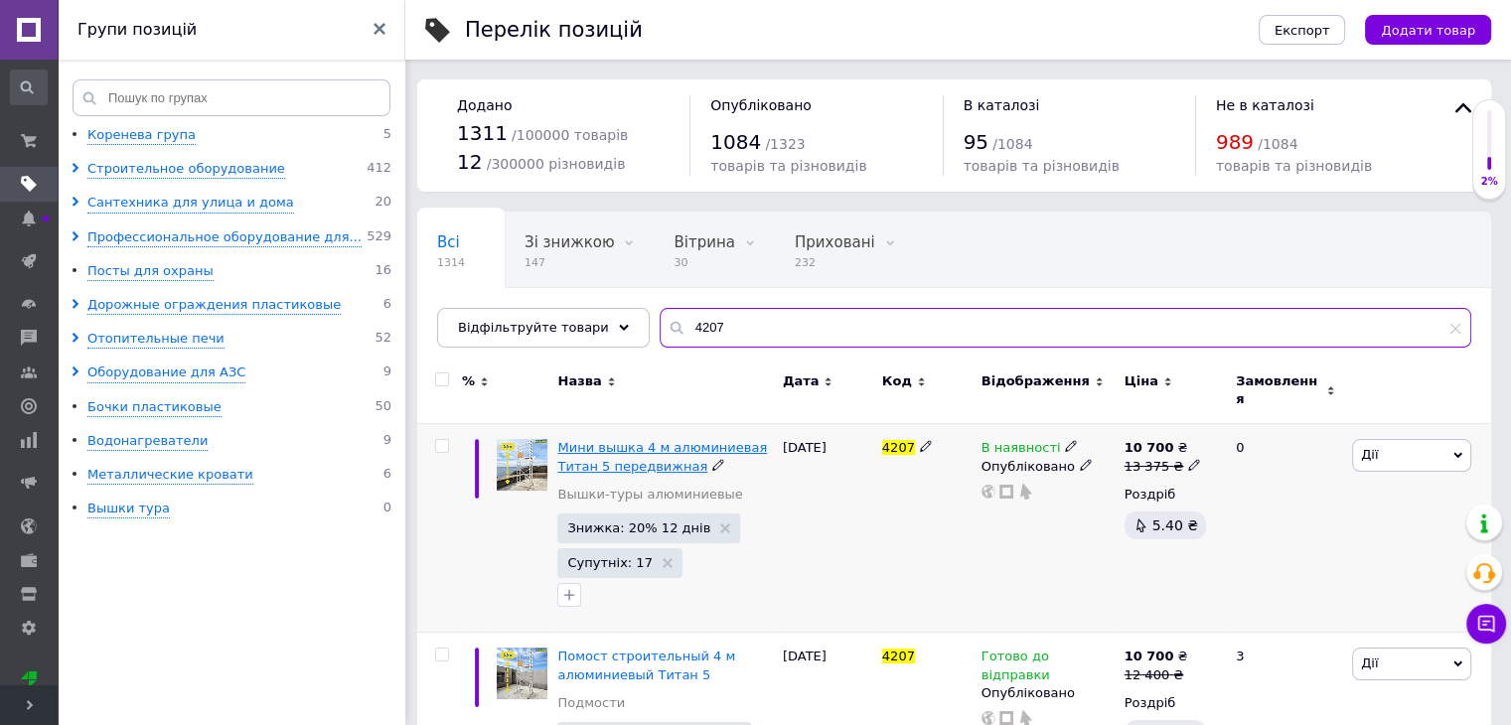
type input "4207"
click at [625, 443] on span "Мини вышка 4 м алюминиевая Титан 5 передвижная" at bounding box center [662, 456] width 210 height 33
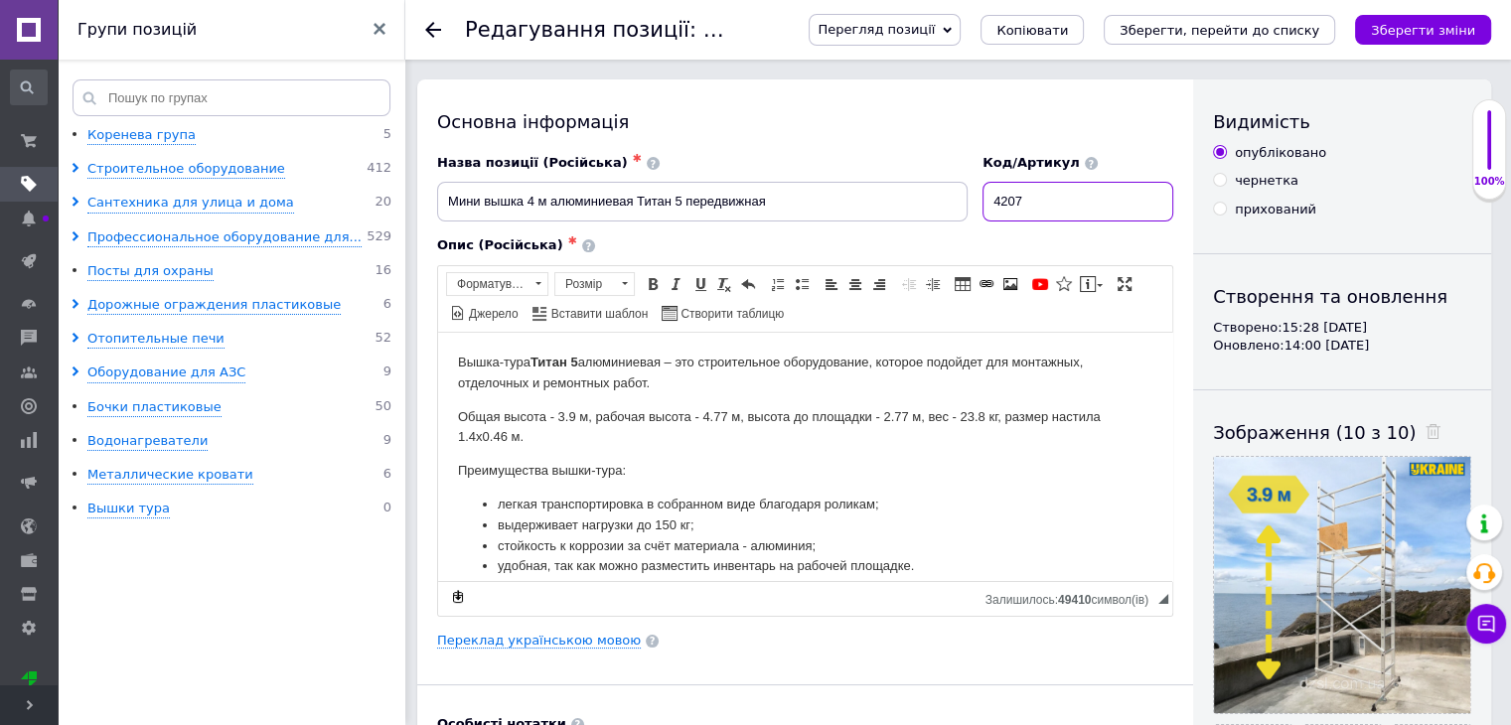
drag, startPoint x: 1060, startPoint y: 210, endPoint x: 897, endPoint y: 201, distance: 163.2
click at [897, 204] on div "Назва позиції (Російська) ✱ Мини вышка 4 м алюминиевая Титан 5 передвижная Код/…" at bounding box center [805, 188] width 751 height 82
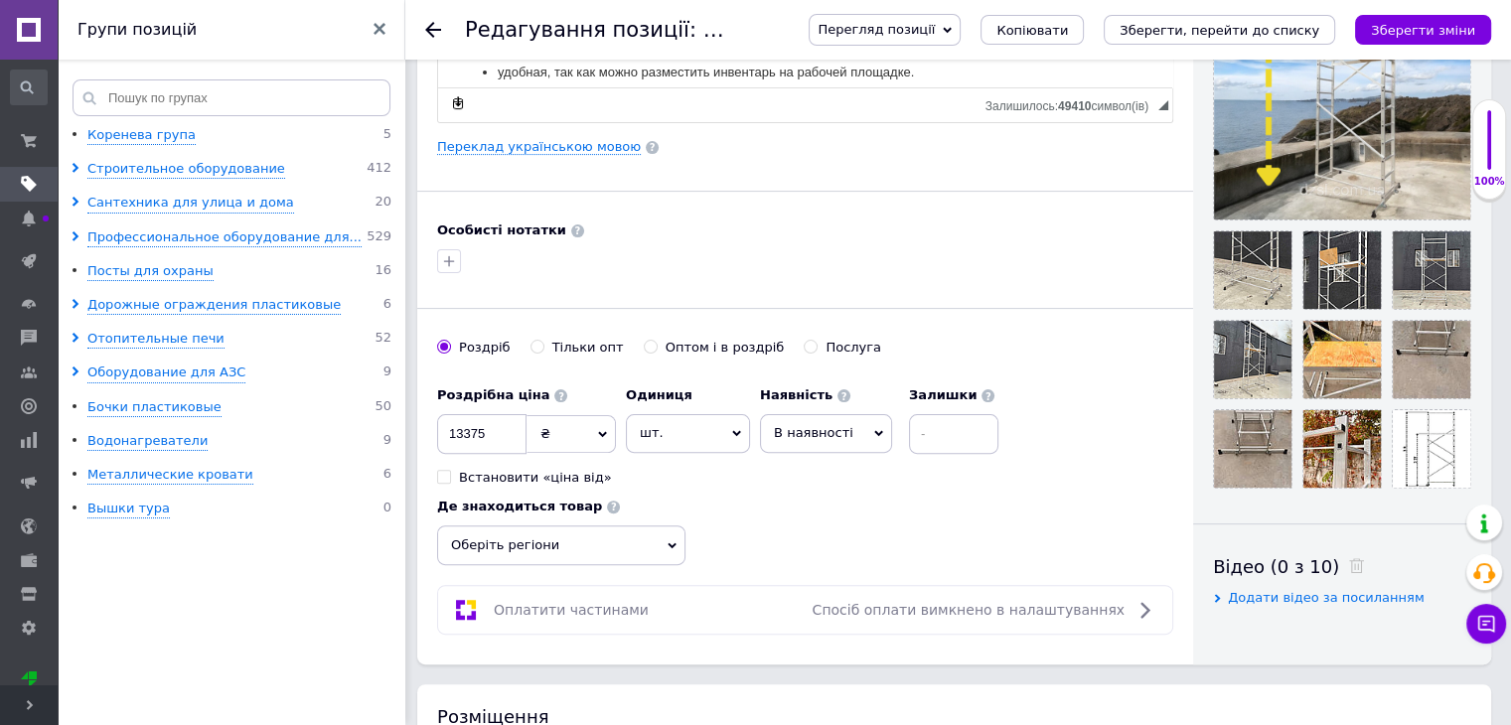
scroll to position [497, 0]
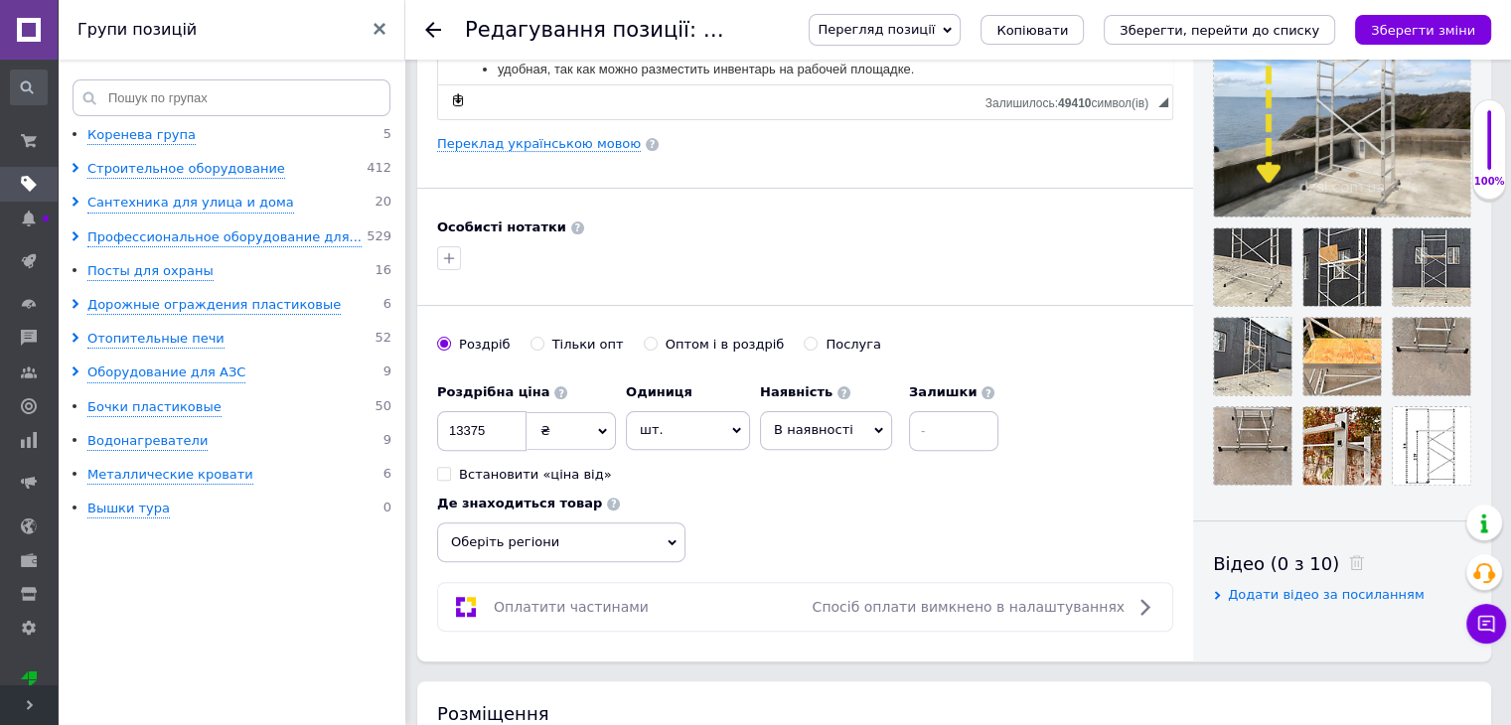
type input "10505"
click at [1282, 596] on span "Додати відео за посиланням" at bounding box center [1326, 594] width 197 height 15
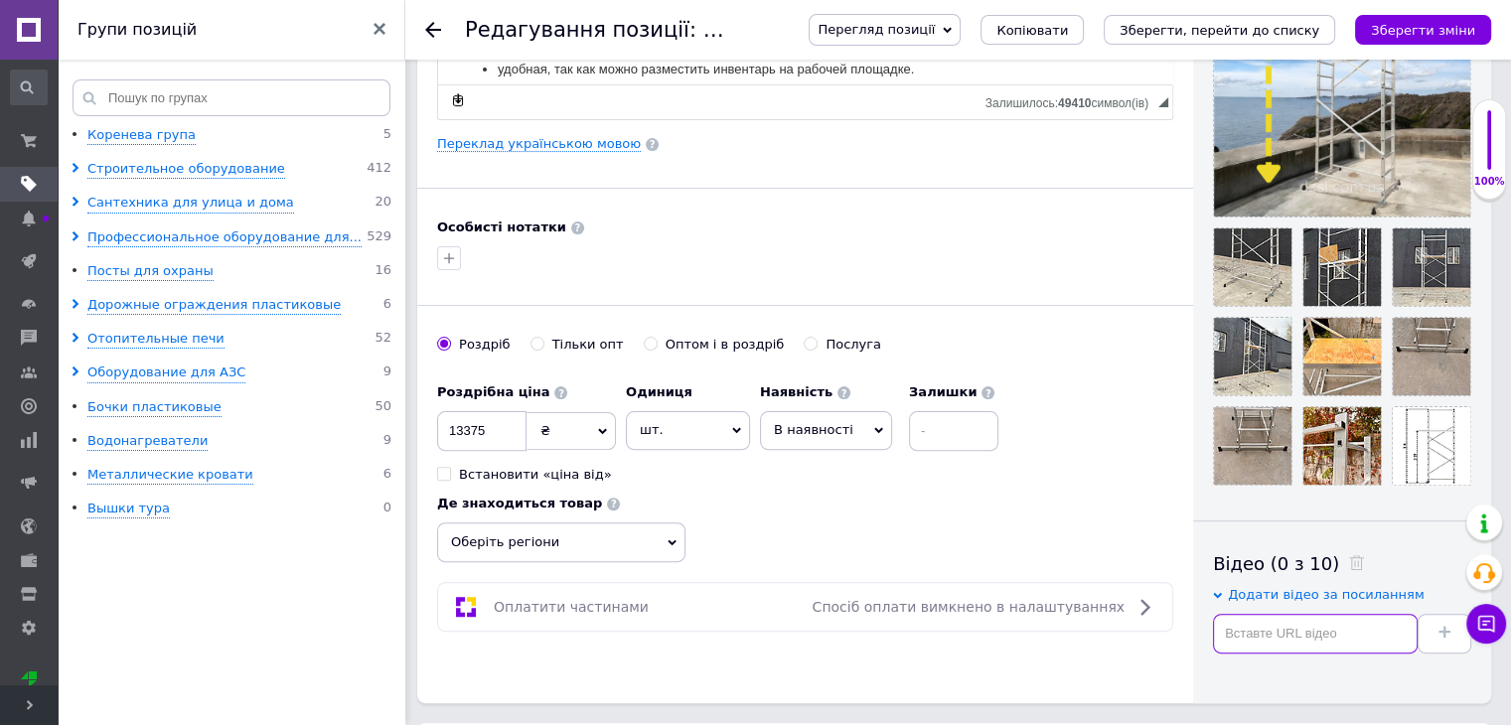
click at [1273, 626] on input "text" at bounding box center [1315, 634] width 205 height 40
paste input "[URL][DOMAIN_NAME]"
type input "[URL][DOMAIN_NAME]"
click at [1427, 637] on button at bounding box center [1445, 634] width 54 height 40
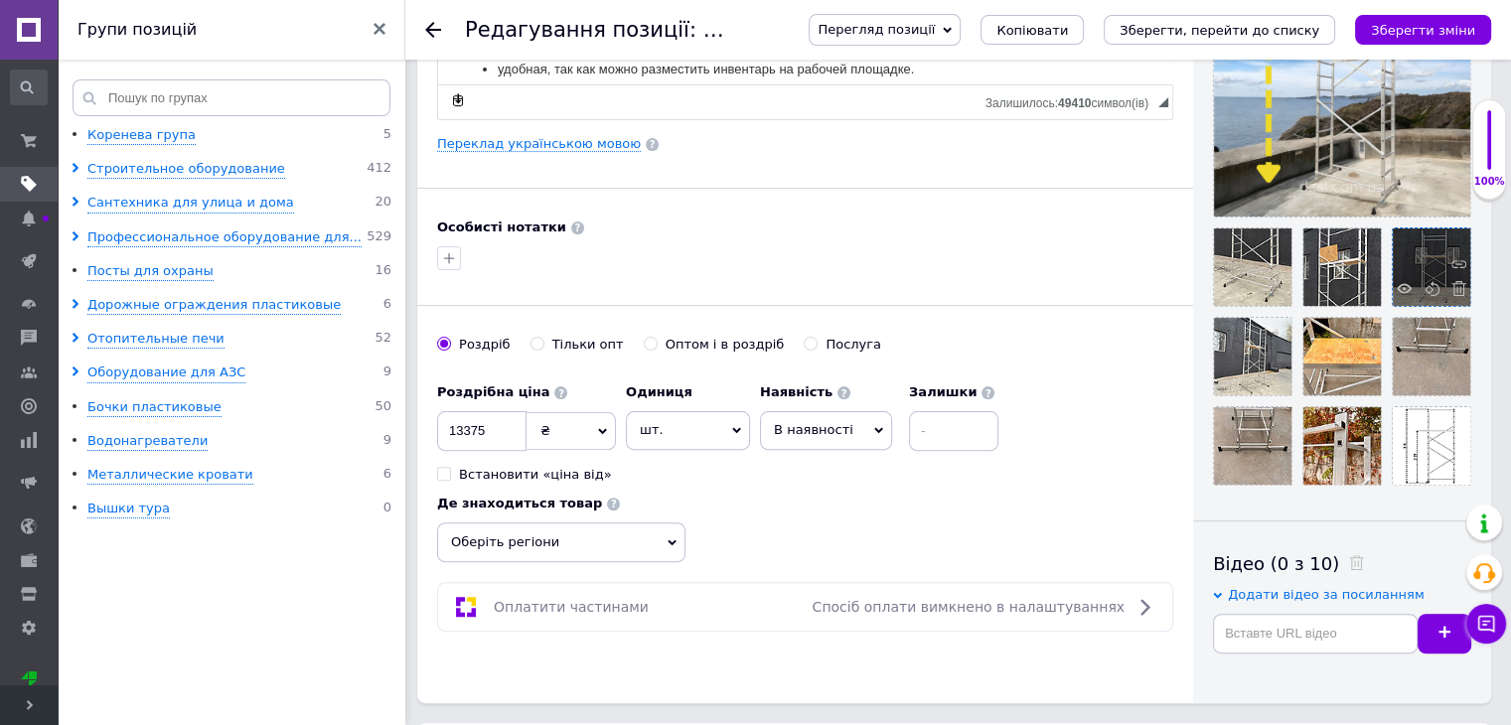
scroll to position [0, 0]
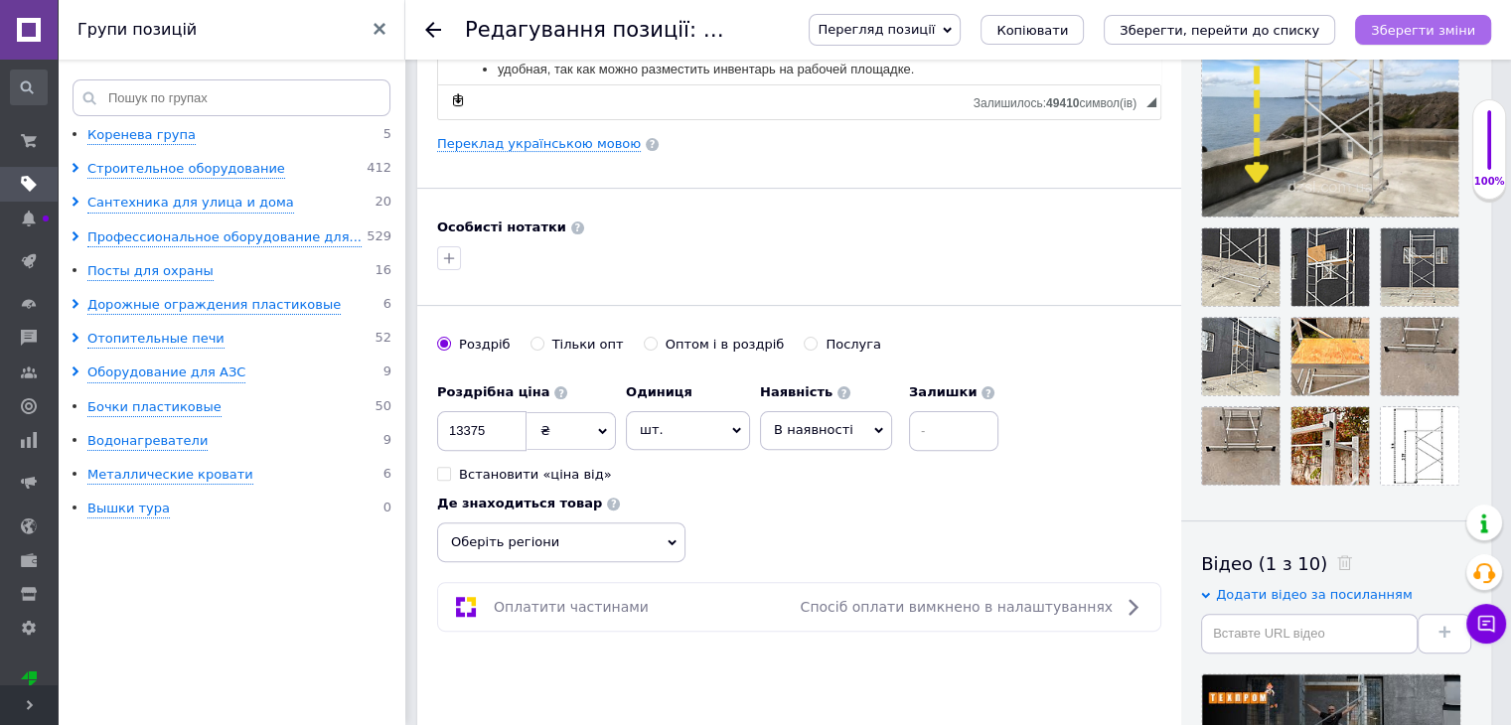
click at [1419, 38] on icon "Зберегти зміни" at bounding box center [1423, 30] width 104 height 15
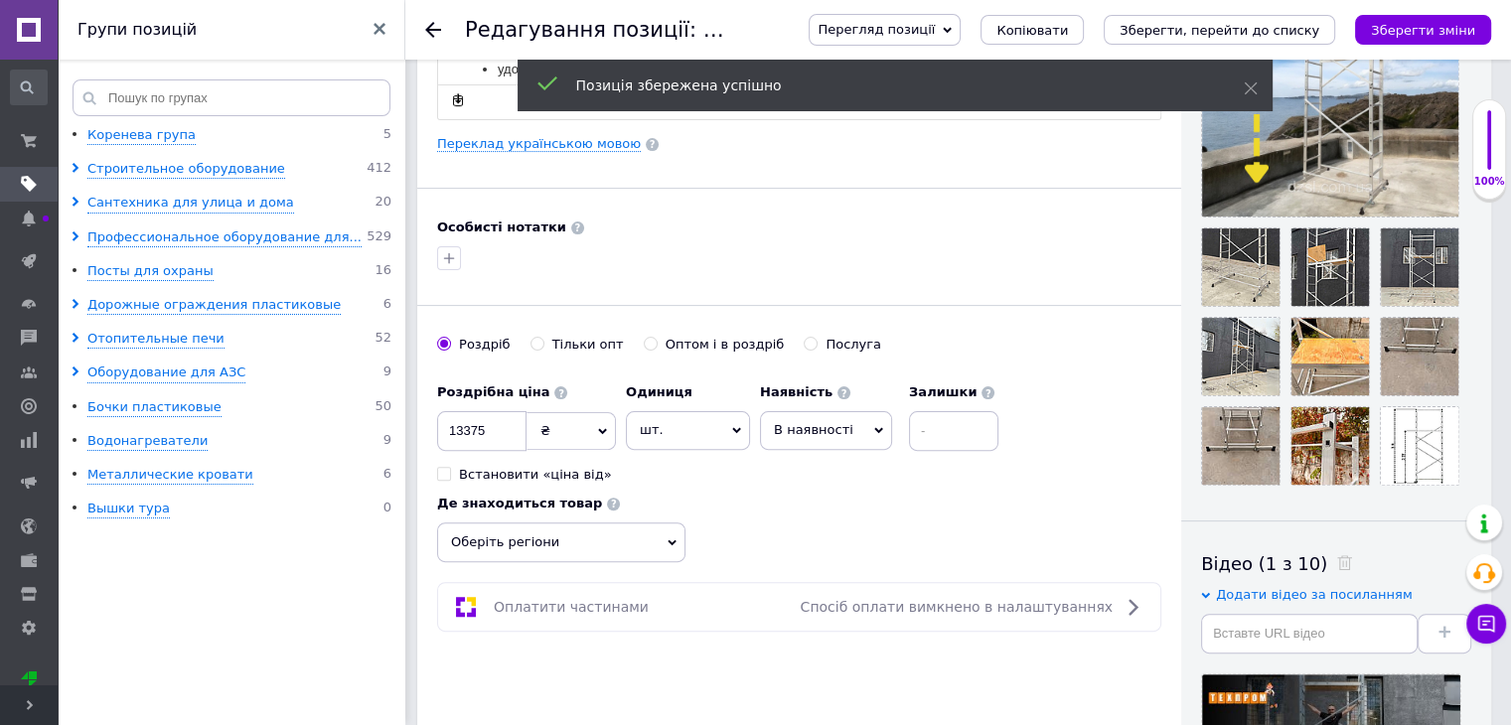
click at [429, 22] on icon at bounding box center [433, 30] width 16 height 16
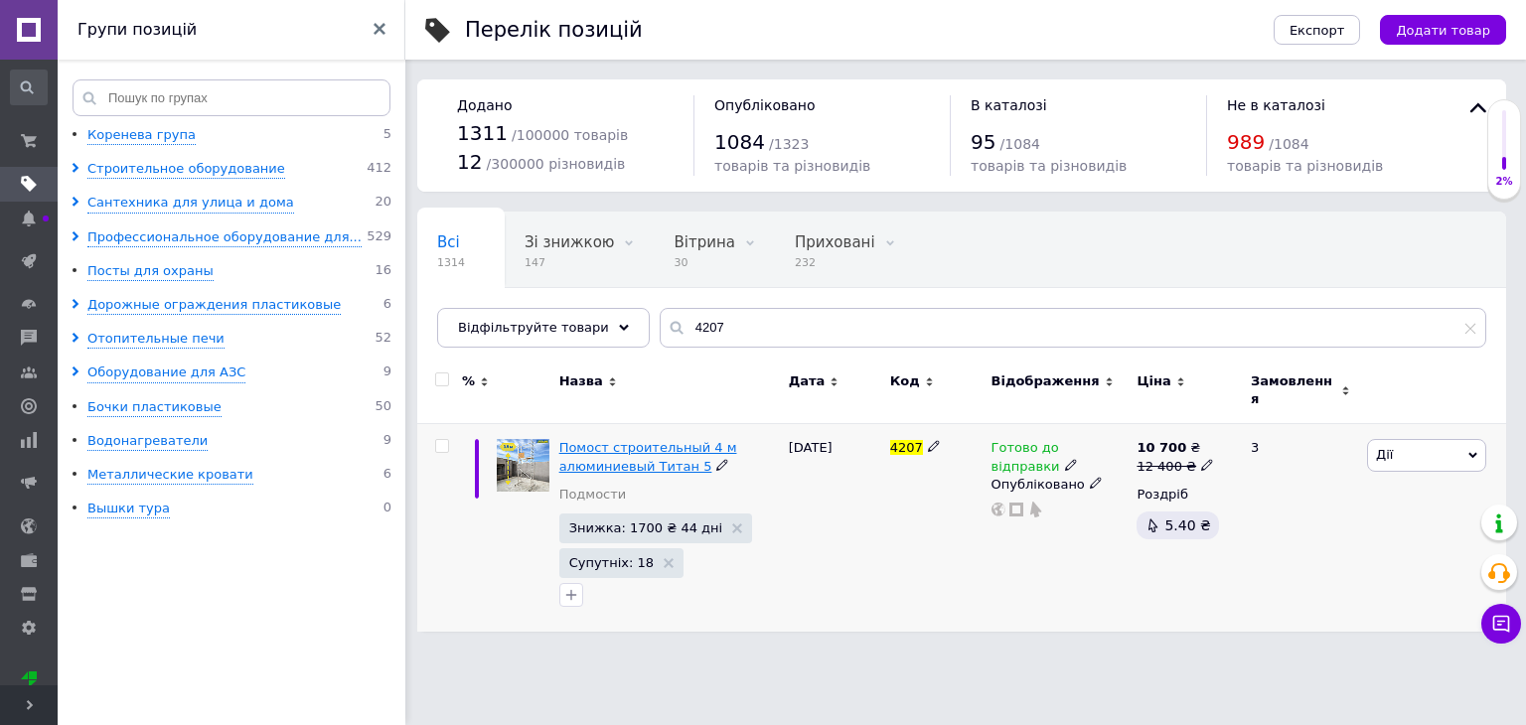
click at [626, 442] on span "Помост строительный 4 м алюминиевый Титан 5" at bounding box center [648, 456] width 178 height 33
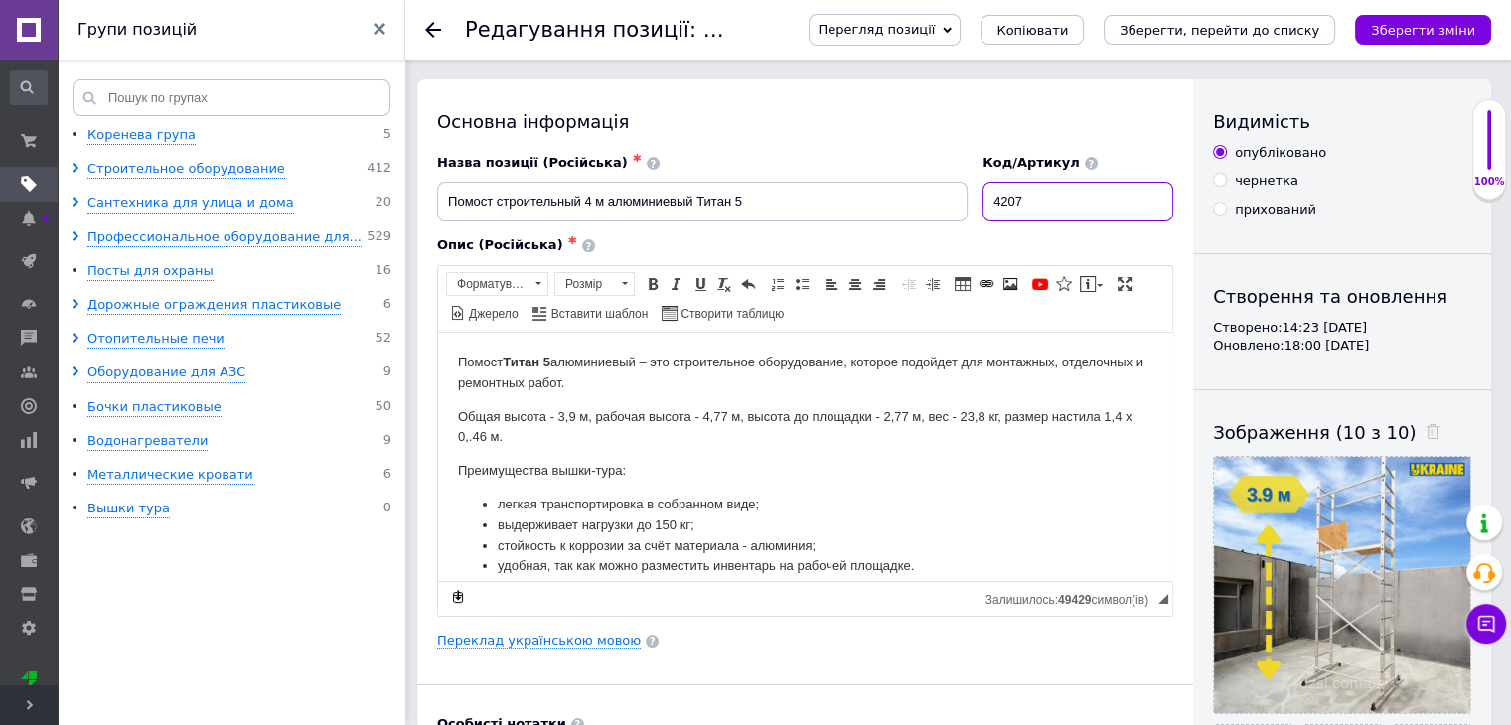
drag, startPoint x: 1066, startPoint y: 200, endPoint x: 907, endPoint y: 200, distance: 158.9
click at [910, 200] on div "Назва позиції (Російська) ✱ Помост строительный 4 м алюминиевый Титан 5 Код/Арт…" at bounding box center [805, 188] width 751 height 82
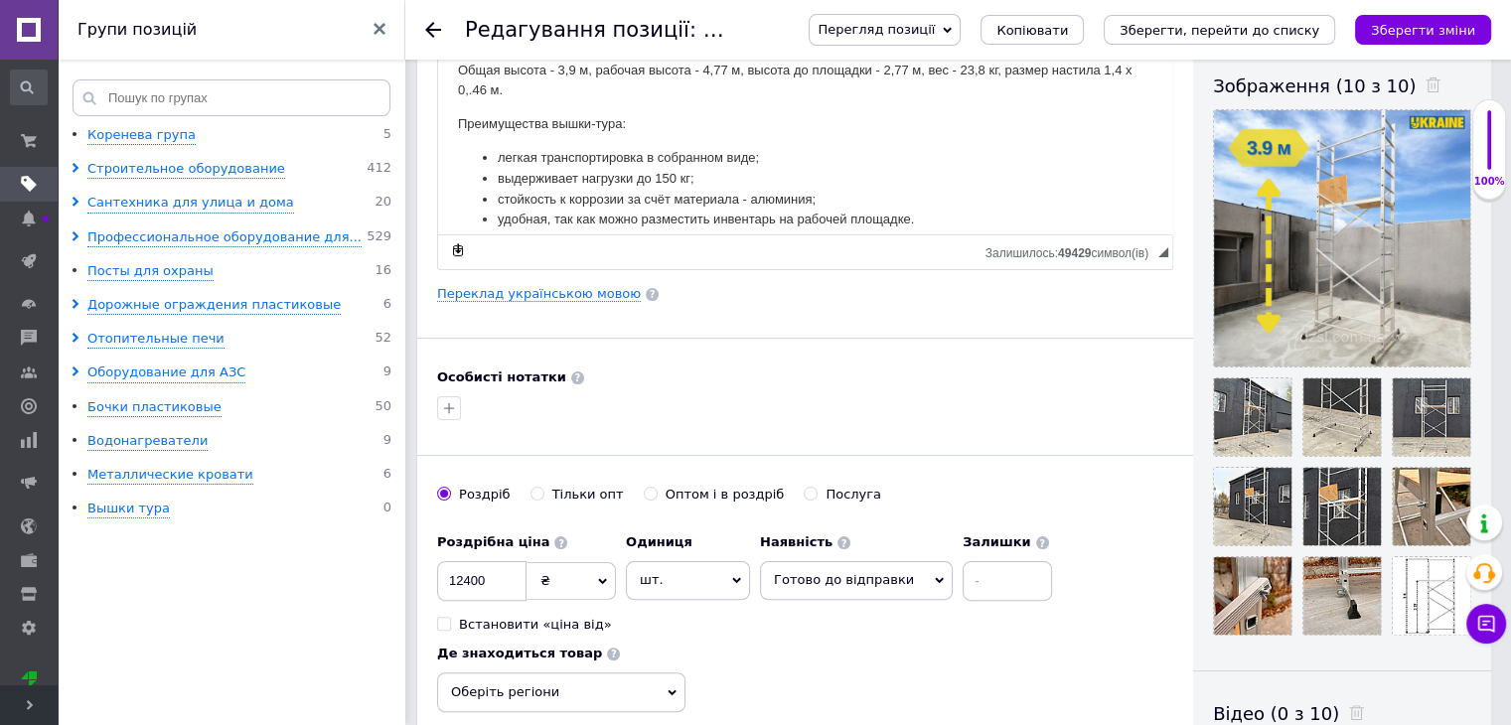
scroll to position [497, 0]
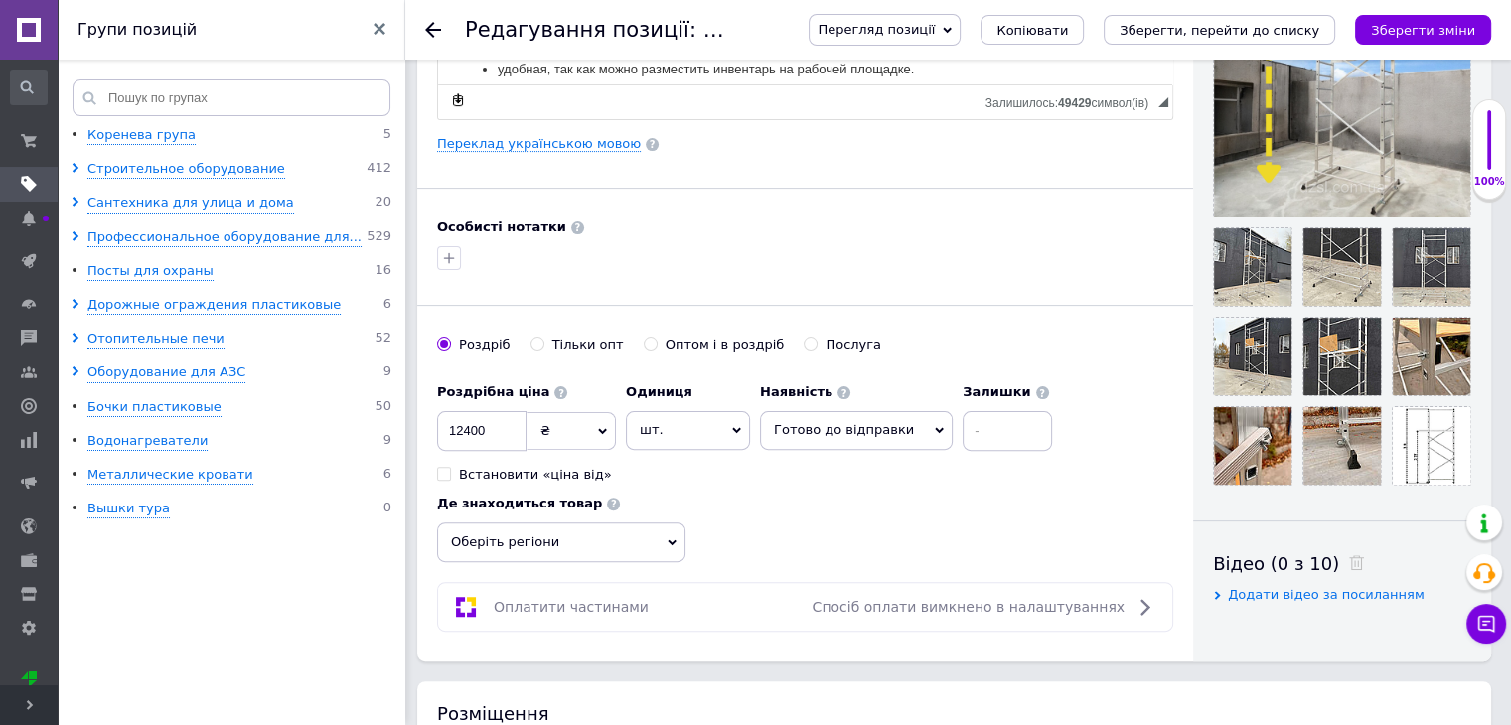
type input "10505"
click at [1336, 589] on span "Додати відео за посиланням" at bounding box center [1326, 594] width 197 height 15
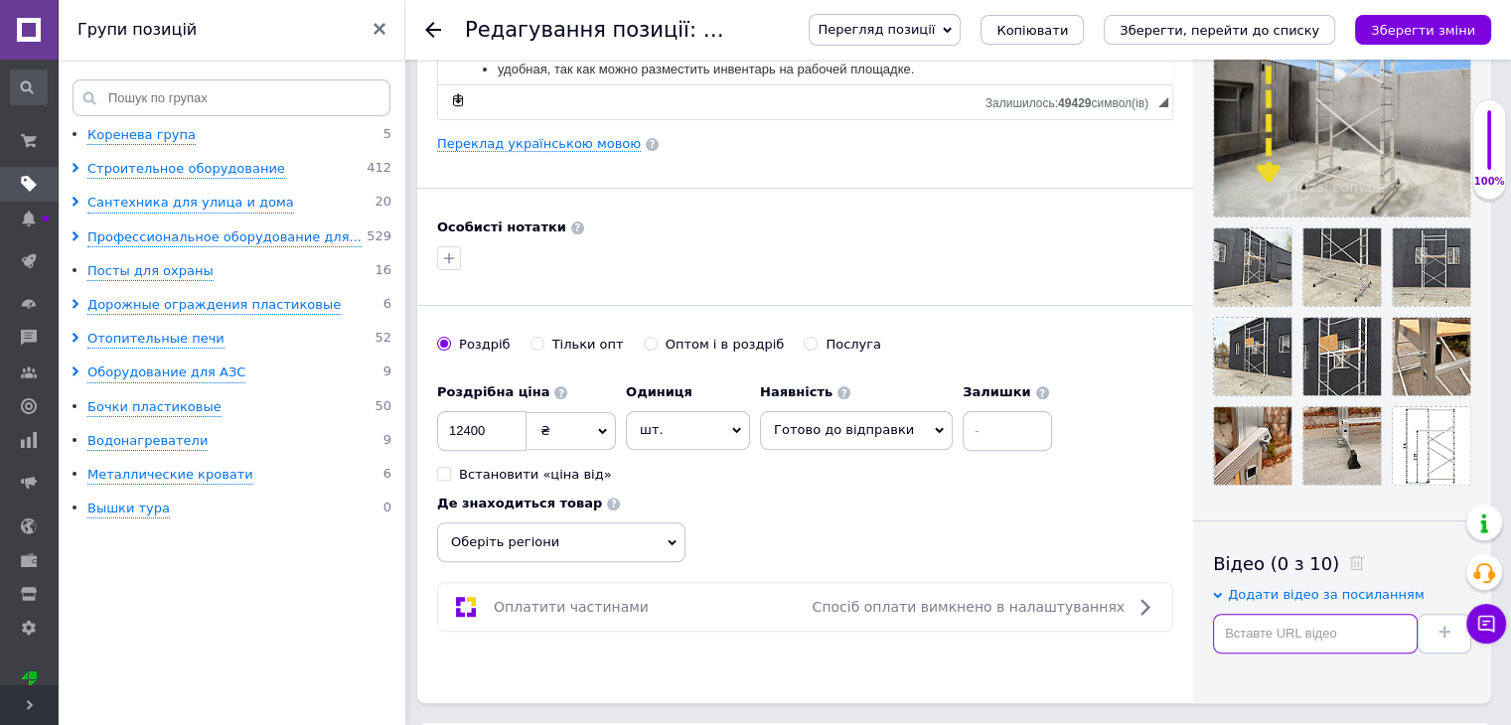
click at [1289, 623] on input "text" at bounding box center [1315, 634] width 205 height 40
paste input "[URL][DOMAIN_NAME]"
type input "[URL][DOMAIN_NAME]"
click at [1433, 634] on button at bounding box center [1445, 634] width 54 height 40
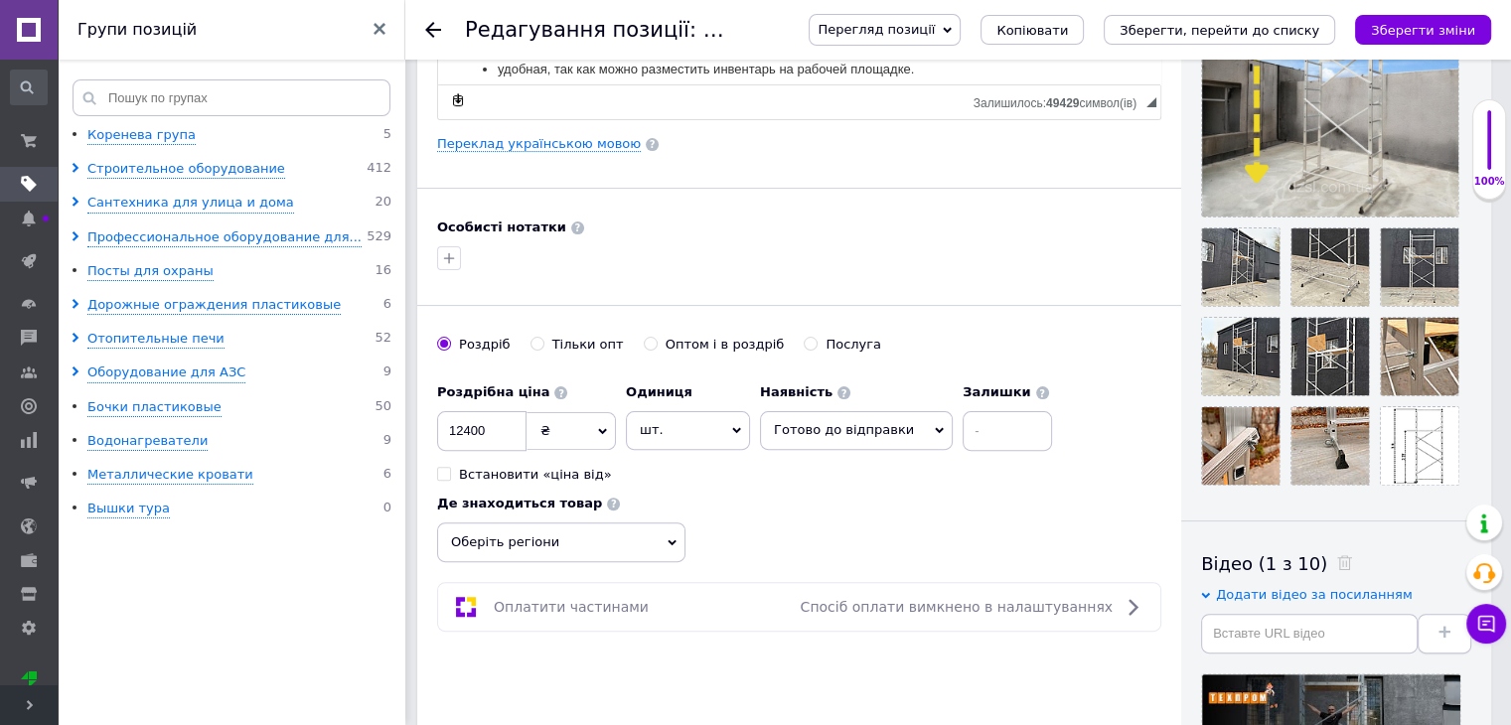
scroll to position [0, 0]
click at [1388, 19] on button "Зберегти зміни" at bounding box center [1423, 30] width 136 height 30
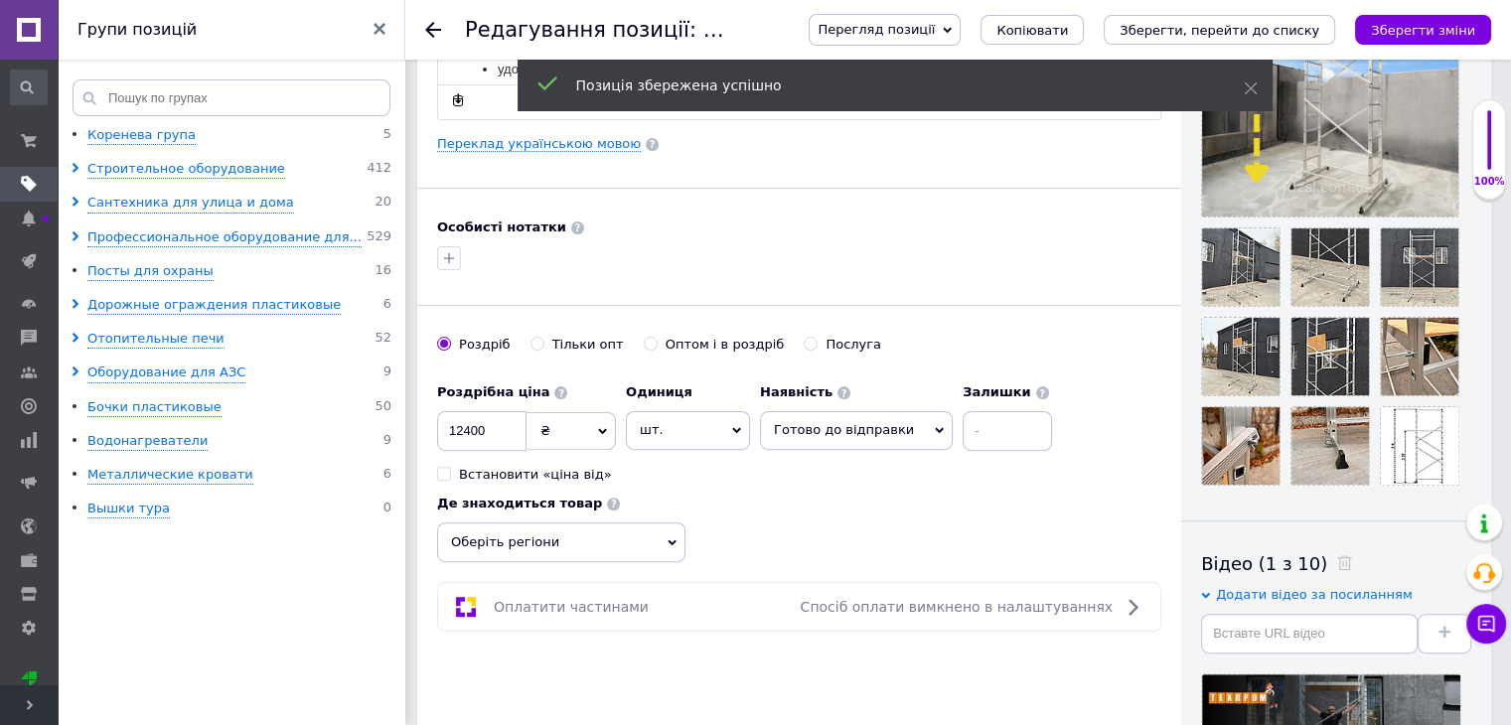
click at [433, 29] on use at bounding box center [433, 30] width 16 height 16
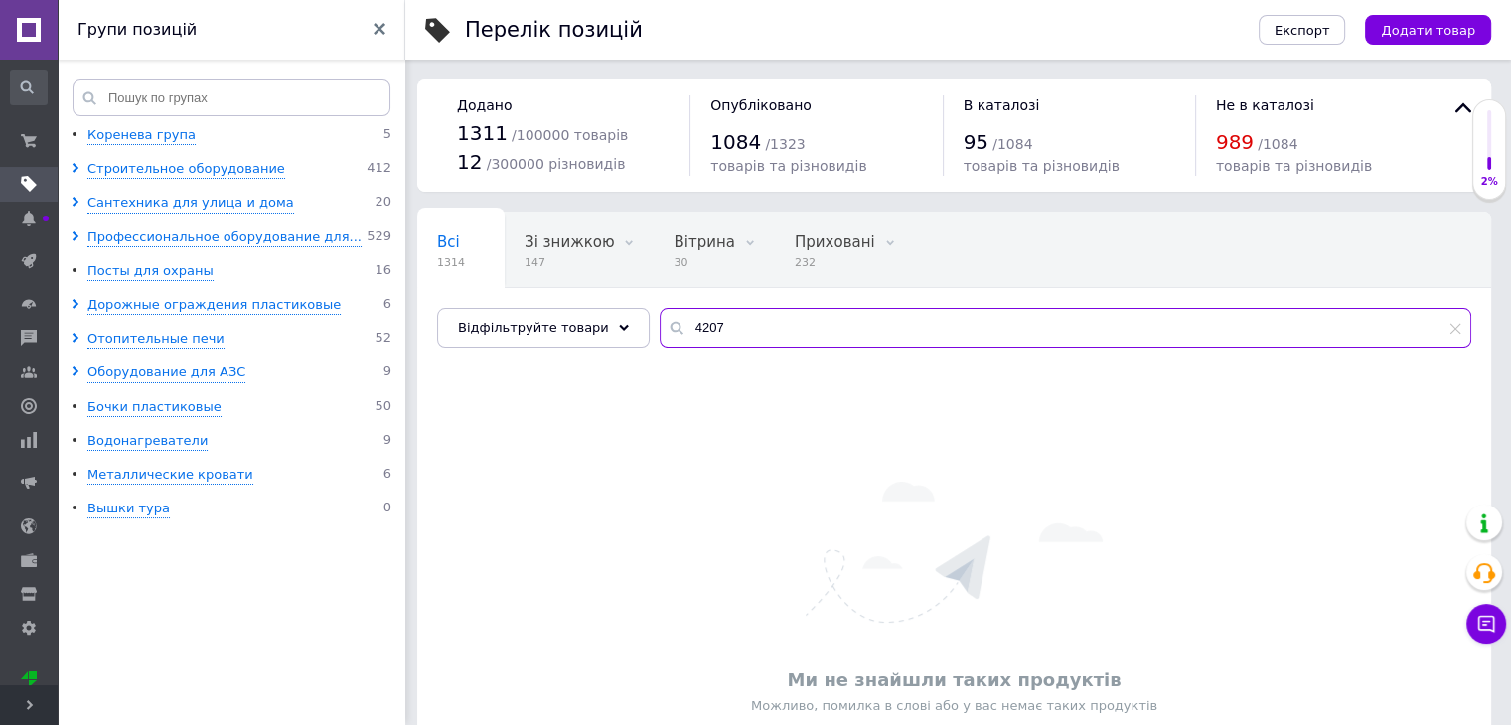
drag, startPoint x: 704, startPoint y: 336, endPoint x: 659, endPoint y: 327, distance: 46.6
click at [660, 327] on div "4207" at bounding box center [1066, 328] width 812 height 40
click at [653, 292] on div "Всі 1314 Зі знижкою 147 Видалити Редагувати Вітрина 30 Видалити Редагувати Прих…" at bounding box center [954, 290] width 1074 height 164
click at [710, 415] on div "Ми не знайшли таких продуктів Можливо, помилка в слові або у вас немає таких пр…" at bounding box center [954, 598] width 1074 height 442
click at [698, 325] on input "4207" at bounding box center [1066, 328] width 812 height 40
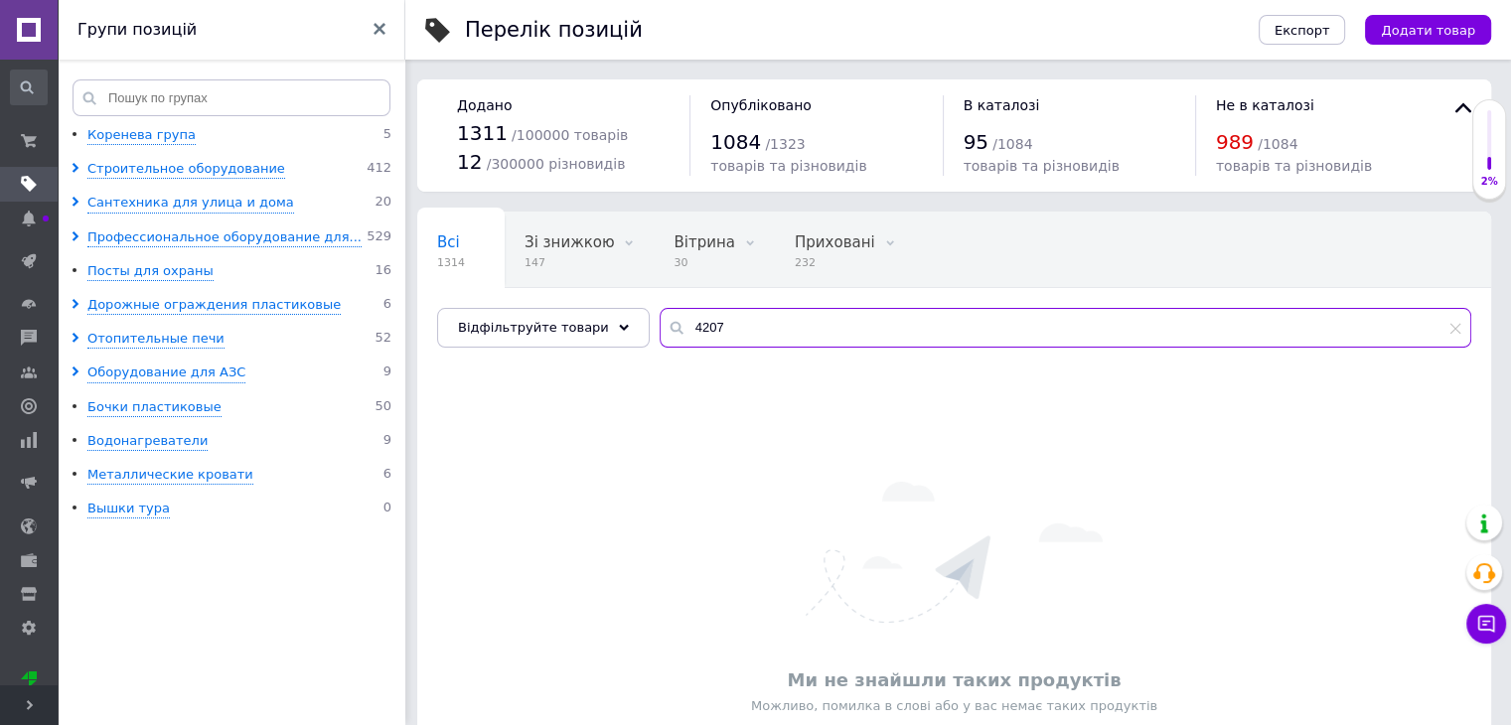
click at [698, 325] on input "4207" at bounding box center [1066, 328] width 812 height 40
drag, startPoint x: 537, startPoint y: 480, endPoint x: 509, endPoint y: 461, distance: 34.4
click at [539, 478] on div "Ми не знайшли таких продуктів Можливо, помилка в слові або у вас немає таких пр…" at bounding box center [954, 598] width 1074 height 442
click at [26, 41] on link at bounding box center [29, 30] width 58 height 60
